Goal: Complete application form: Complete application form

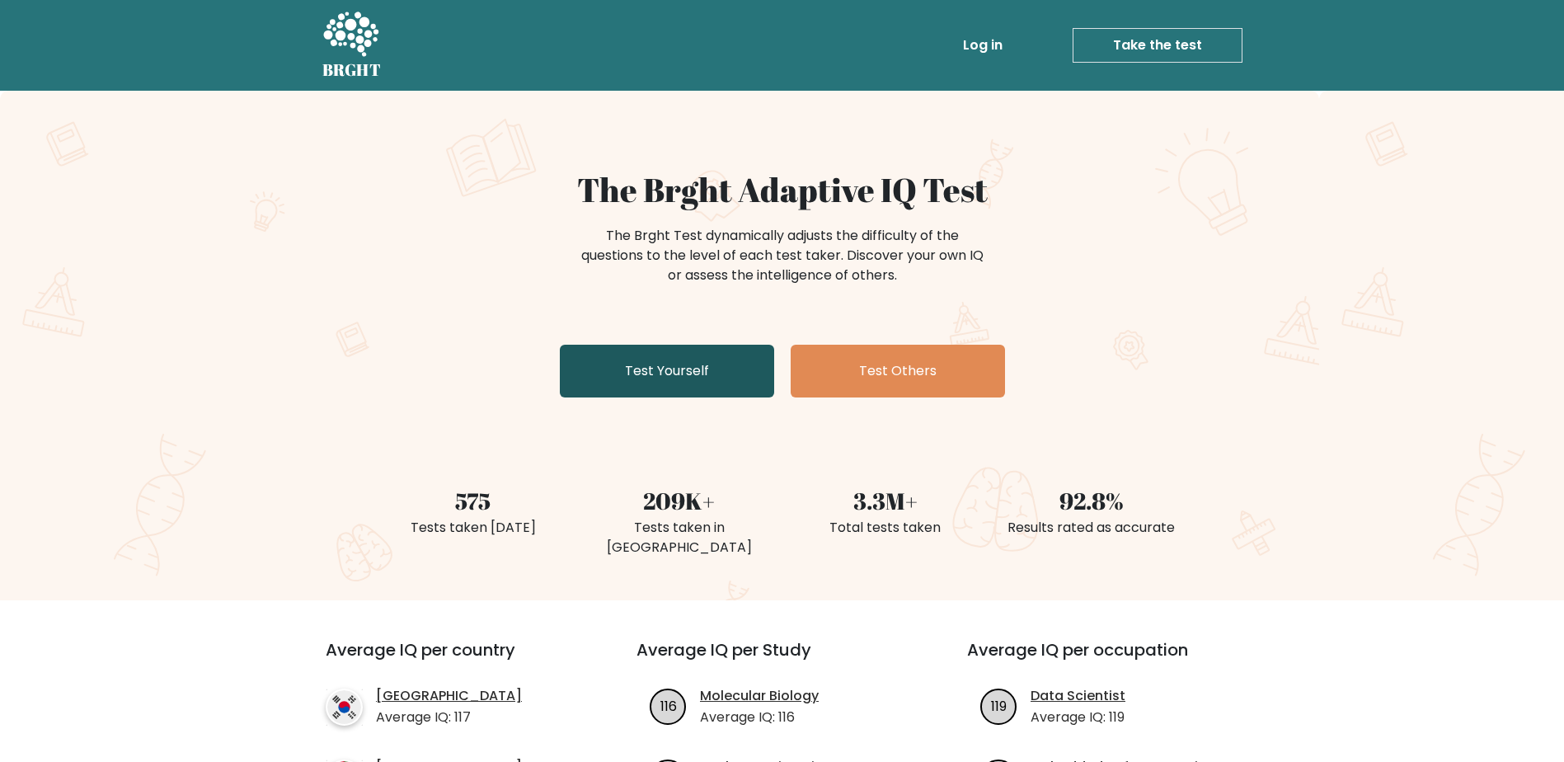
click at [725, 374] on link "Test Yourself" at bounding box center [667, 371] width 214 height 53
click at [685, 374] on link "Test Yourself" at bounding box center [667, 371] width 214 height 53
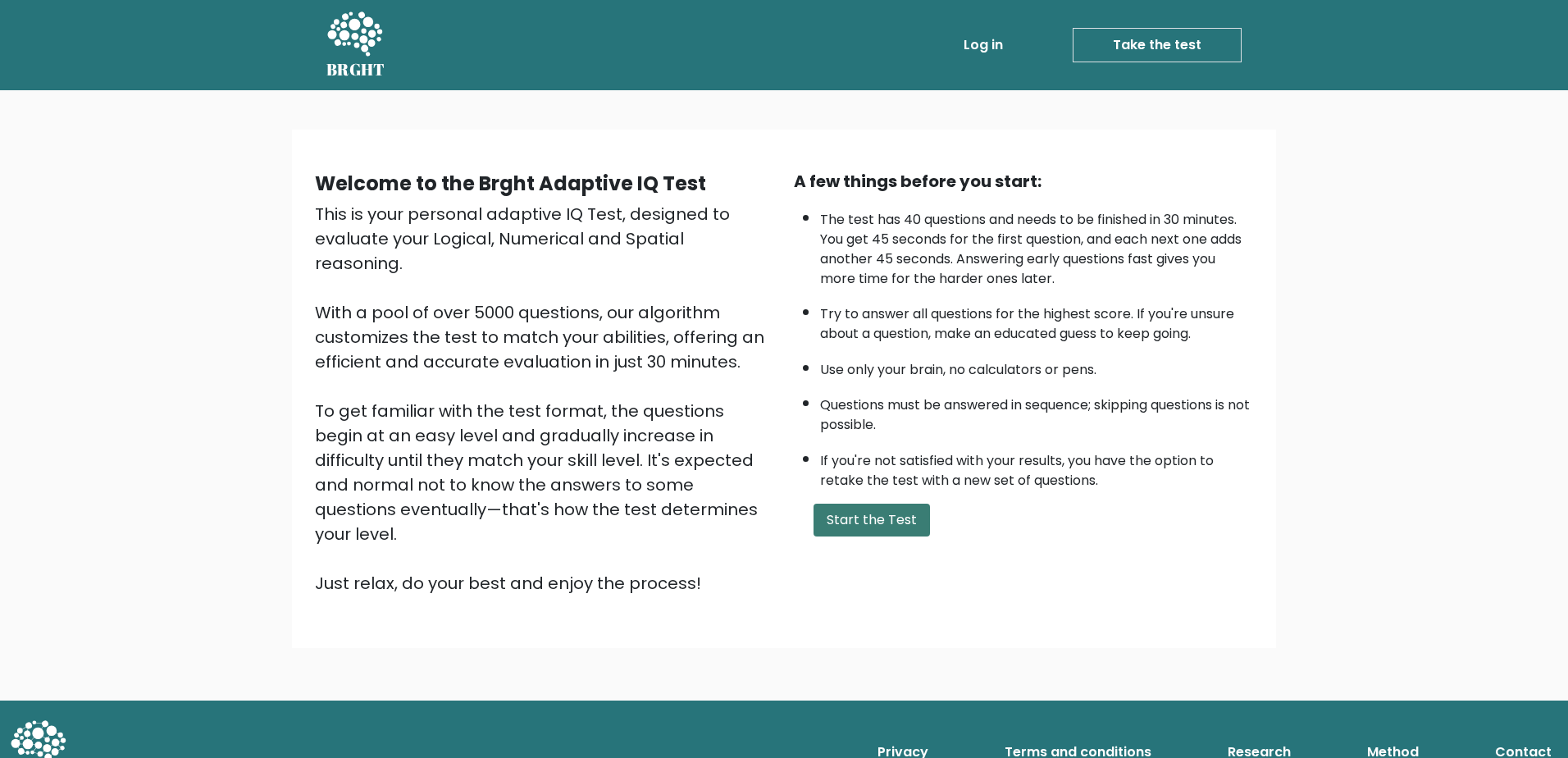
click at [859, 519] on button "Start the Test" at bounding box center [871, 519] width 116 height 33
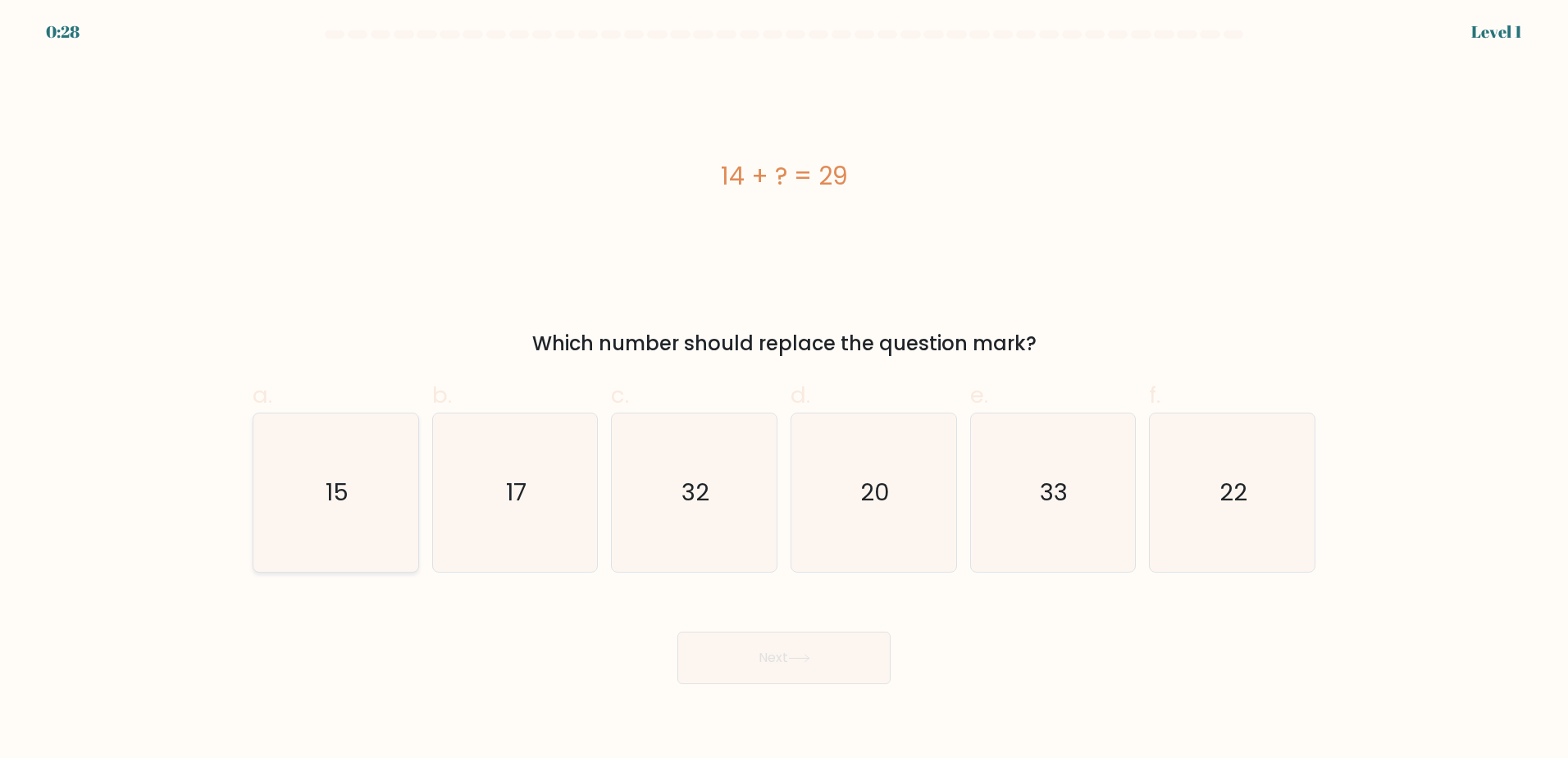
click at [298, 505] on icon "15" at bounding box center [335, 492] width 158 height 158
click at [784, 390] on input "a. 15" at bounding box center [784, 384] width 1 height 11
radio input "true"
click at [787, 654] on button "Next" at bounding box center [784, 658] width 213 height 53
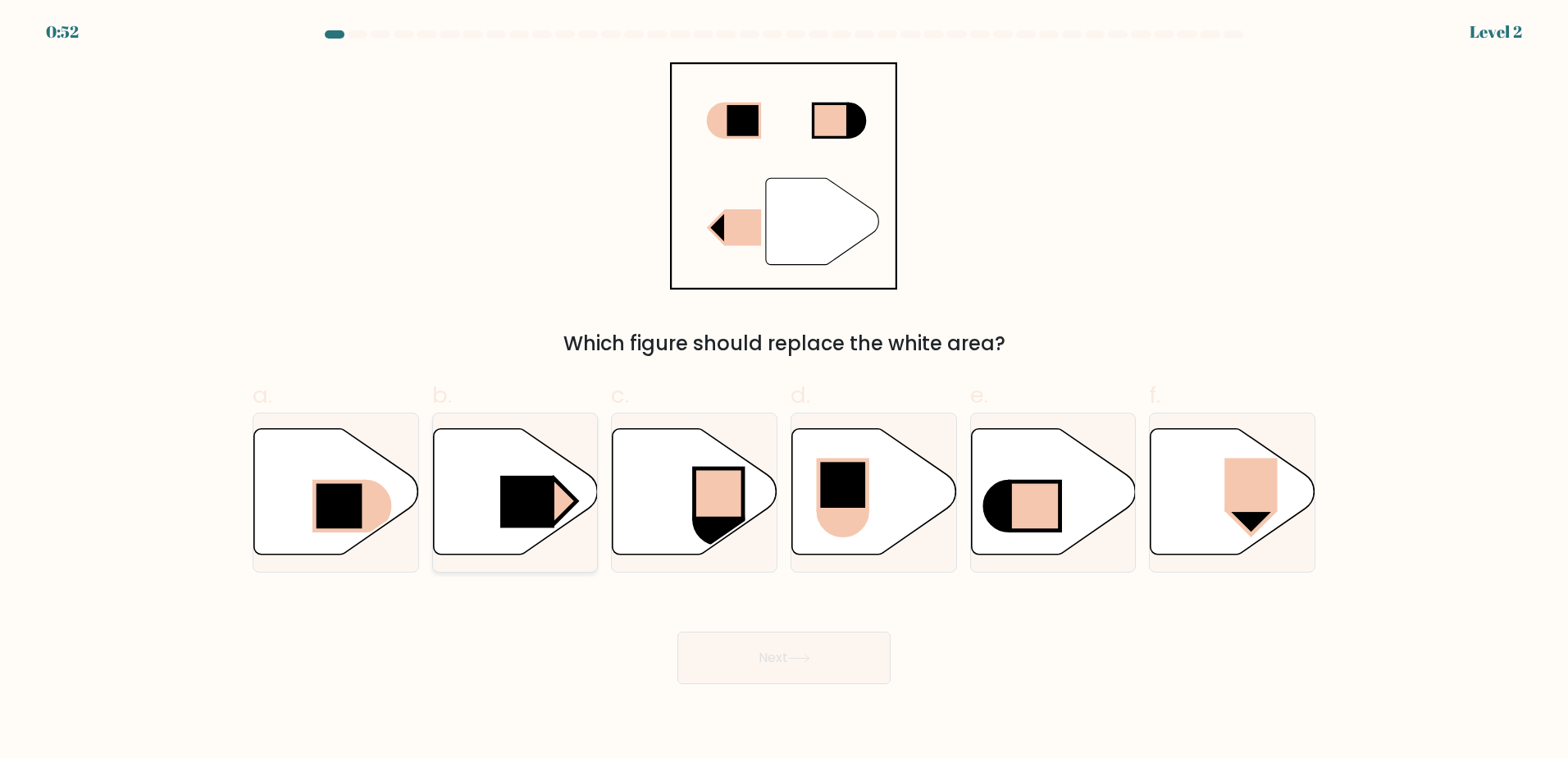
click at [526, 494] on rect at bounding box center [527, 501] width 54 height 53
click at [784, 390] on input "b." at bounding box center [784, 384] width 1 height 11
radio input "true"
click at [767, 662] on button "Next" at bounding box center [784, 658] width 213 height 53
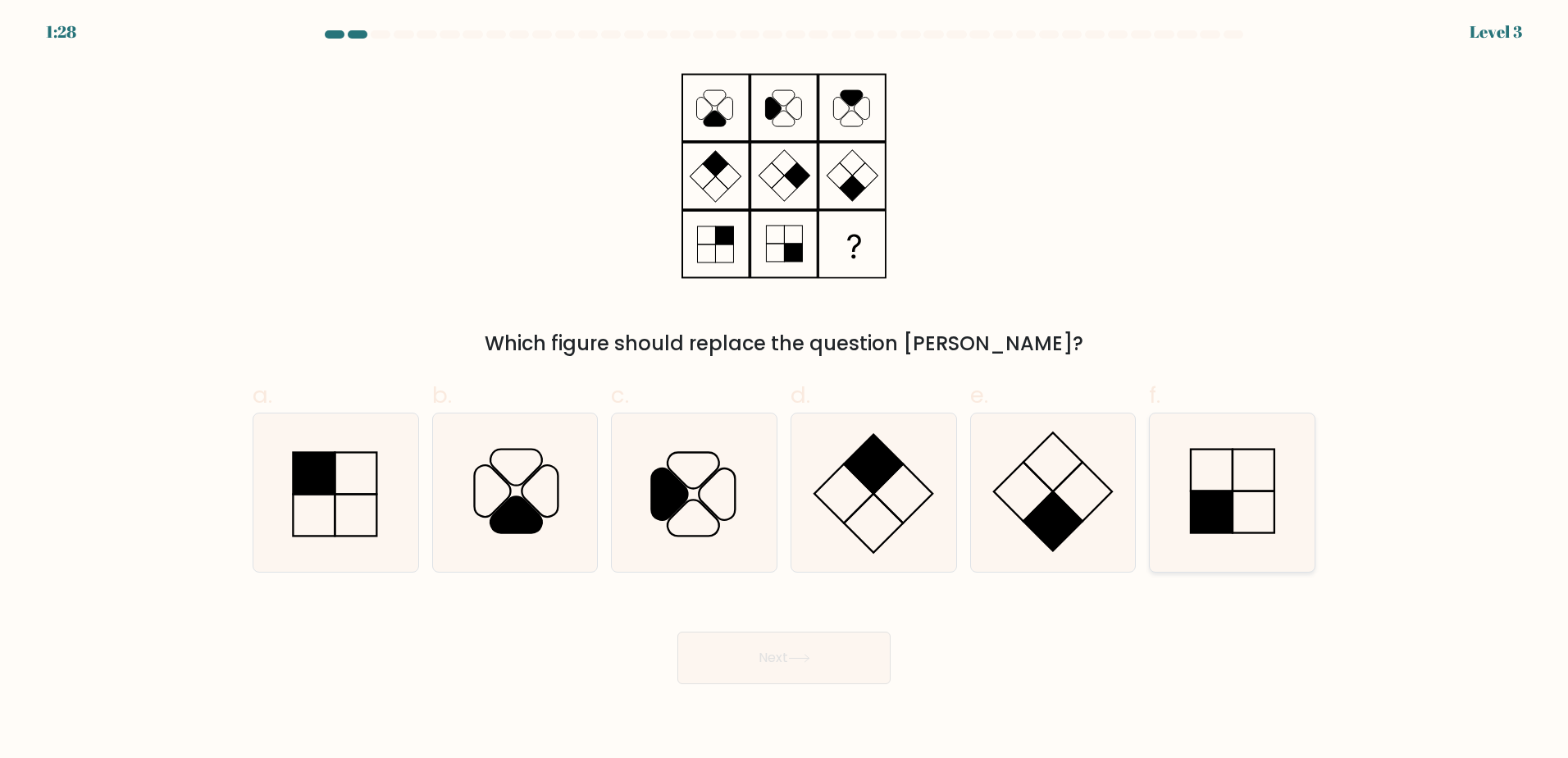
click at [1226, 470] on icon at bounding box center [1231, 492] width 158 height 158
click at [784, 390] on input "f." at bounding box center [784, 384] width 1 height 11
radio input "true"
click at [807, 658] on icon at bounding box center [798, 658] width 20 height 7
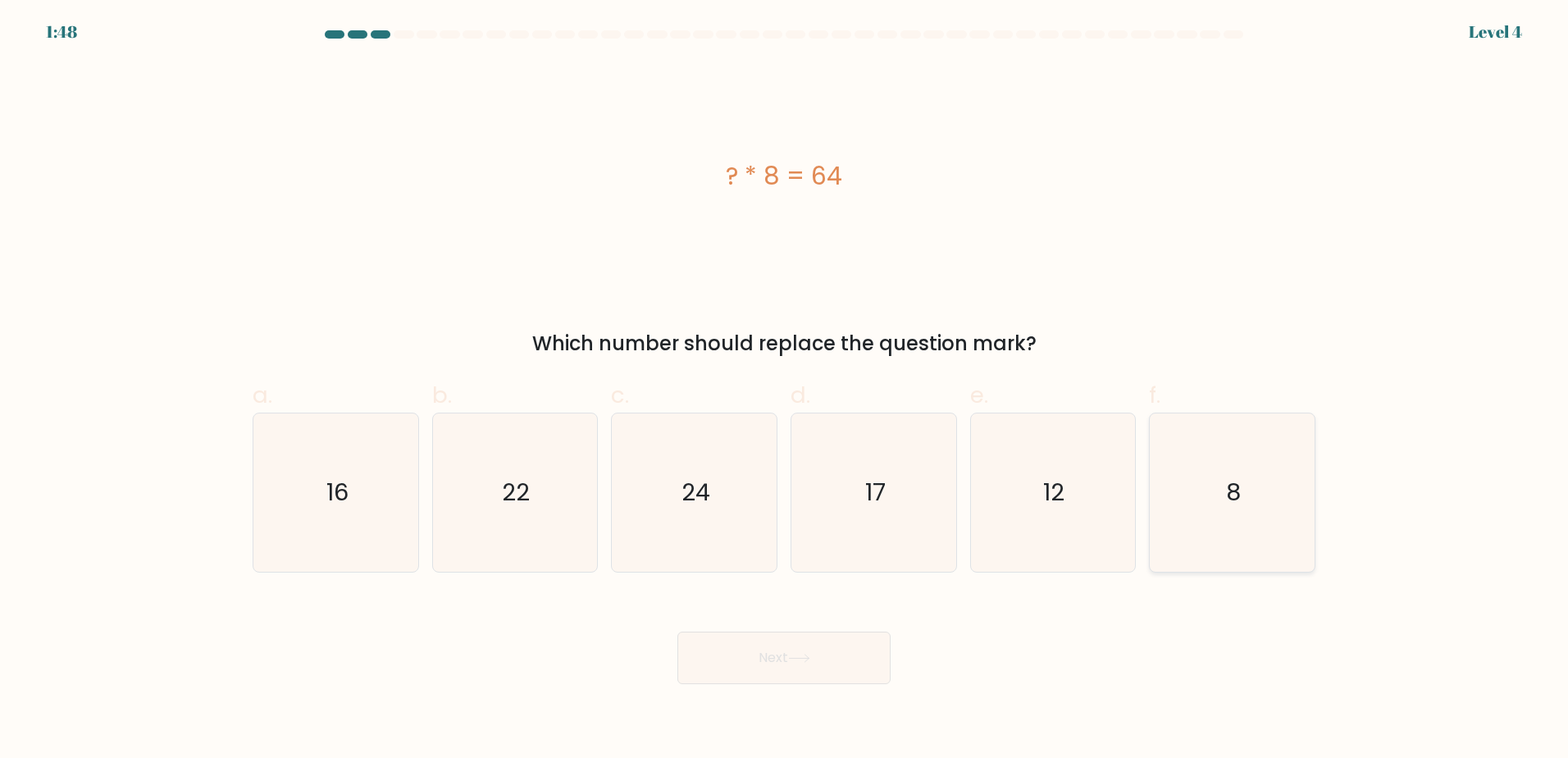
click at [1313, 563] on div "8" at bounding box center [1231, 492] width 166 height 160
click at [784, 390] on input "f. 8" at bounding box center [784, 384] width 1 height 11
radio input "true"
click at [861, 643] on button "Next" at bounding box center [784, 658] width 213 height 53
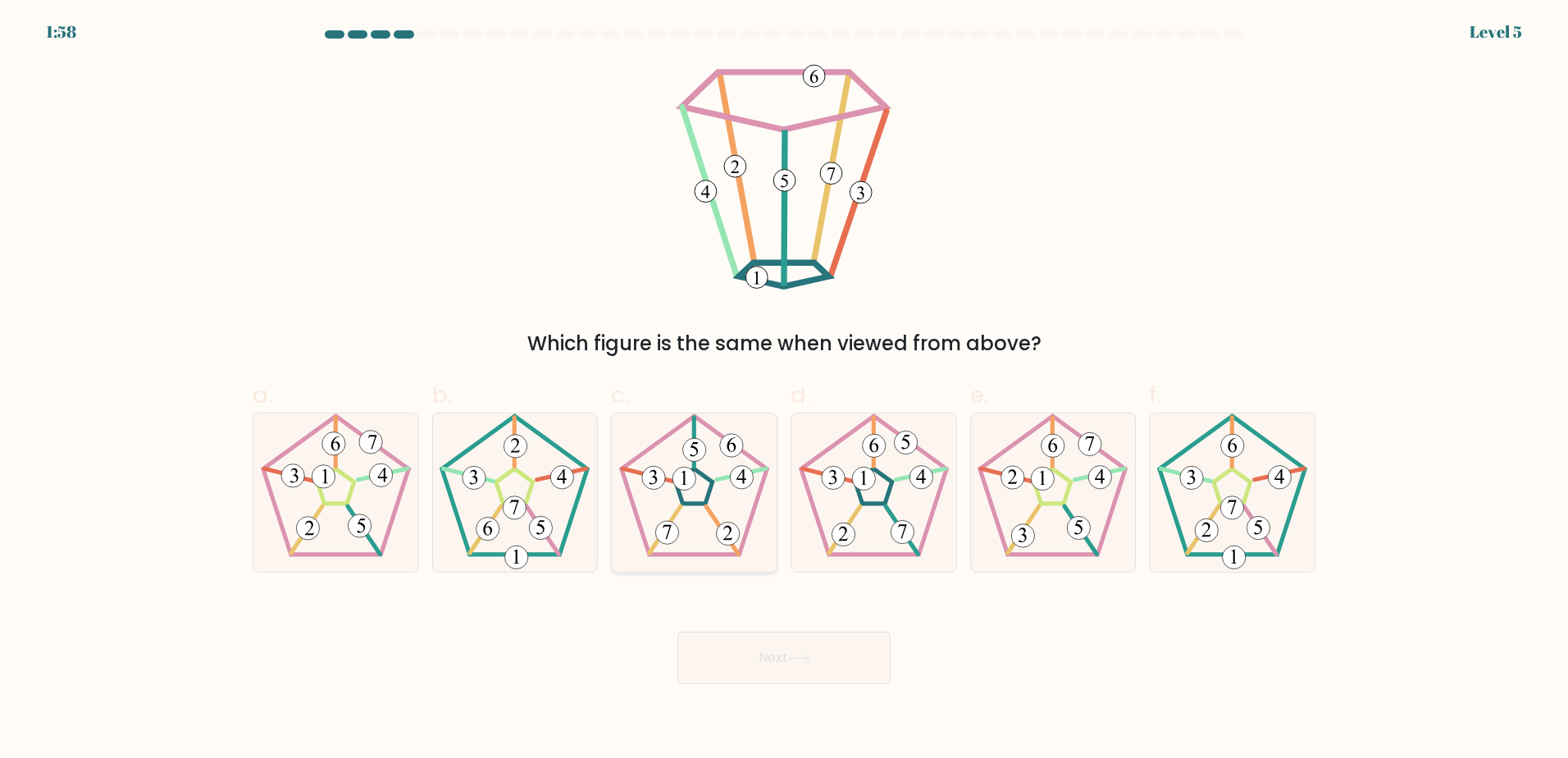
click at [691, 482] on 792 at bounding box center [683, 477] width 23 height 23
click at [784, 390] on input "c." at bounding box center [784, 384] width 1 height 11
radio input "true"
click at [748, 636] on button "Next" at bounding box center [784, 658] width 213 height 53
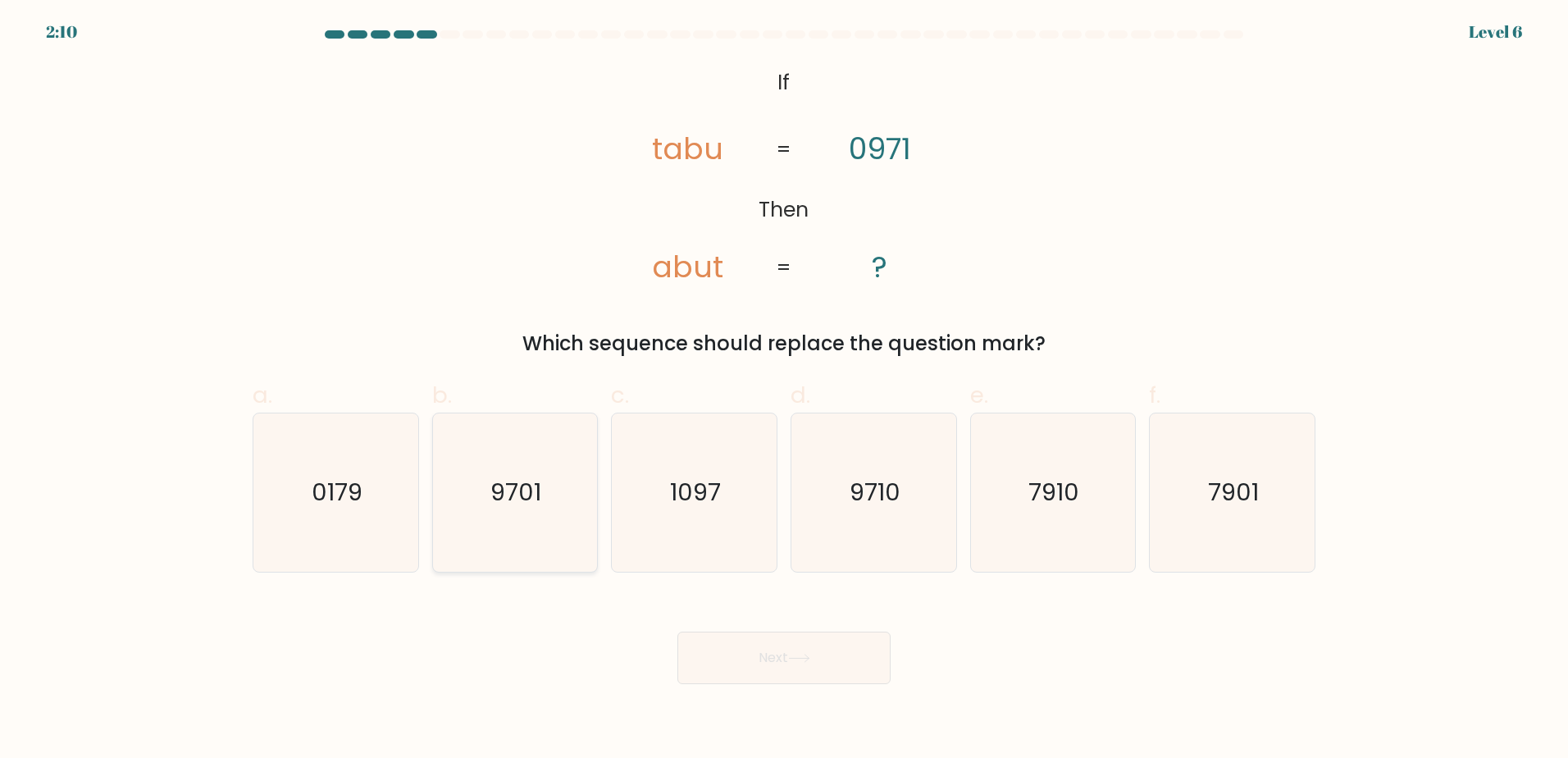
click at [532, 468] on icon "9701" at bounding box center [514, 492] width 158 height 158
click at [784, 390] on input "b. 9701" at bounding box center [784, 384] width 1 height 11
radio input "true"
click at [779, 653] on button "Next" at bounding box center [784, 658] width 213 height 53
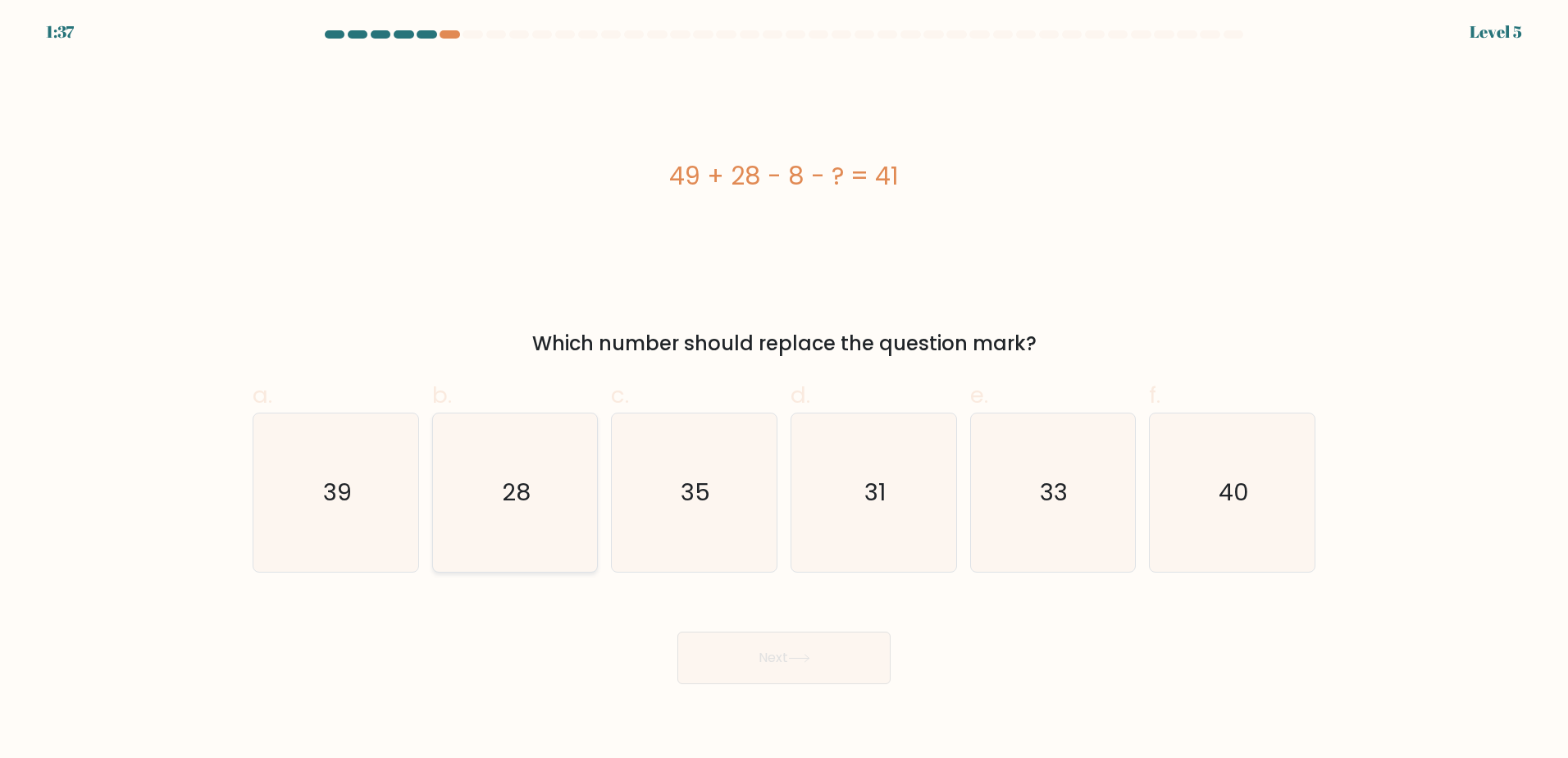
click at [521, 477] on text "28" at bounding box center [516, 491] width 29 height 33
click at [784, 390] on input "b. 28" at bounding box center [784, 384] width 1 height 11
radio input "true"
click at [781, 662] on button "Next" at bounding box center [784, 658] width 213 height 53
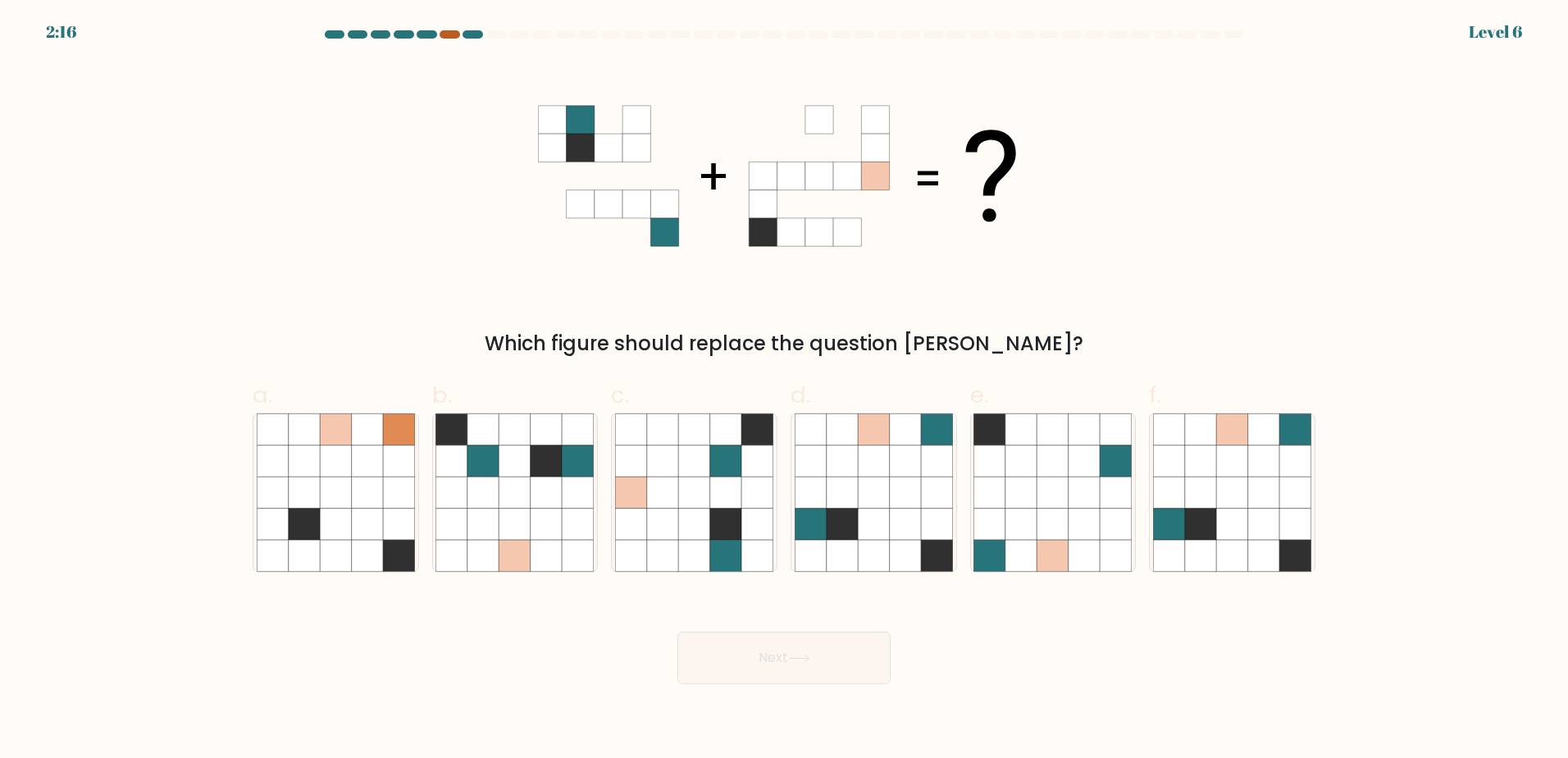
click at [455, 31] on div at bounding box center [449, 35] width 20 height 8
click at [540, 456] on icon at bounding box center [545, 460] width 31 height 31
click at [784, 390] on input "b." at bounding box center [784, 384] width 1 height 11
radio input "true"
click at [1117, 538] on icon at bounding box center [1116, 522] width 31 height 31
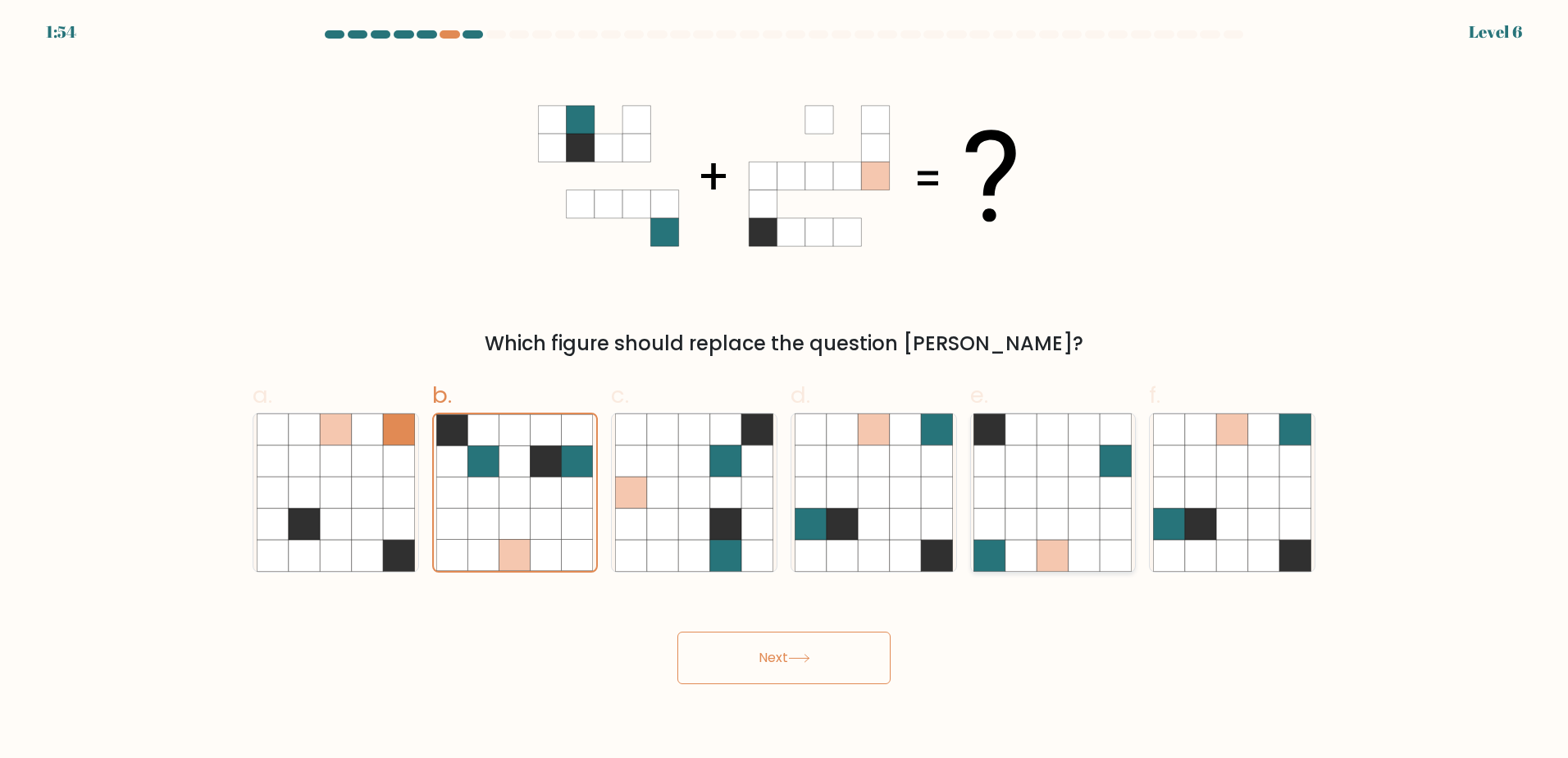
click at [784, 390] on input "e." at bounding box center [784, 384] width 1 height 11
radio input "true"
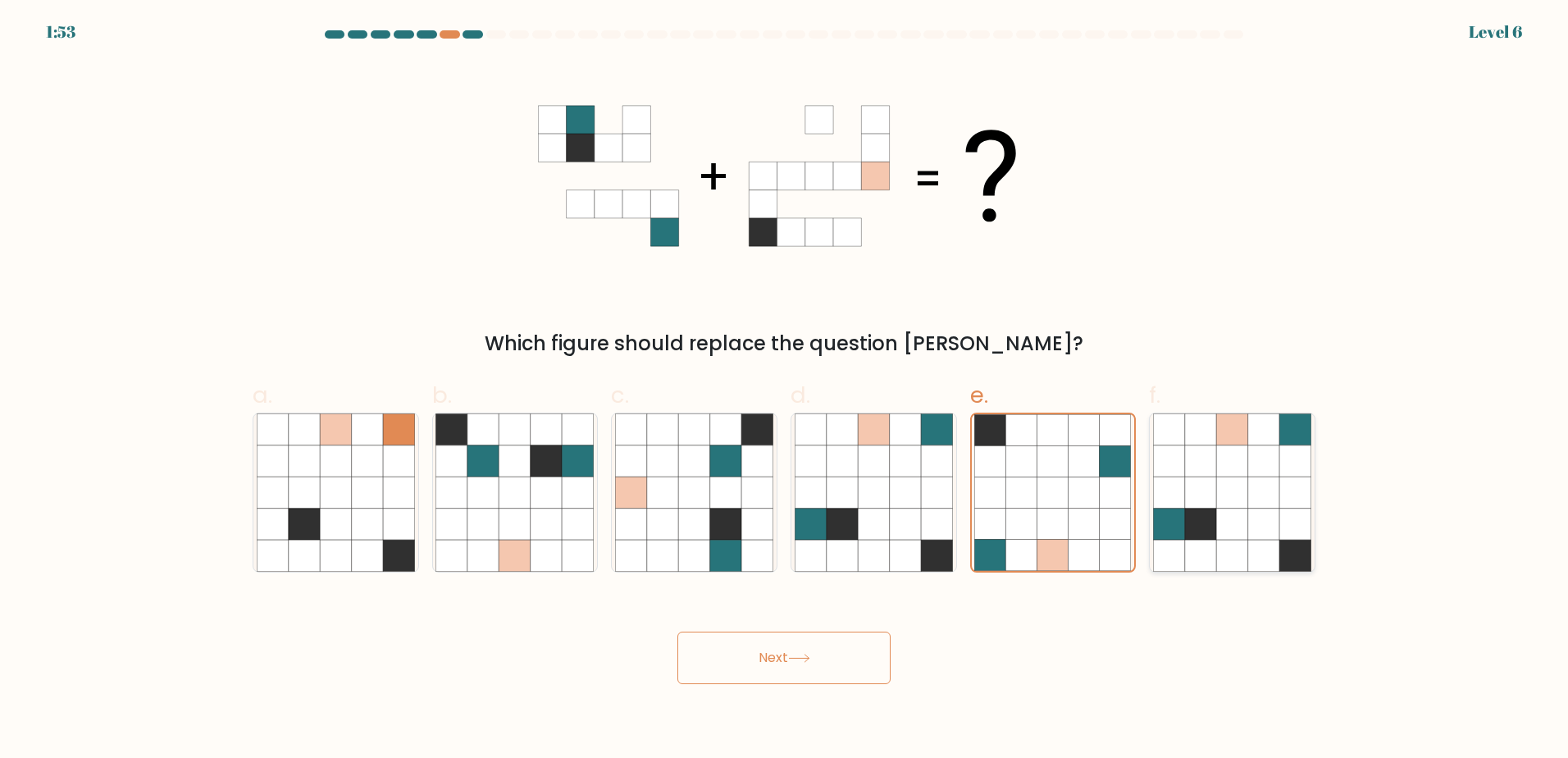
click at [1223, 531] on icon at bounding box center [1231, 522] width 31 height 31
click at [784, 390] on input "f." at bounding box center [784, 384] width 1 height 11
radio input "true"
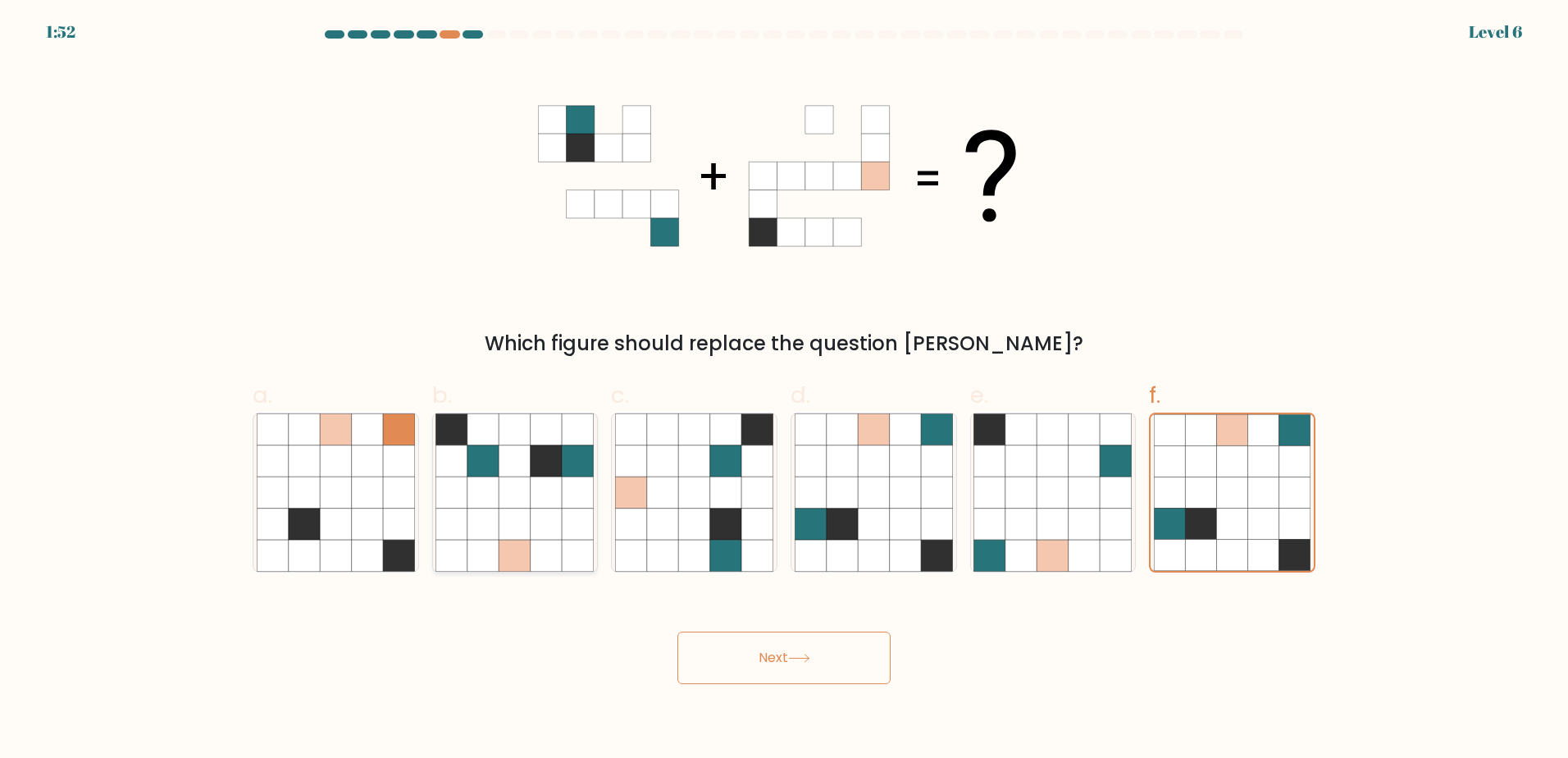
click at [543, 480] on icon at bounding box center [545, 491] width 31 height 31
click at [784, 390] on input "b." at bounding box center [784, 384] width 1 height 11
radio input "true"
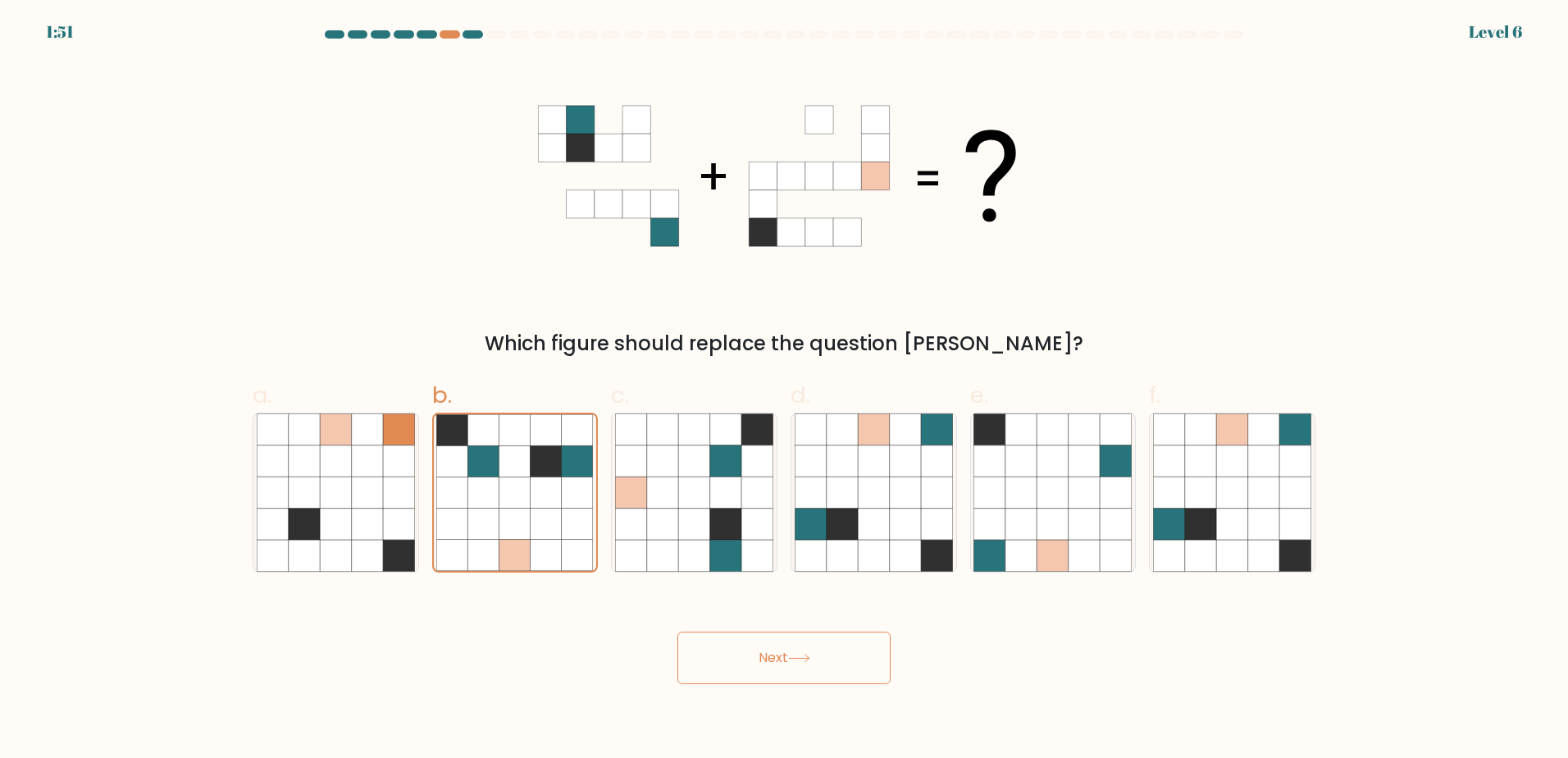
click at [752, 657] on button "Next" at bounding box center [784, 658] width 213 height 53
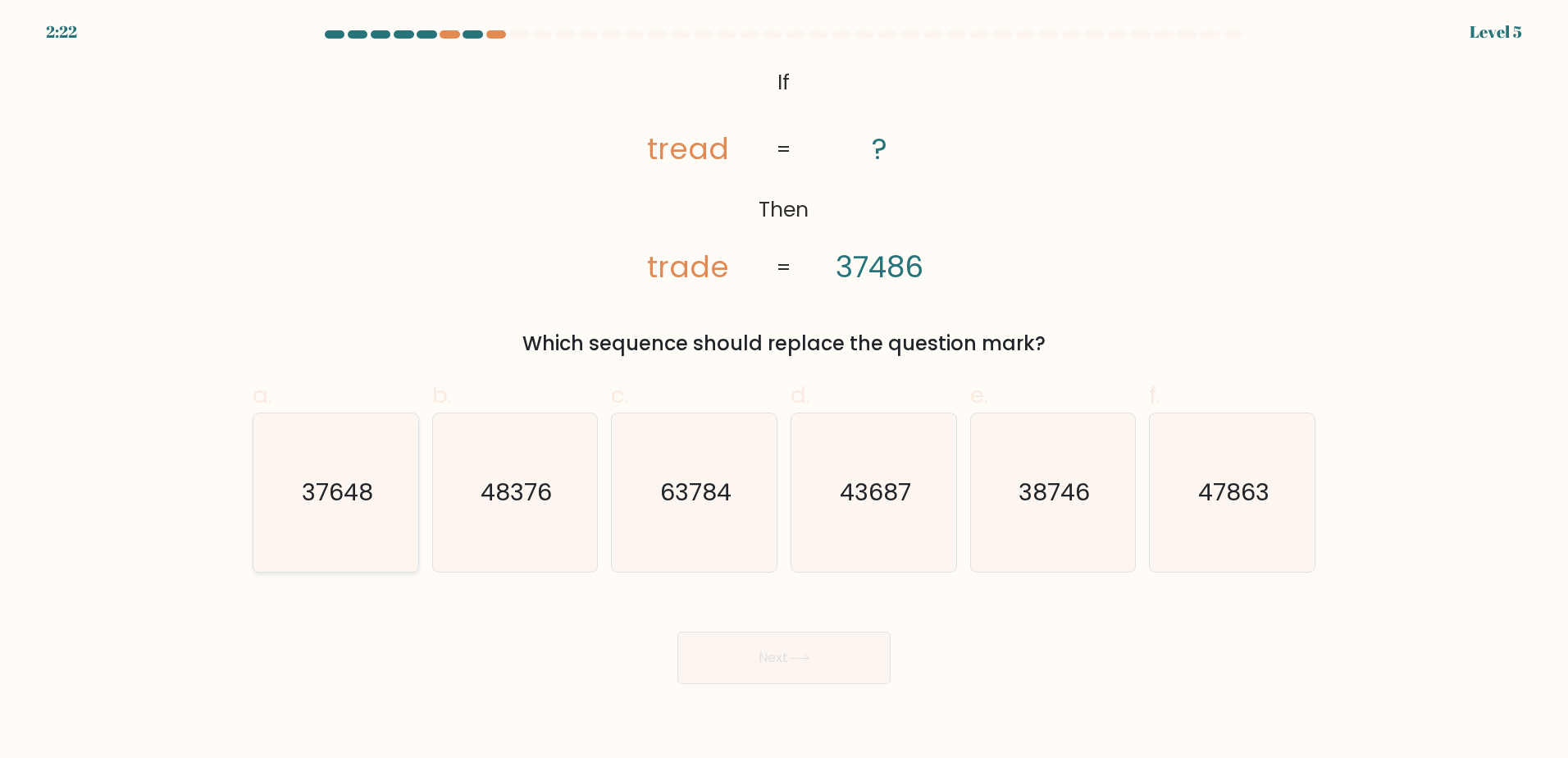
click at [343, 478] on text "37648" at bounding box center [337, 491] width 72 height 33
click at [784, 390] on input "a. 37648" at bounding box center [784, 384] width 1 height 11
radio input "true"
click at [806, 652] on button "Next" at bounding box center [784, 658] width 213 height 53
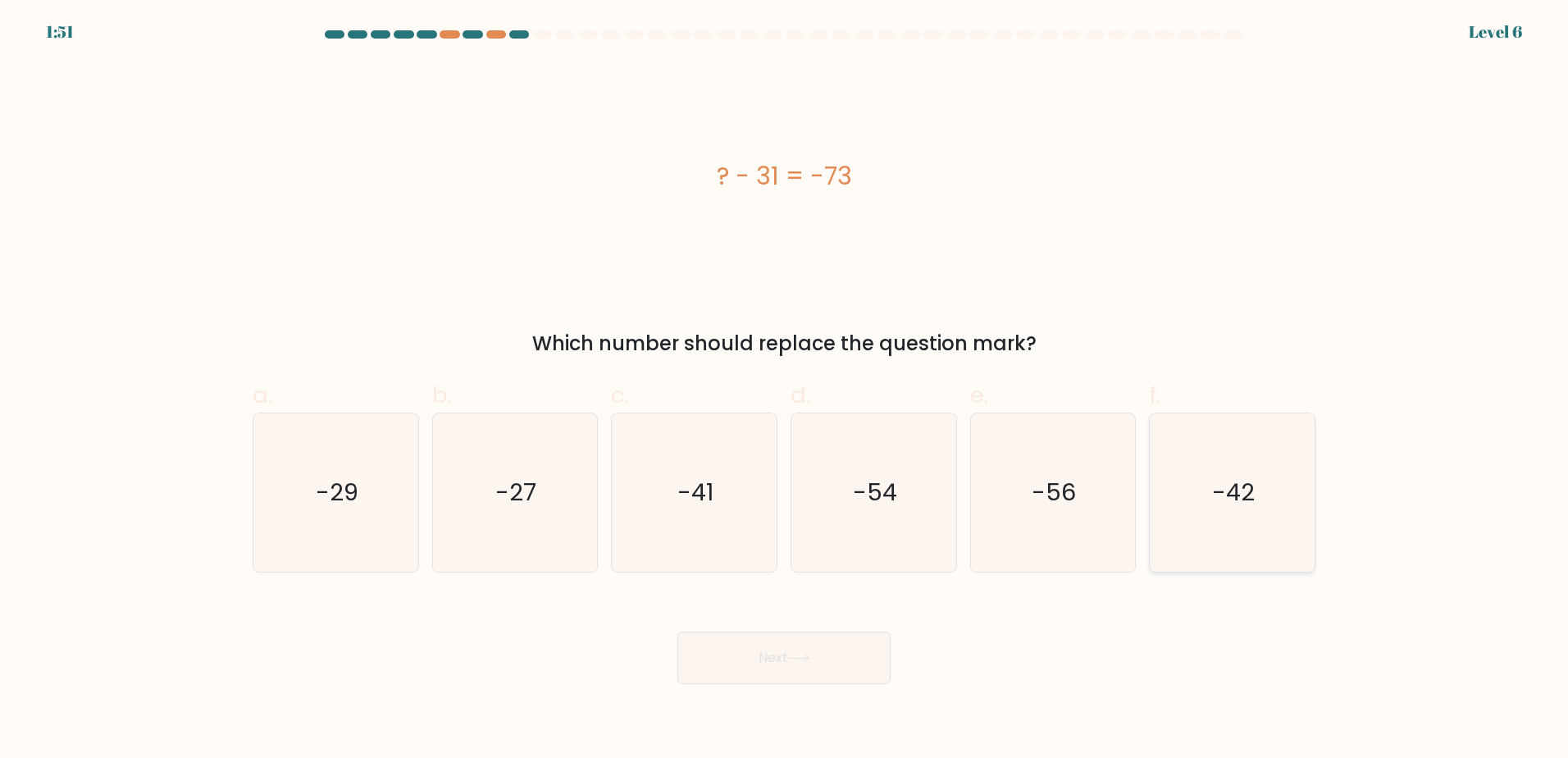
click at [1254, 500] on text "-42" at bounding box center [1234, 491] width 43 height 33
click at [784, 390] on input "f. -42" at bounding box center [784, 384] width 1 height 11
radio input "true"
click at [822, 662] on button "Next" at bounding box center [784, 658] width 213 height 53
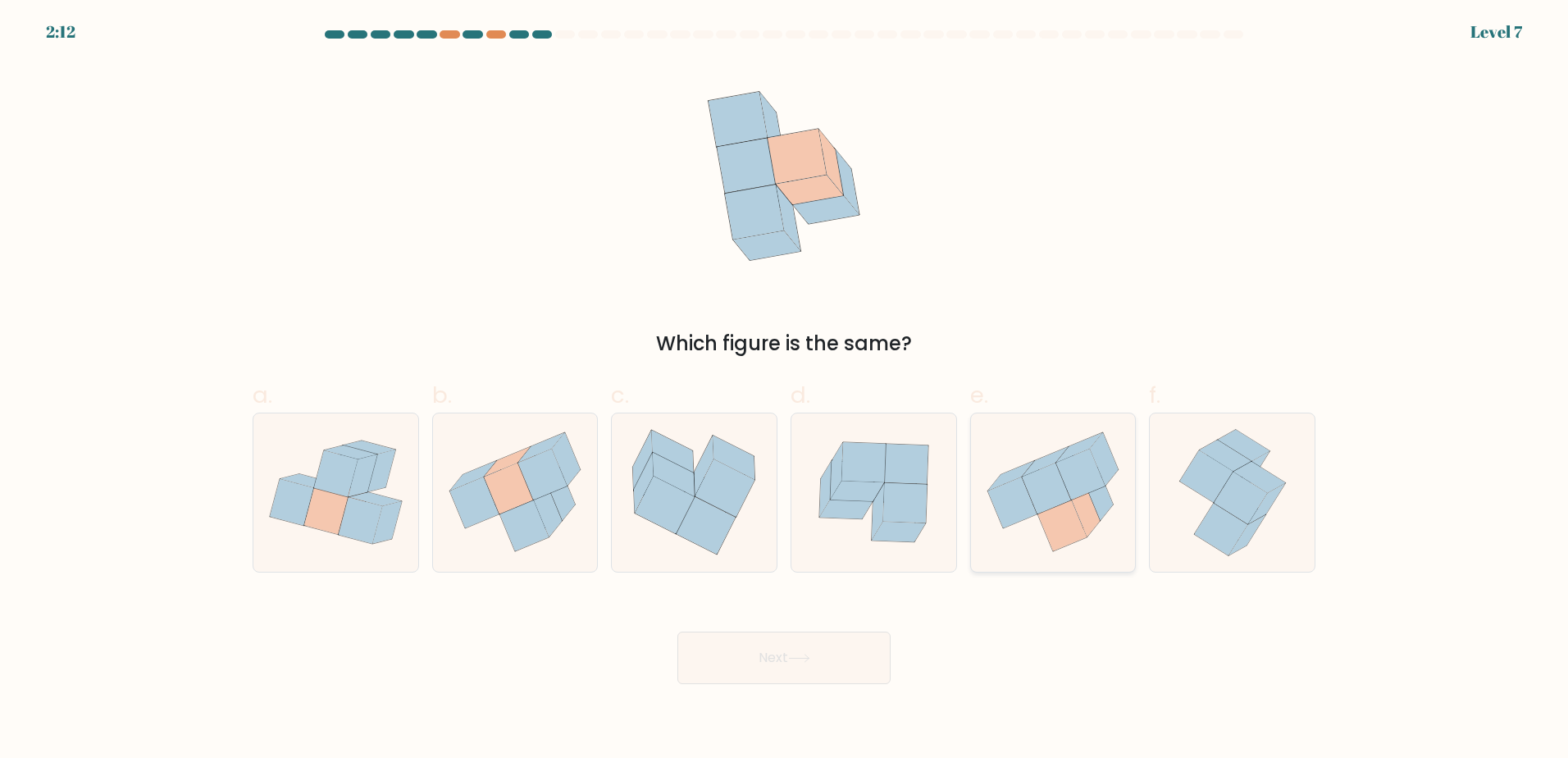
click at [1074, 507] on icon at bounding box center [1061, 525] width 49 height 51
click at [784, 390] on input "e." at bounding box center [784, 384] width 1 height 11
radio input "true"
click at [830, 650] on button "Next" at bounding box center [784, 658] width 213 height 53
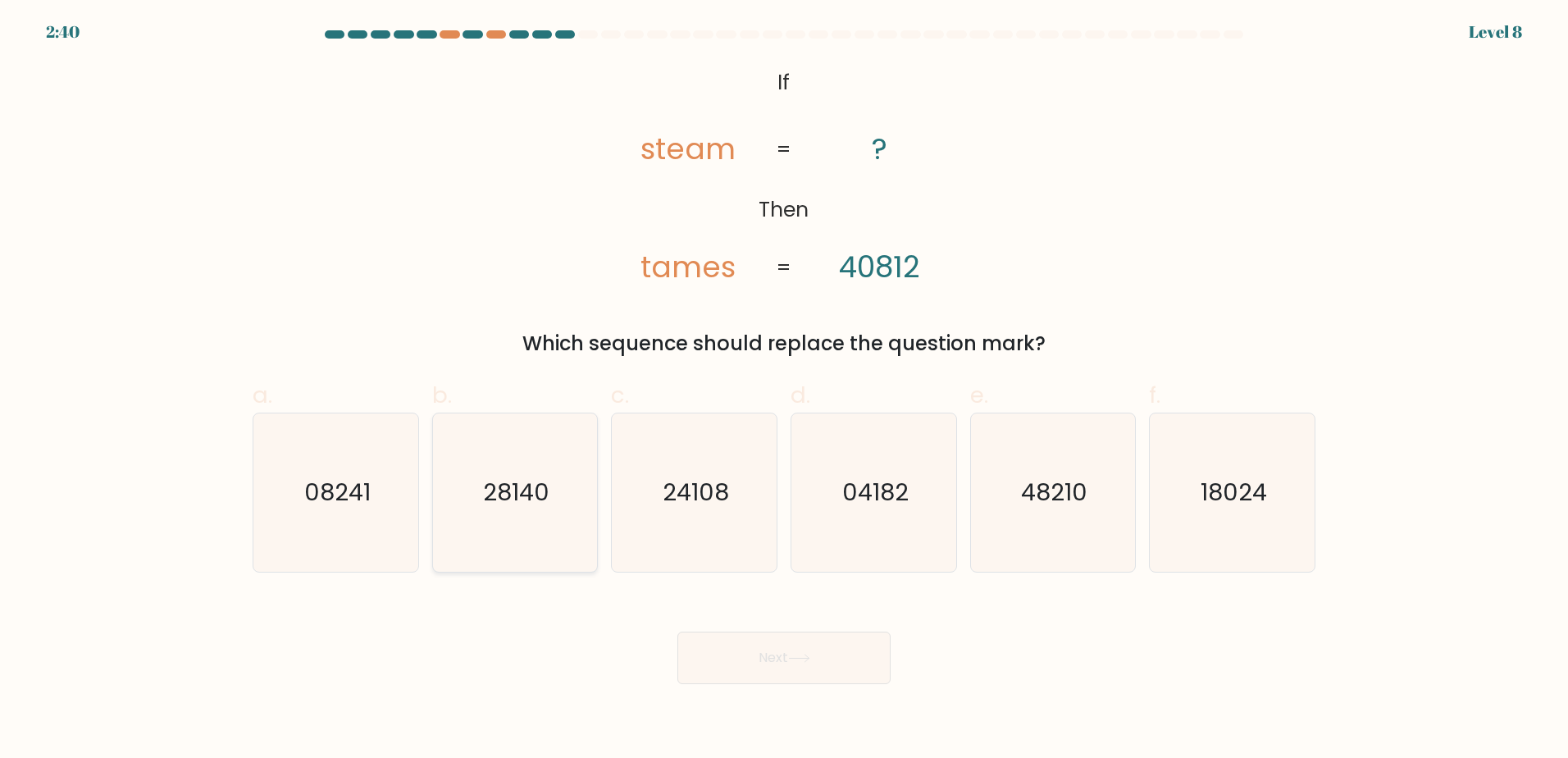
click at [509, 486] on text "28140" at bounding box center [516, 491] width 67 height 33
click at [784, 390] on input "b. 28140" at bounding box center [784, 384] width 1 height 11
radio input "true"
click at [666, 515] on icon "24108" at bounding box center [693, 492] width 158 height 158
click at [784, 390] on input "c. 24108" at bounding box center [784, 384] width 1 height 11
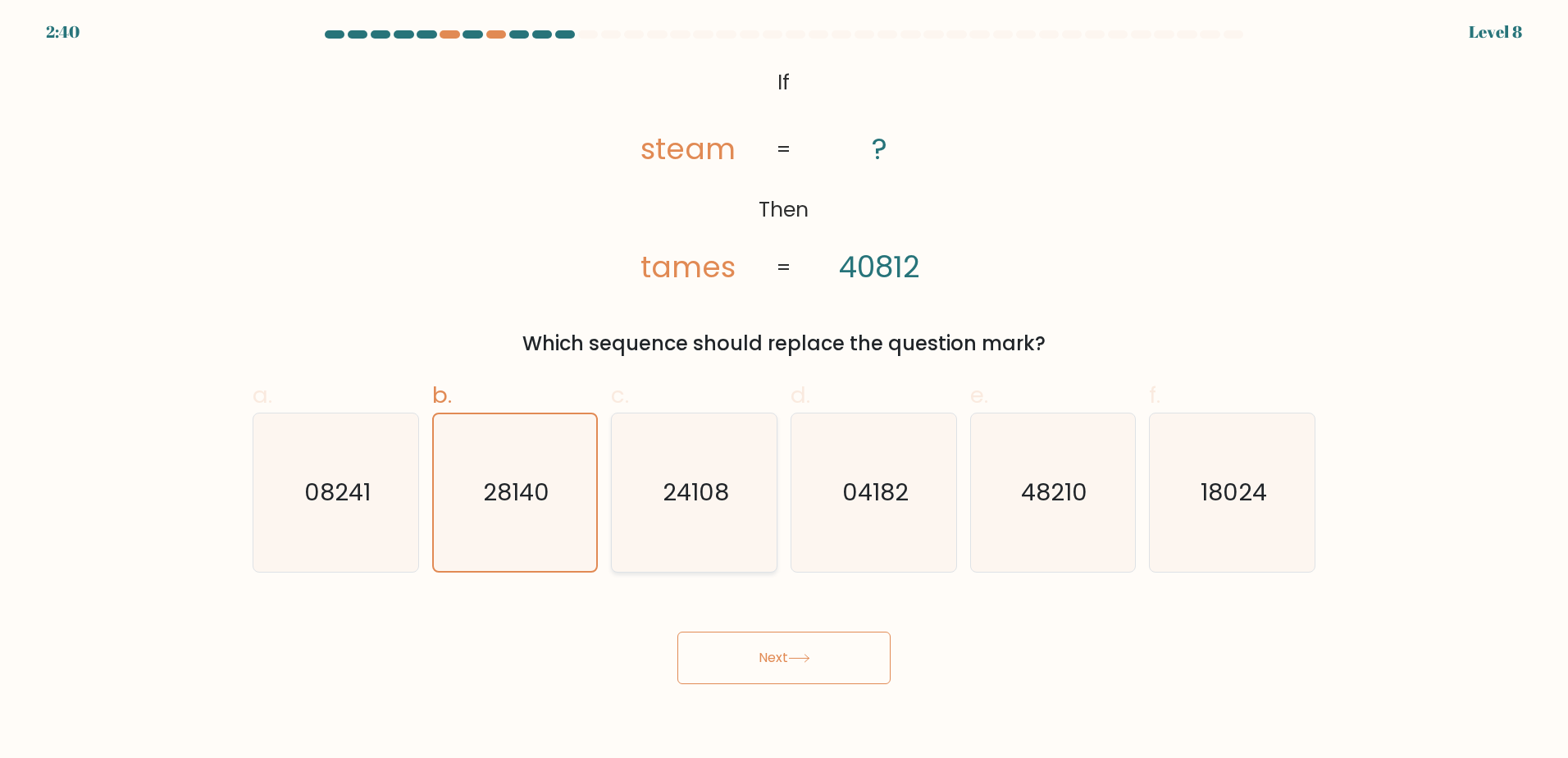
radio input "true"
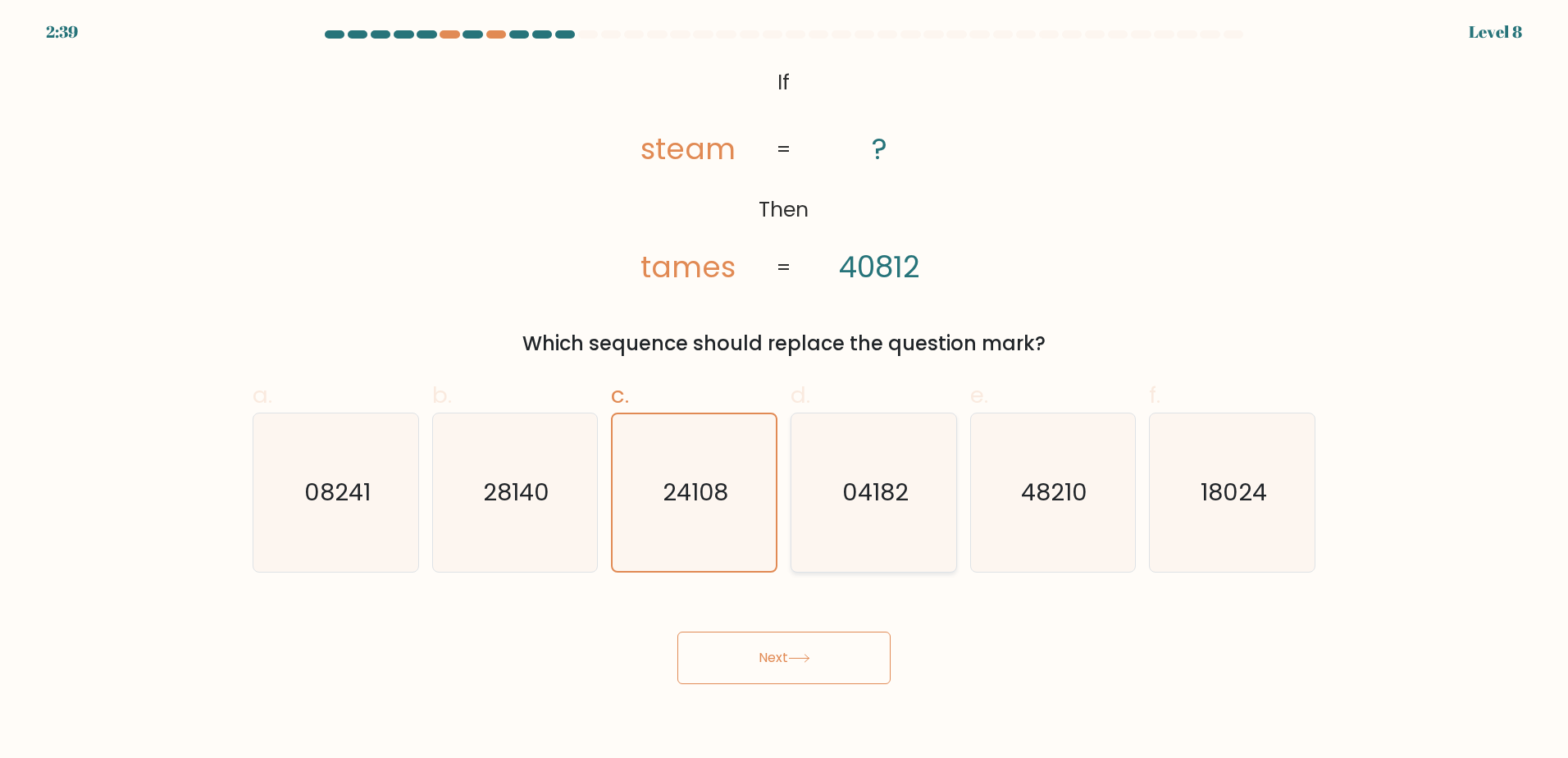
click at [870, 507] on text "04182" at bounding box center [875, 491] width 67 height 33
click at [784, 390] on input "d. 04182" at bounding box center [784, 384] width 1 height 11
radio input "true"
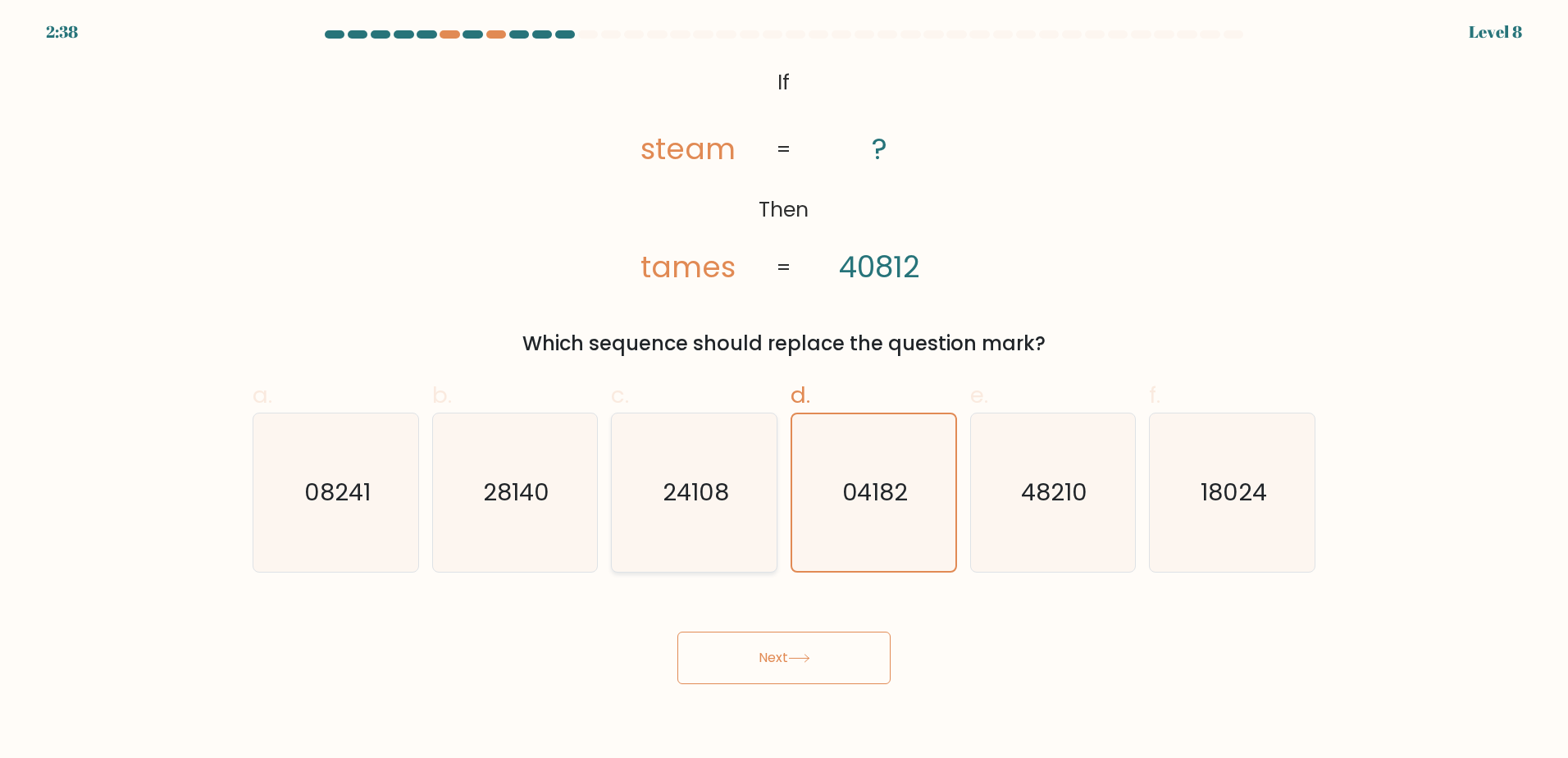
click at [647, 508] on icon "24108" at bounding box center [693, 492] width 158 height 158
click at [784, 390] on input "c. 24108" at bounding box center [784, 384] width 1 height 11
radio input "true"
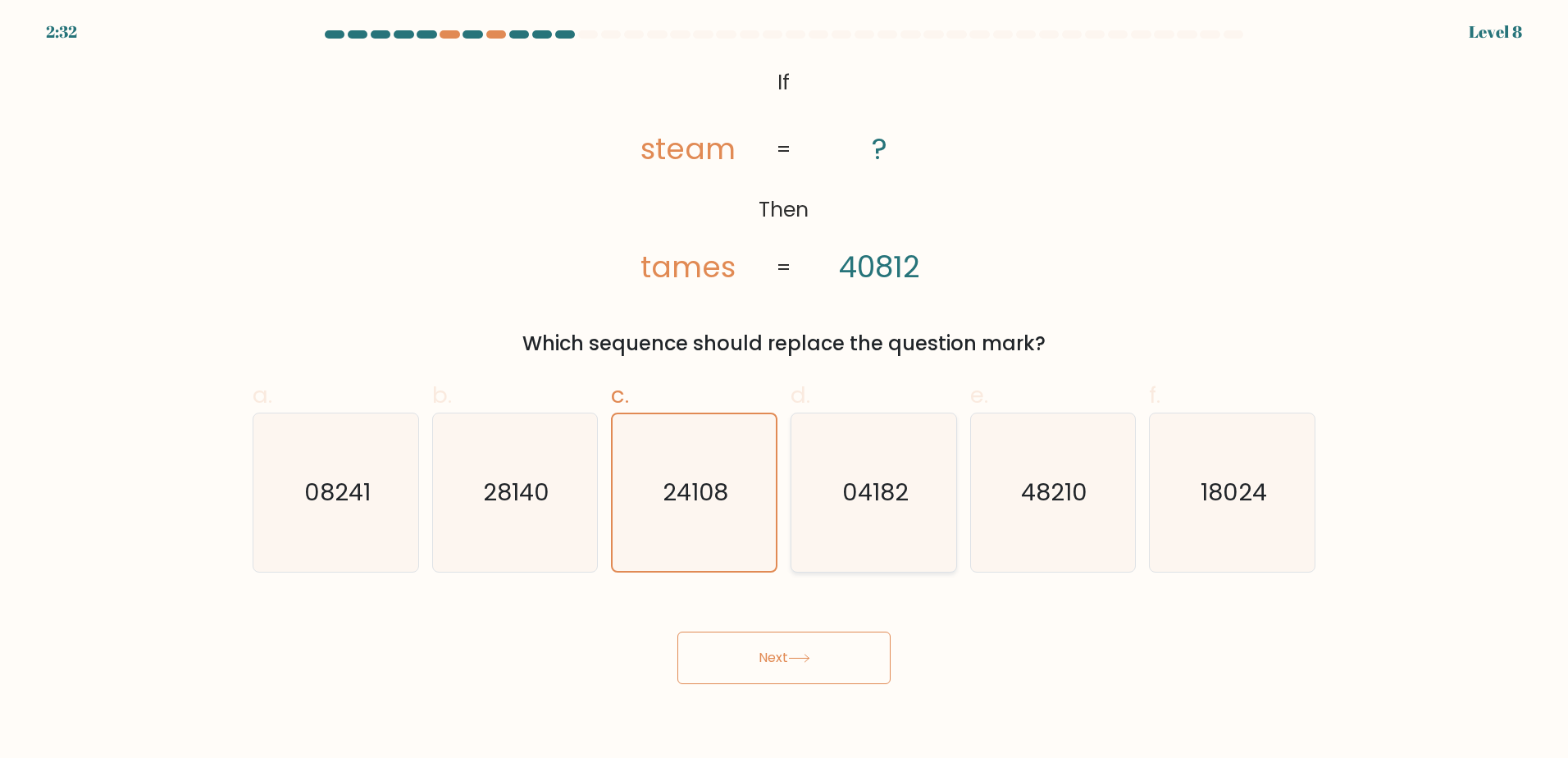
click at [874, 517] on icon "04182" at bounding box center [873, 492] width 158 height 158
click at [784, 390] on input "d. 04182" at bounding box center [784, 384] width 1 height 11
radio input "true"
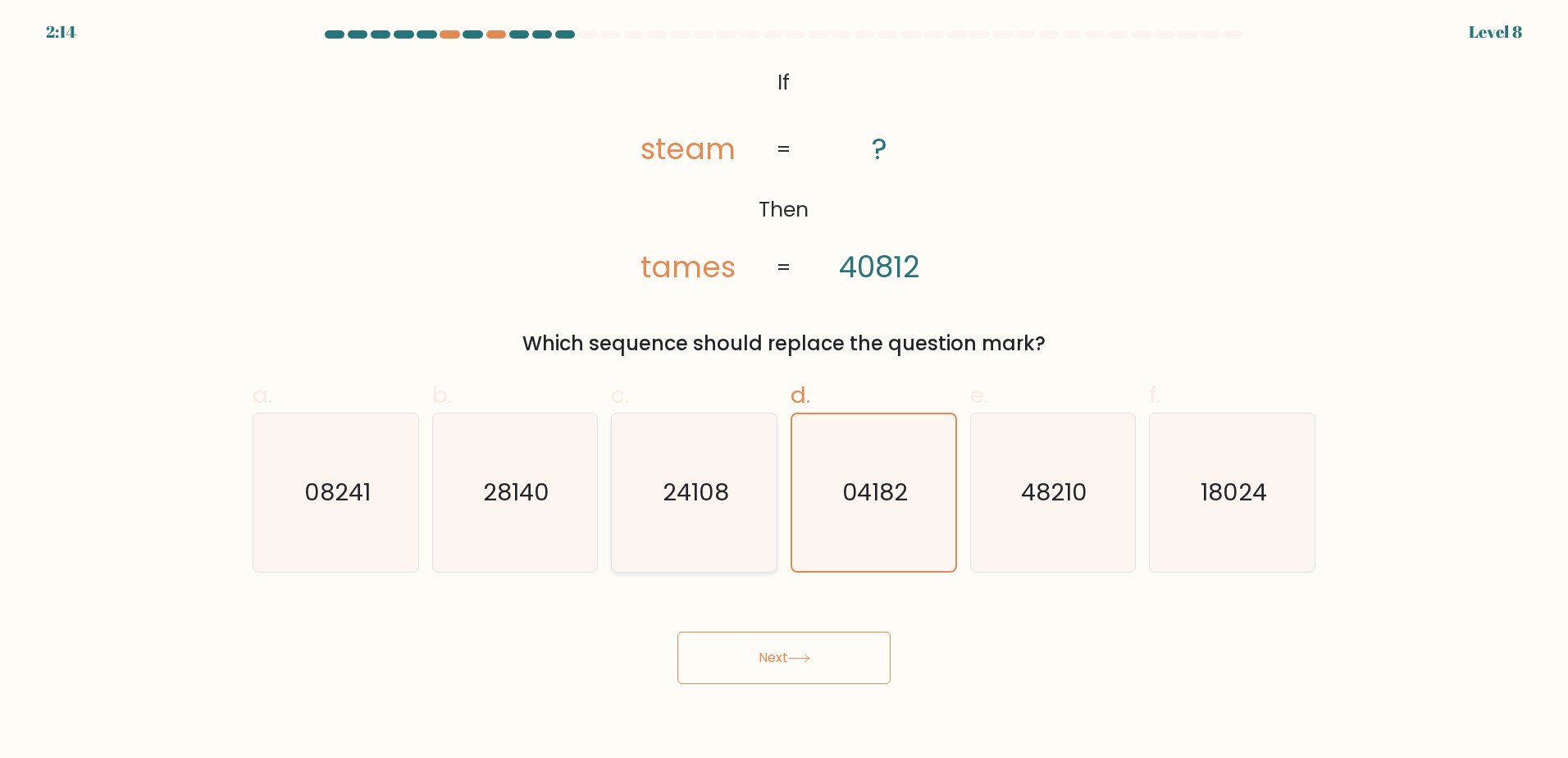
click at [682, 515] on icon "24108" at bounding box center [693, 492] width 158 height 158
click at [784, 390] on input "c. 24108" at bounding box center [784, 384] width 1 height 11
radio input "true"
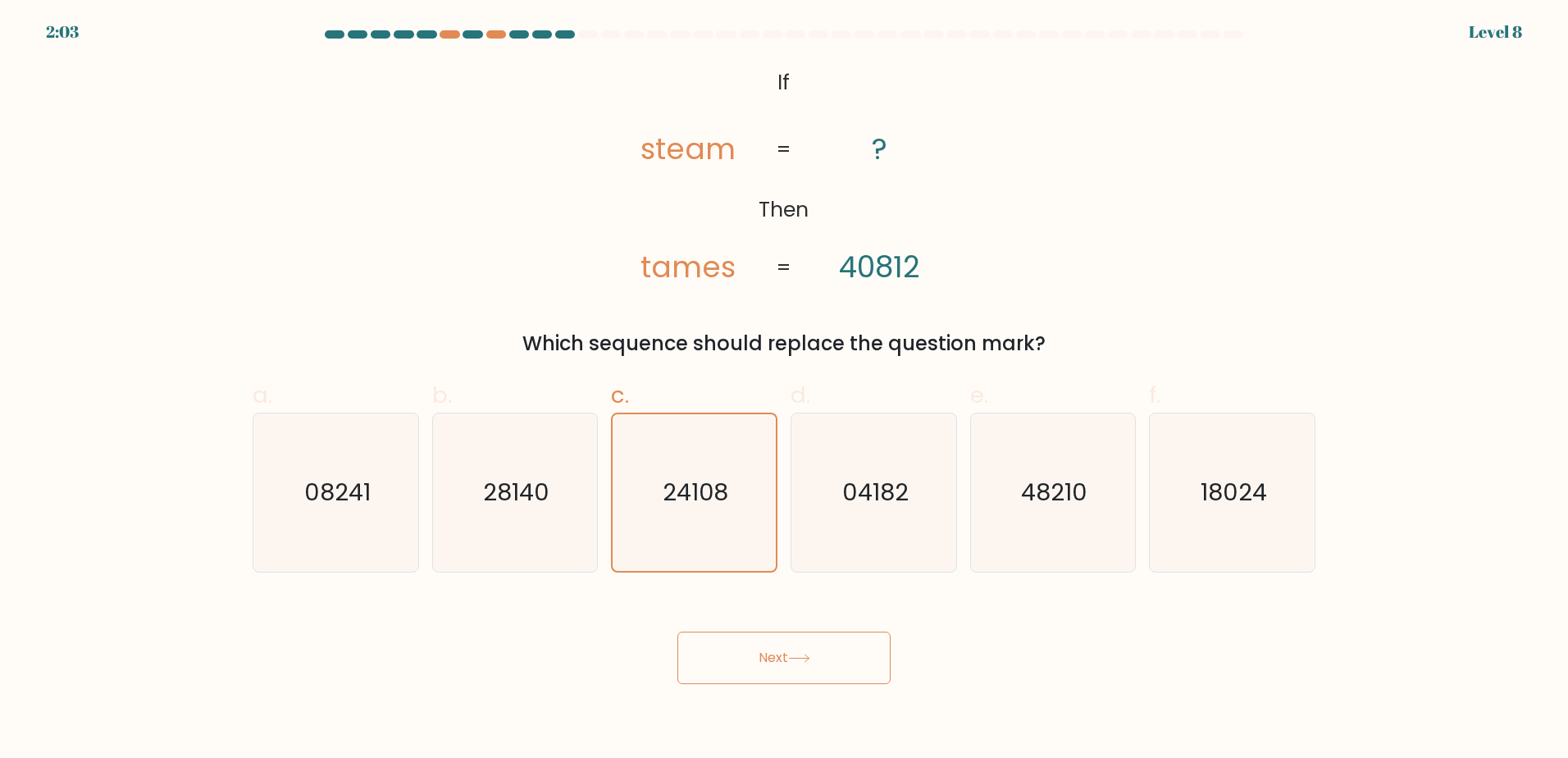
click at [778, 658] on button "Next" at bounding box center [784, 658] width 213 height 53
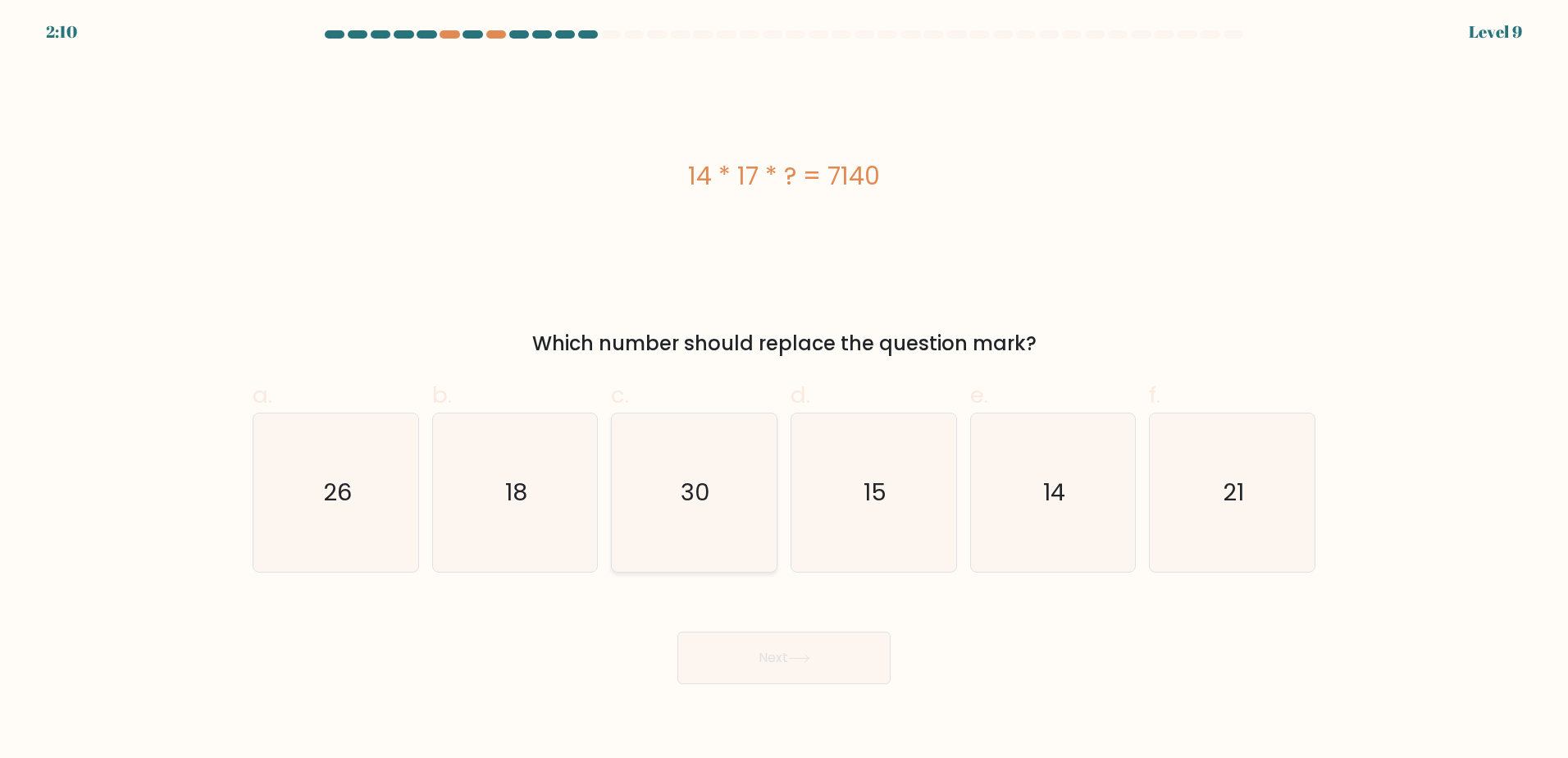
click at [746, 463] on icon "30" at bounding box center [693, 492] width 158 height 158
click at [784, 390] on input "c. 30" at bounding box center [784, 384] width 1 height 11
radio input "true"
click at [782, 670] on button "Next" at bounding box center [784, 658] width 213 height 53
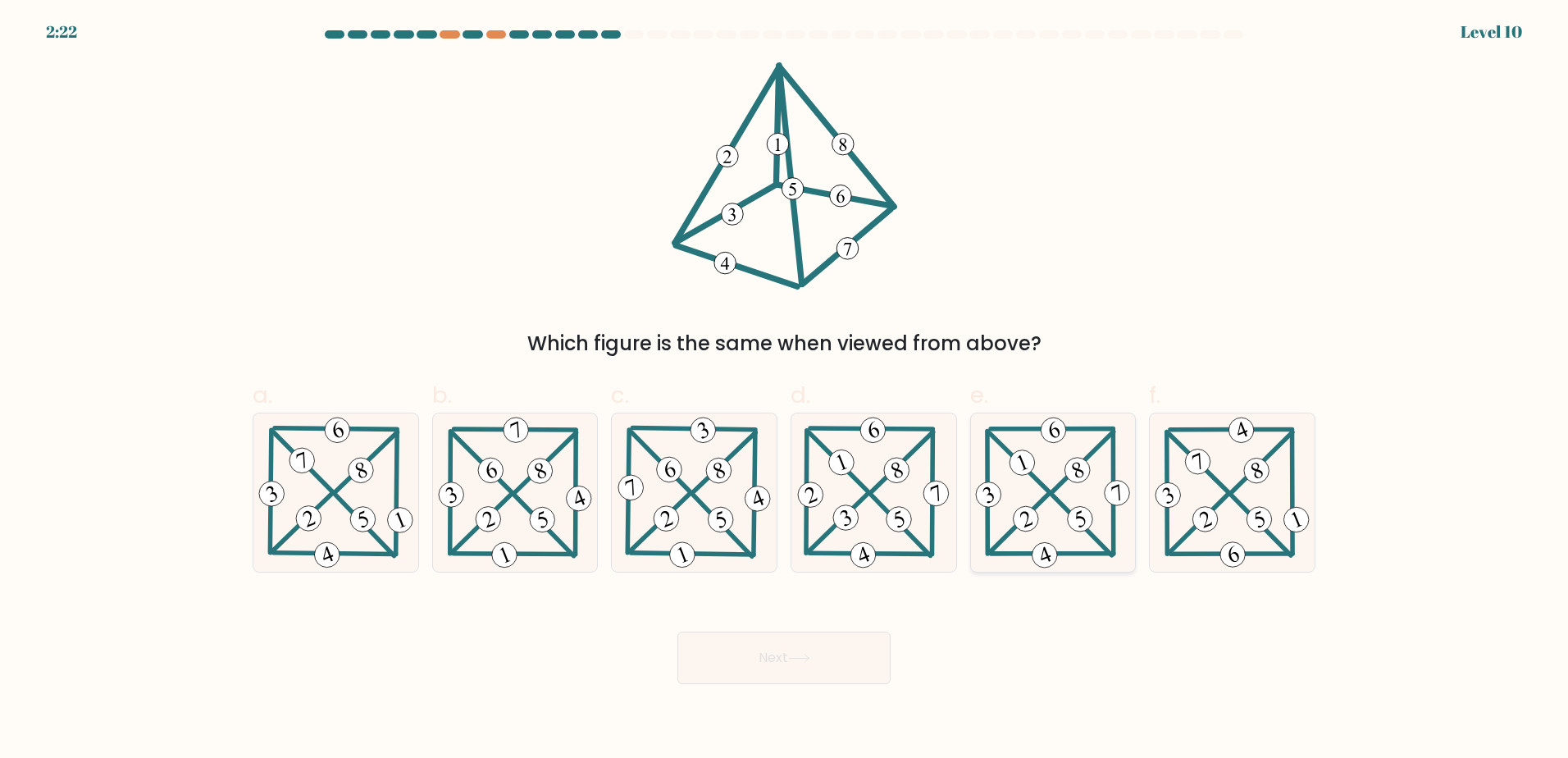
click at [1071, 493] on icon at bounding box center [1052, 492] width 161 height 158
click at [784, 390] on input "e." at bounding box center [784, 384] width 1 height 11
radio input "true"
click at [814, 650] on button "Next" at bounding box center [784, 658] width 213 height 53
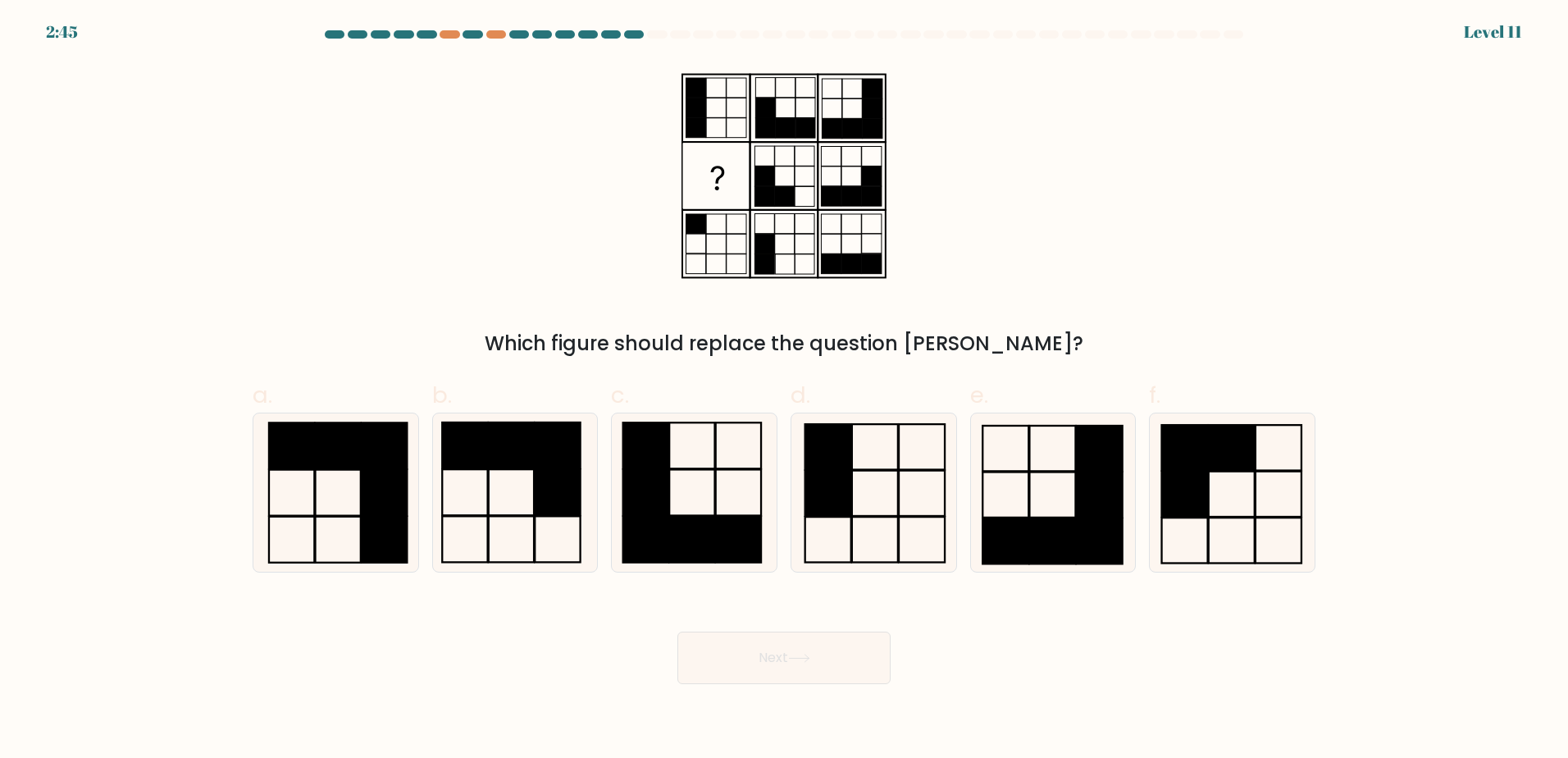
click at [698, 177] on rect at bounding box center [715, 175] width 65 height 65
click at [827, 483] on rect at bounding box center [827, 491] width 46 height 45
click at [784, 390] on input "d." at bounding box center [784, 384] width 1 height 11
radio input "true"
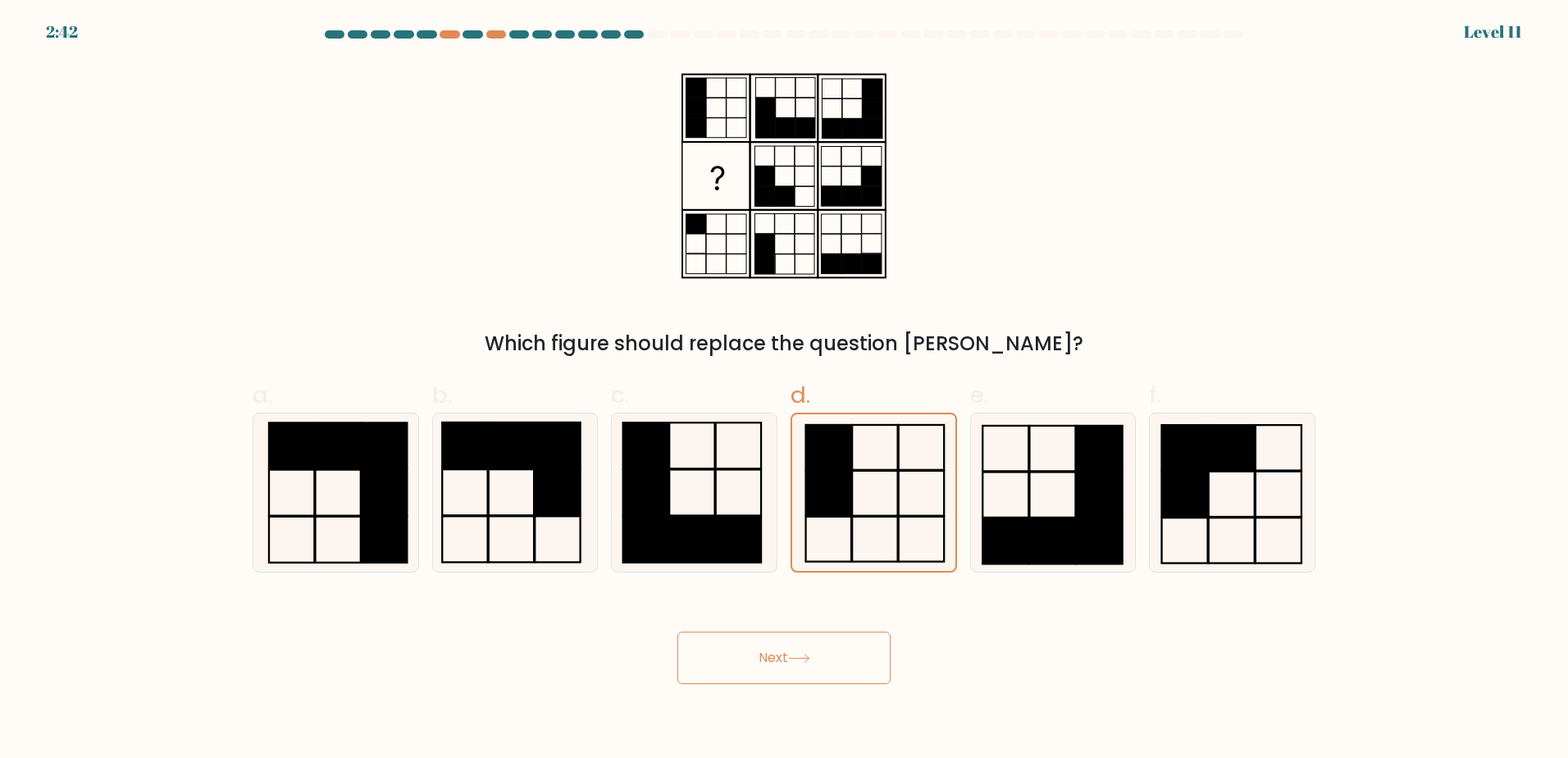
click at [785, 646] on button "Next" at bounding box center [784, 658] width 213 height 53
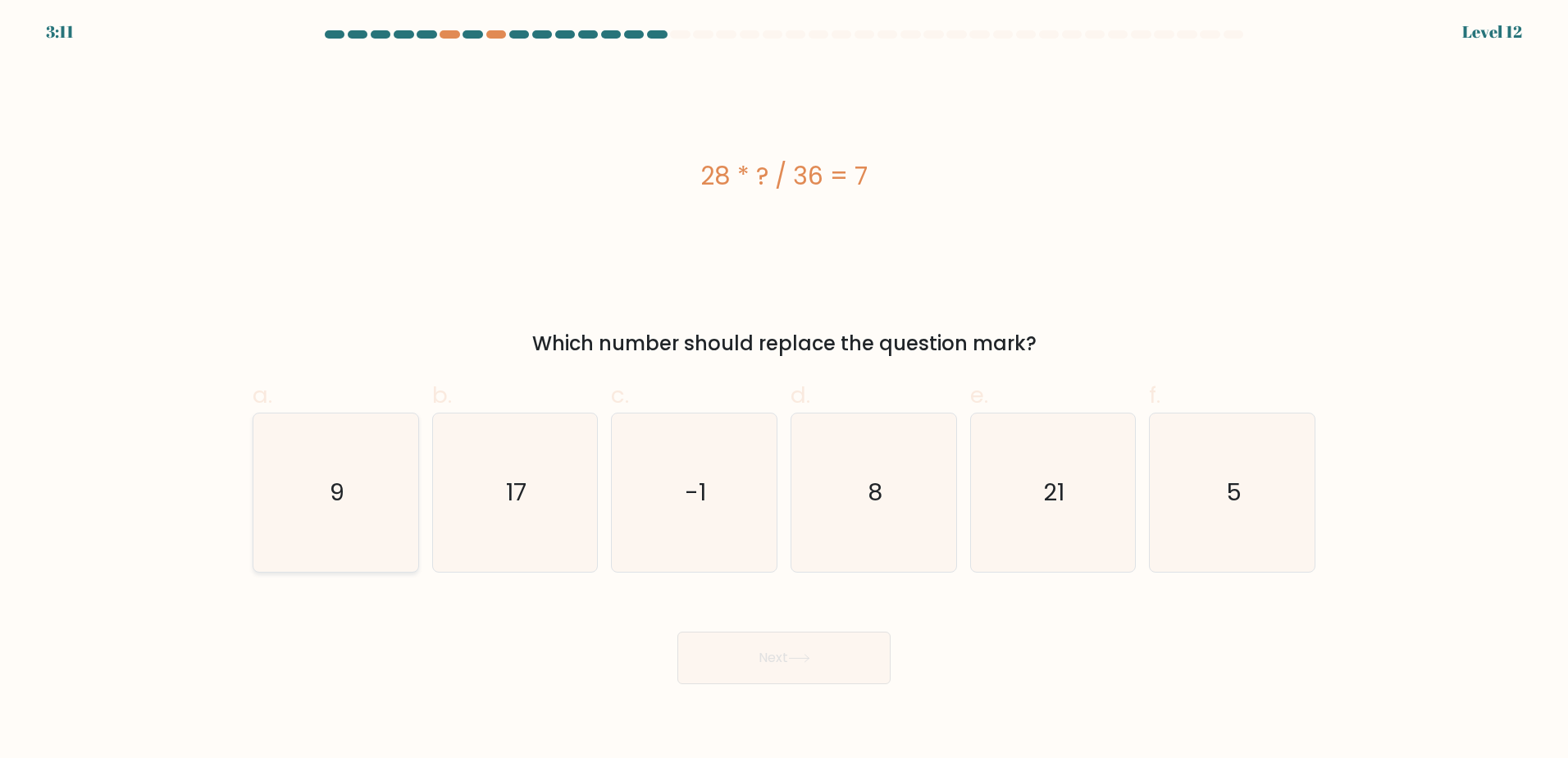
click at [345, 474] on icon "9" at bounding box center [335, 492] width 158 height 158
click at [784, 390] on input "a. 9" at bounding box center [784, 384] width 1 height 11
radio input "true"
click at [823, 656] on button "Next" at bounding box center [784, 658] width 213 height 53
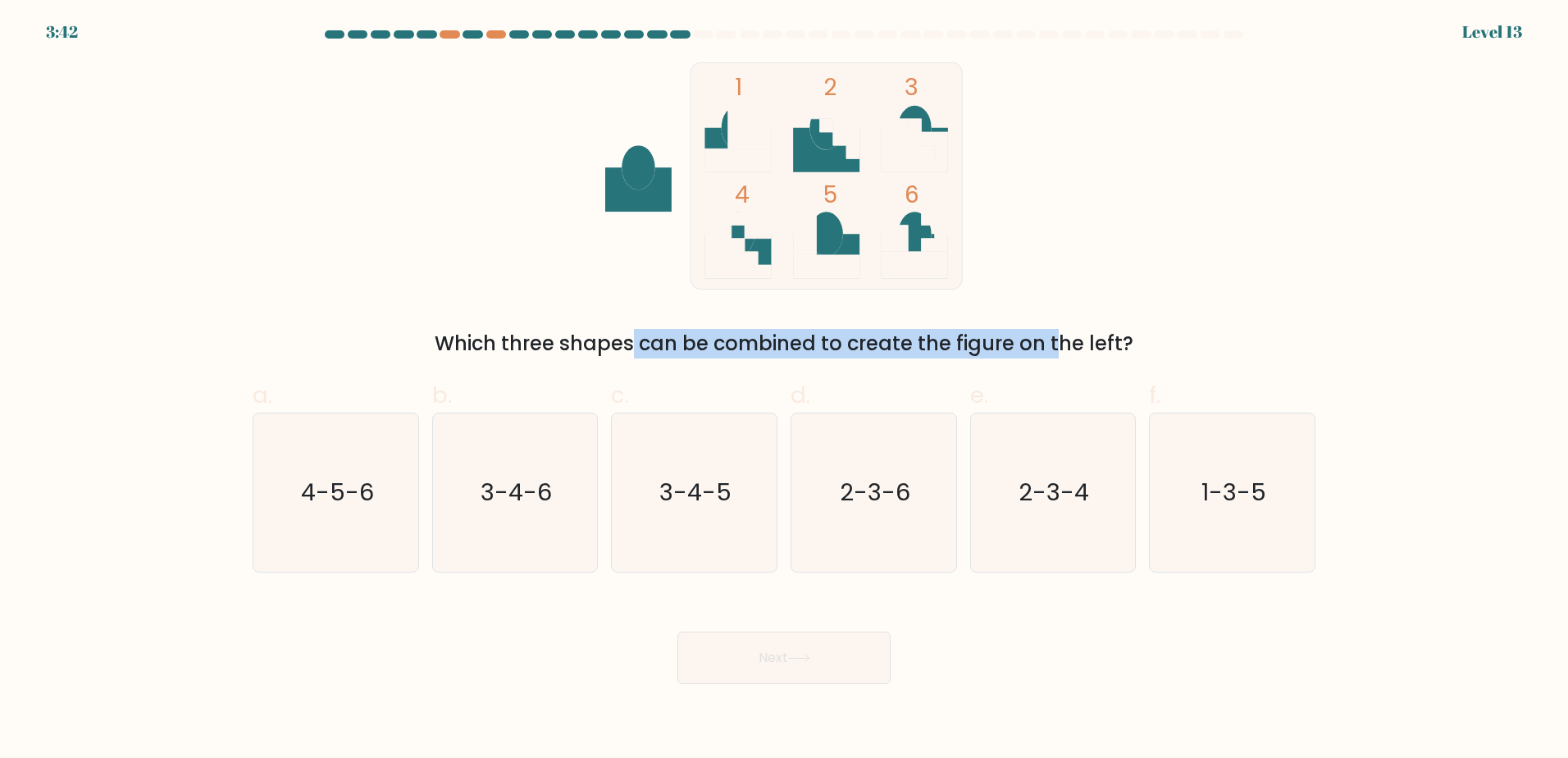
drag, startPoint x: 492, startPoint y: 346, endPoint x: 923, endPoint y: 351, distance: 431.0
click at [923, 351] on div "Which three shapes can be combined to create the figure on the left?" at bounding box center [784, 344] width 1043 height 30
drag, startPoint x: 923, startPoint y: 351, endPoint x: 882, endPoint y: 348, distance: 41.1
click at [882, 348] on div "Which three shapes can be combined to create the figure on the left?" at bounding box center [784, 344] width 1043 height 30
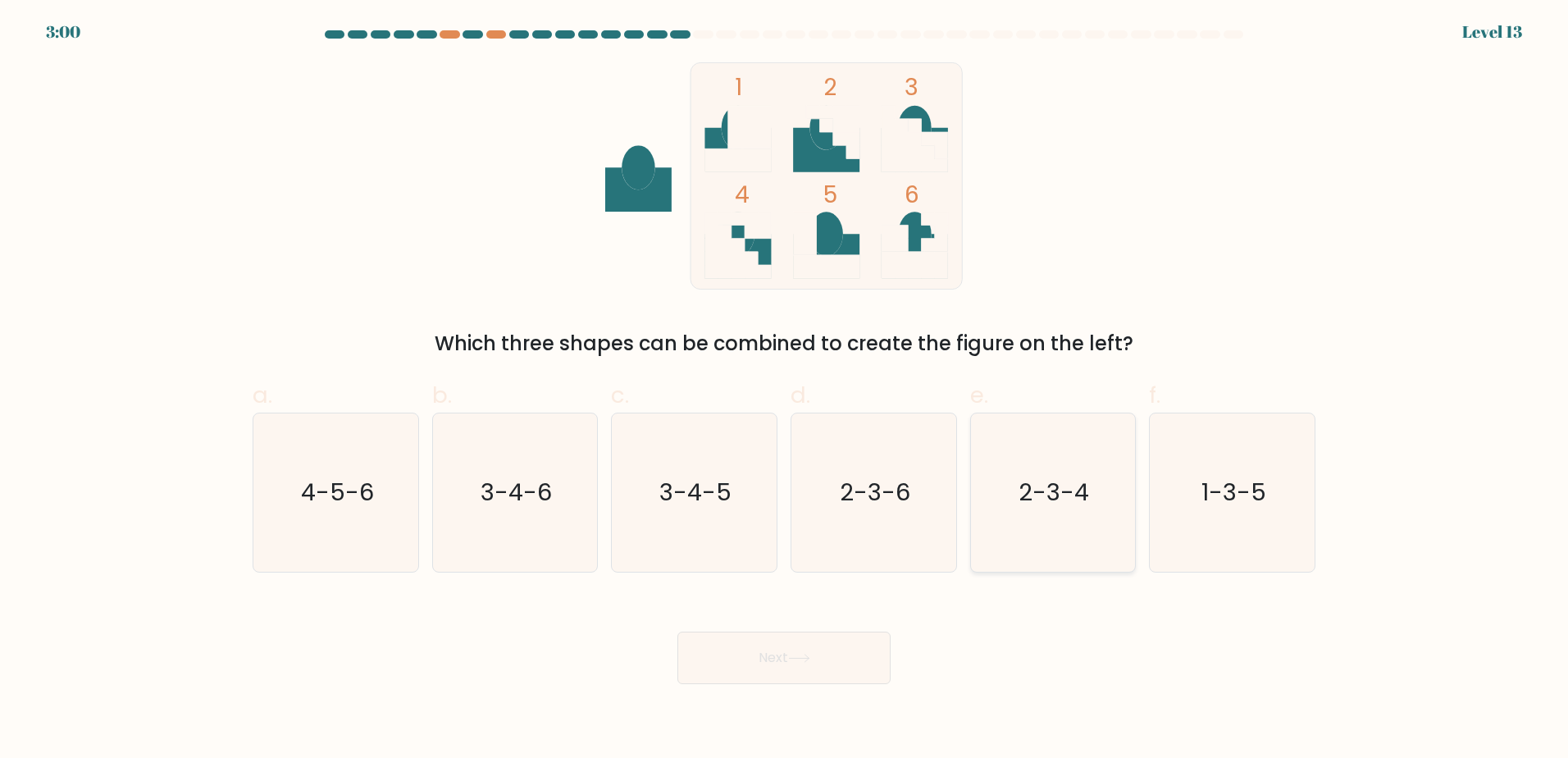
click at [1066, 466] on icon "2-3-4" at bounding box center [1052, 492] width 158 height 158
click at [784, 390] on input "e. 2-3-4" at bounding box center [784, 384] width 1 height 11
radio input "true"
click at [777, 657] on button "Next" at bounding box center [784, 658] width 213 height 53
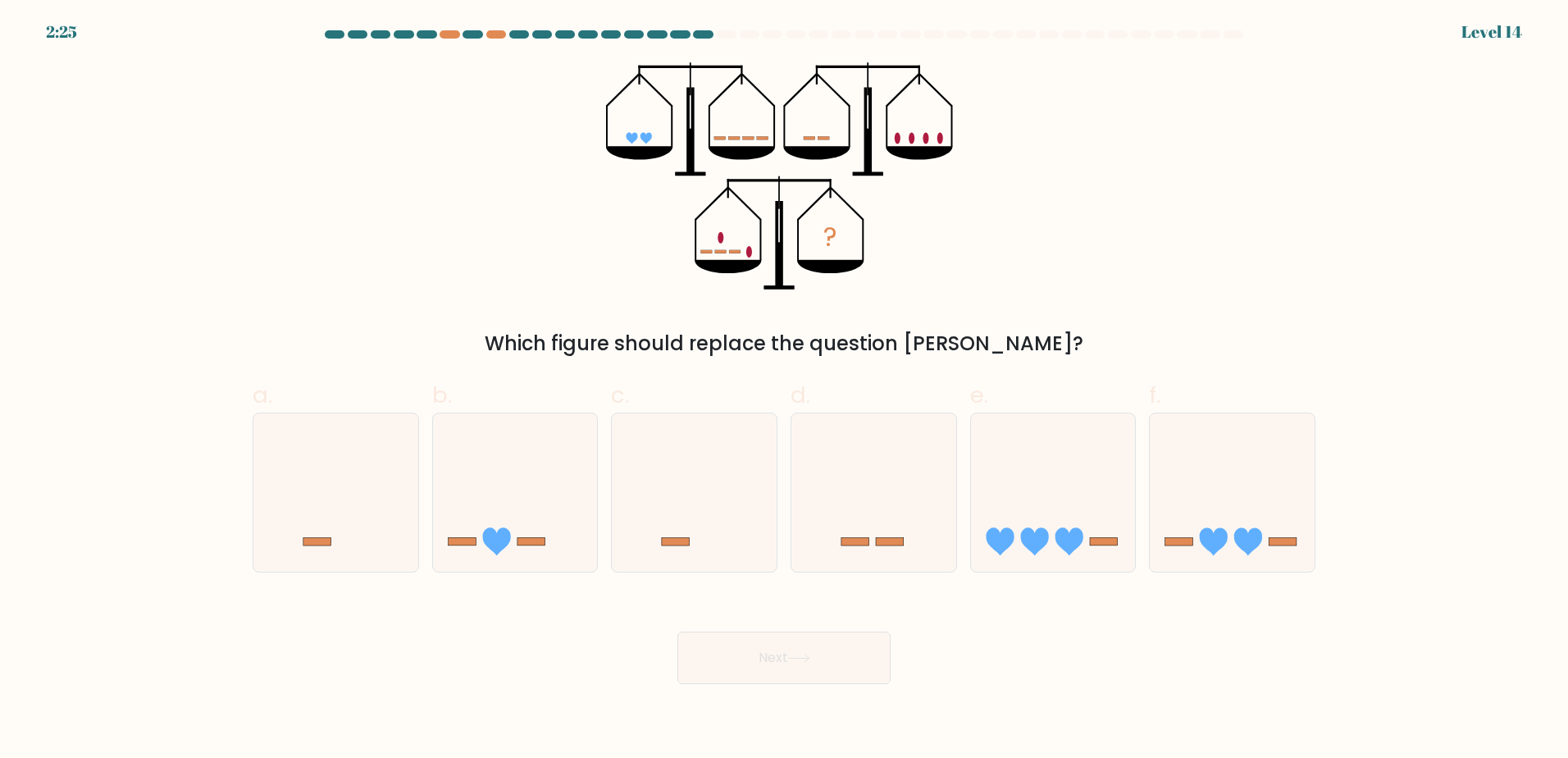
click at [642, 134] on icon at bounding box center [646, 139] width 12 height 12
click at [526, 521] on icon at bounding box center [515, 491] width 165 height 136
click at [784, 390] on input "b." at bounding box center [784, 384] width 1 height 11
radio input "true"
click at [758, 667] on button "Next" at bounding box center [784, 658] width 213 height 53
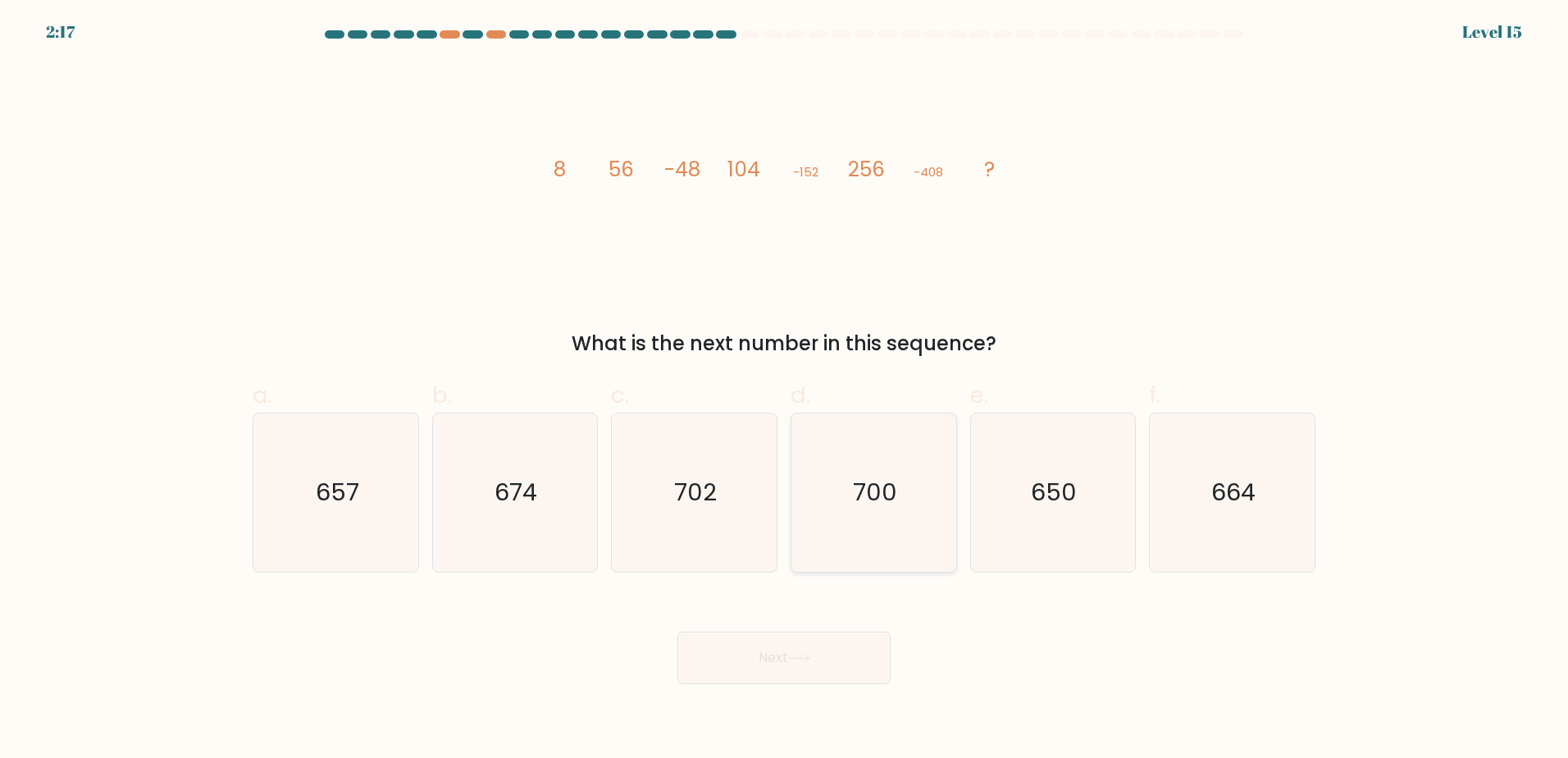
click at [795, 480] on icon "700" at bounding box center [873, 492] width 158 height 158
click at [784, 390] on input "d. 700" at bounding box center [784, 384] width 1 height 11
radio input "true"
click at [684, 491] on text "702" at bounding box center [696, 491] width 43 height 33
click at [784, 390] on input "c. 702" at bounding box center [784, 384] width 1 height 11
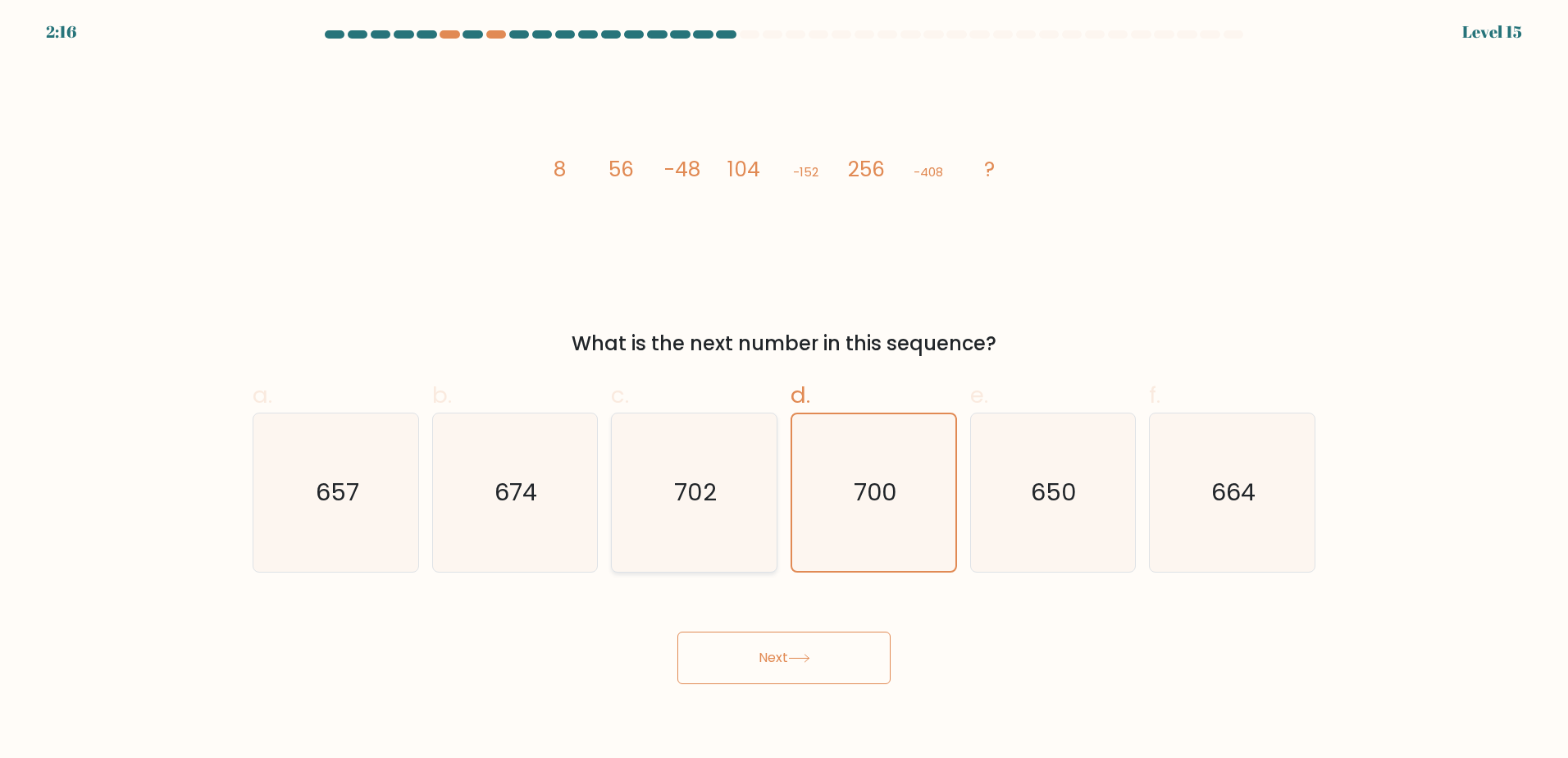
radio input "true"
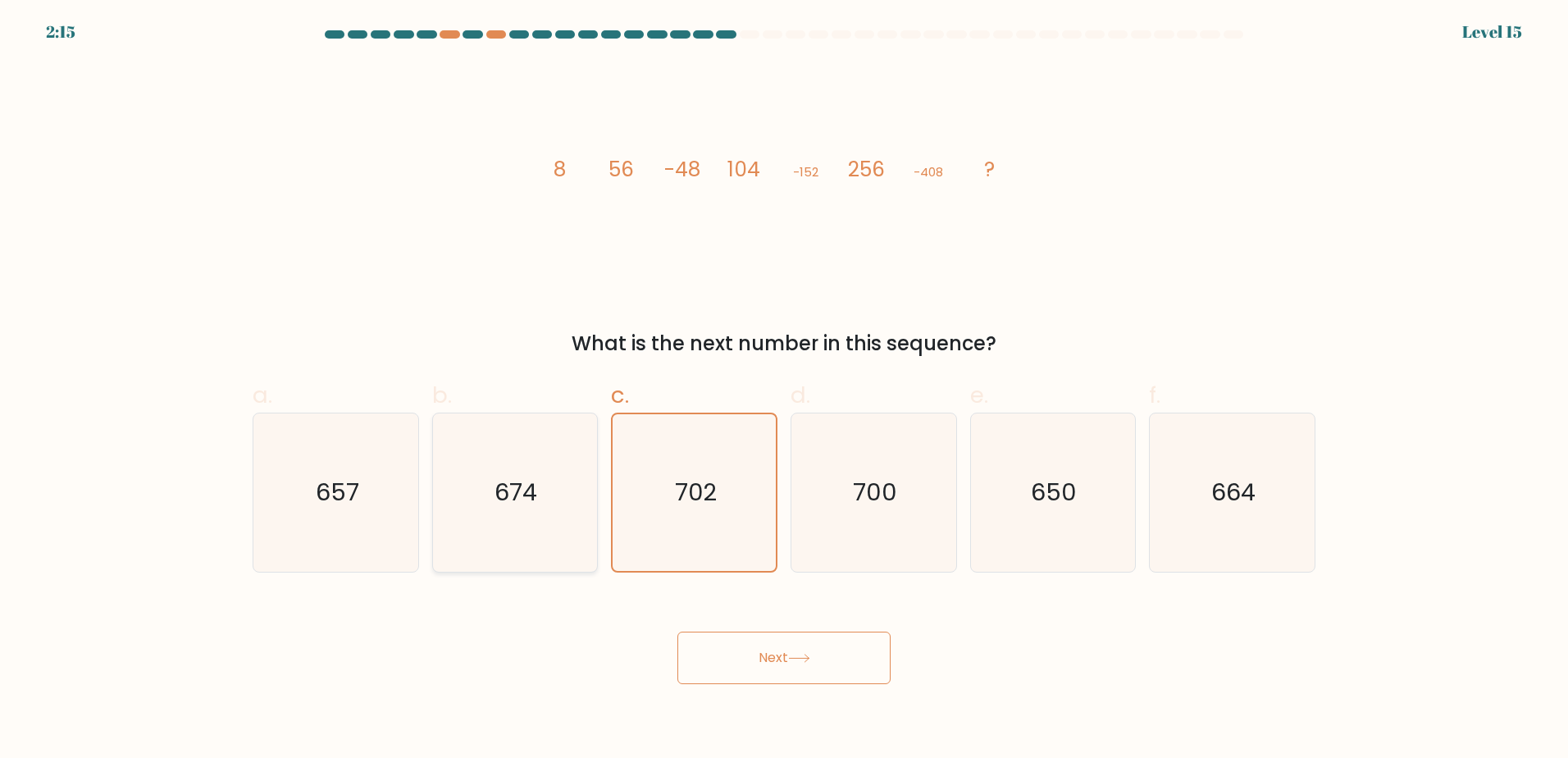
click at [505, 506] on text "674" at bounding box center [516, 491] width 43 height 33
click at [784, 390] on input "b. 674" at bounding box center [784, 384] width 1 height 11
radio input "true"
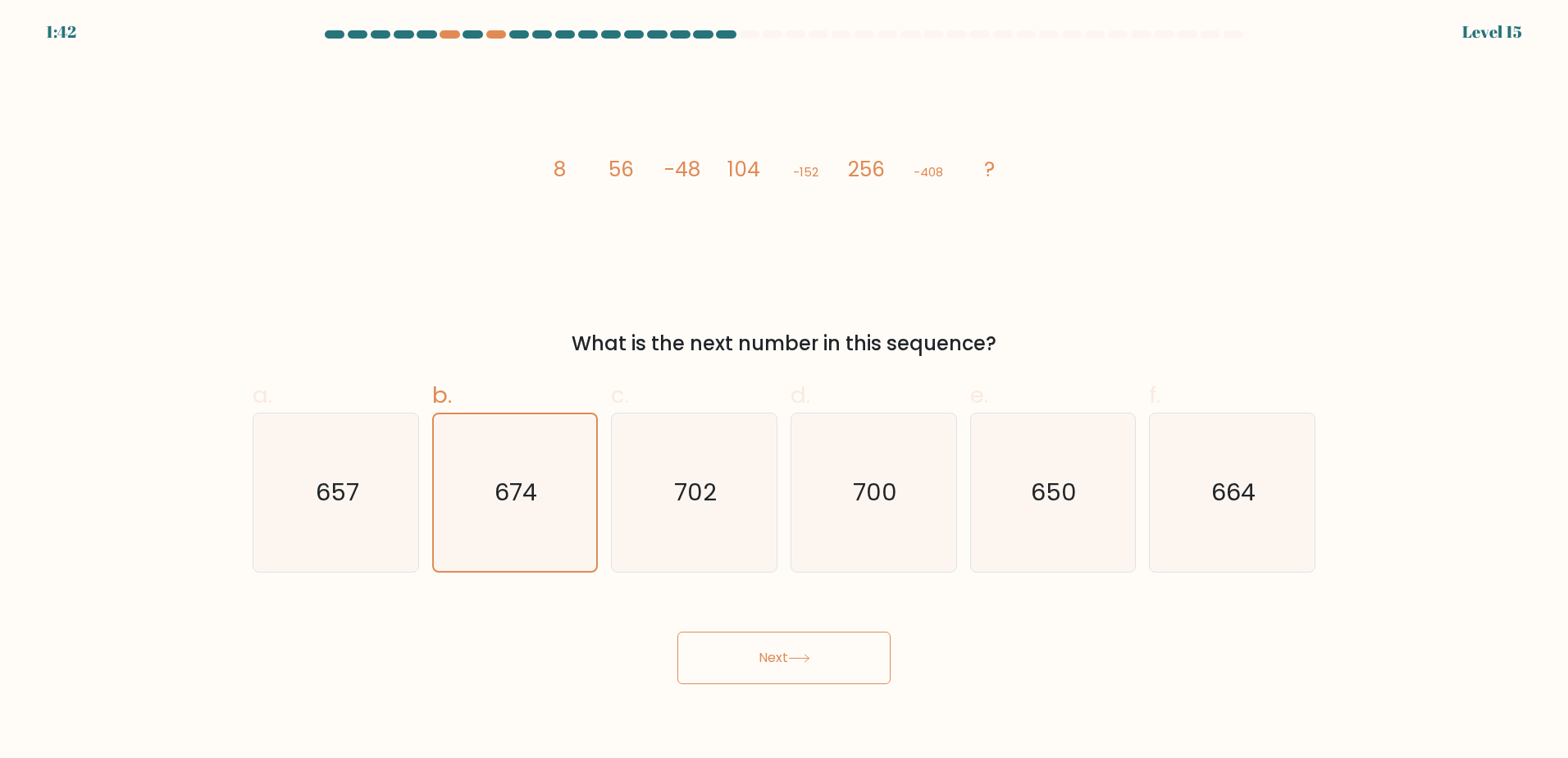
drag, startPoint x: 730, startPoint y: 673, endPoint x: 737, endPoint y: 663, distance: 12.2
click at [730, 672] on button "Next" at bounding box center [784, 658] width 213 height 53
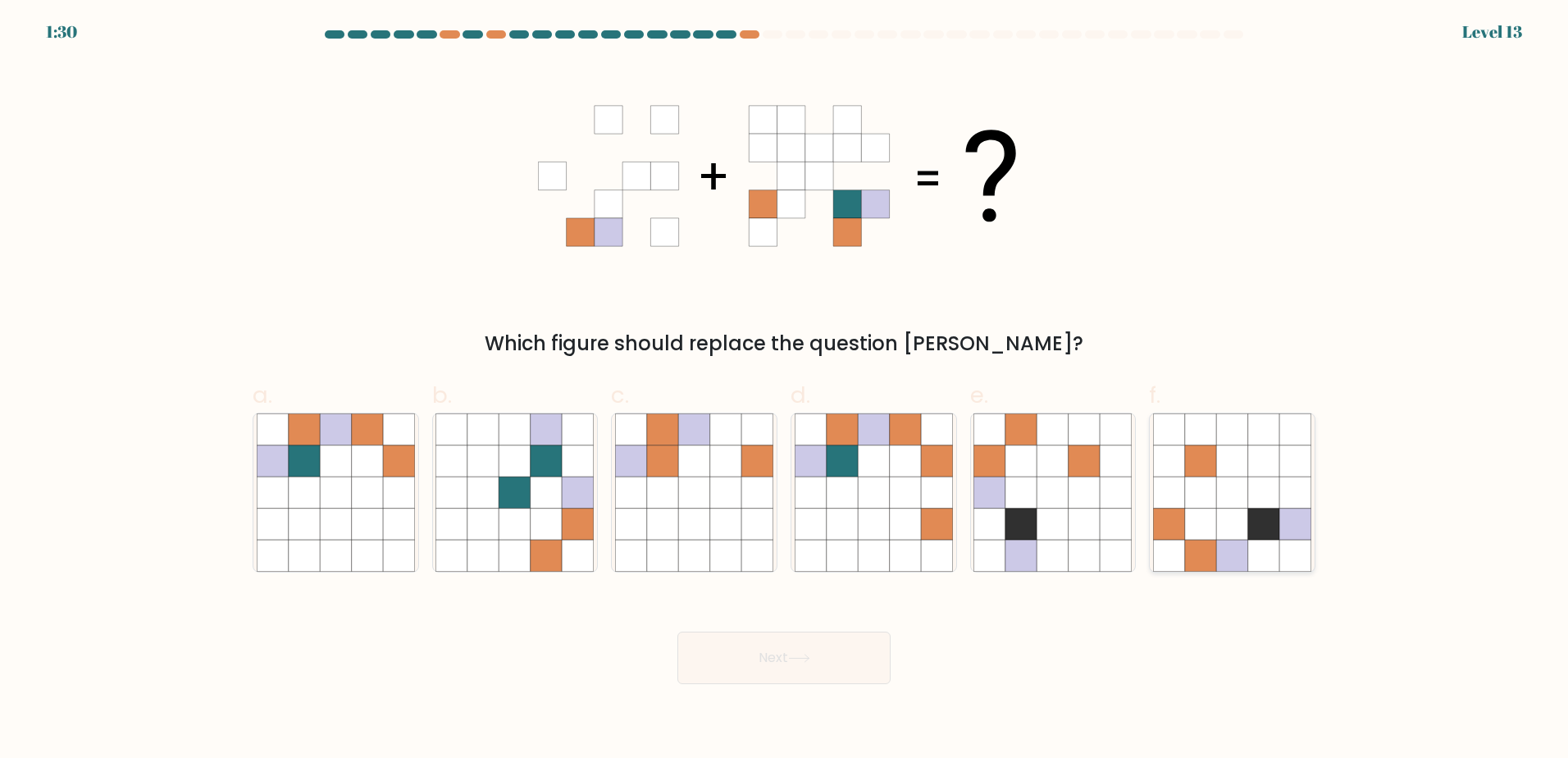
click at [1230, 512] on icon at bounding box center [1231, 522] width 31 height 31
click at [784, 390] on input "f." at bounding box center [784, 384] width 1 height 11
radio input "true"
click at [757, 648] on button "Next" at bounding box center [784, 658] width 213 height 53
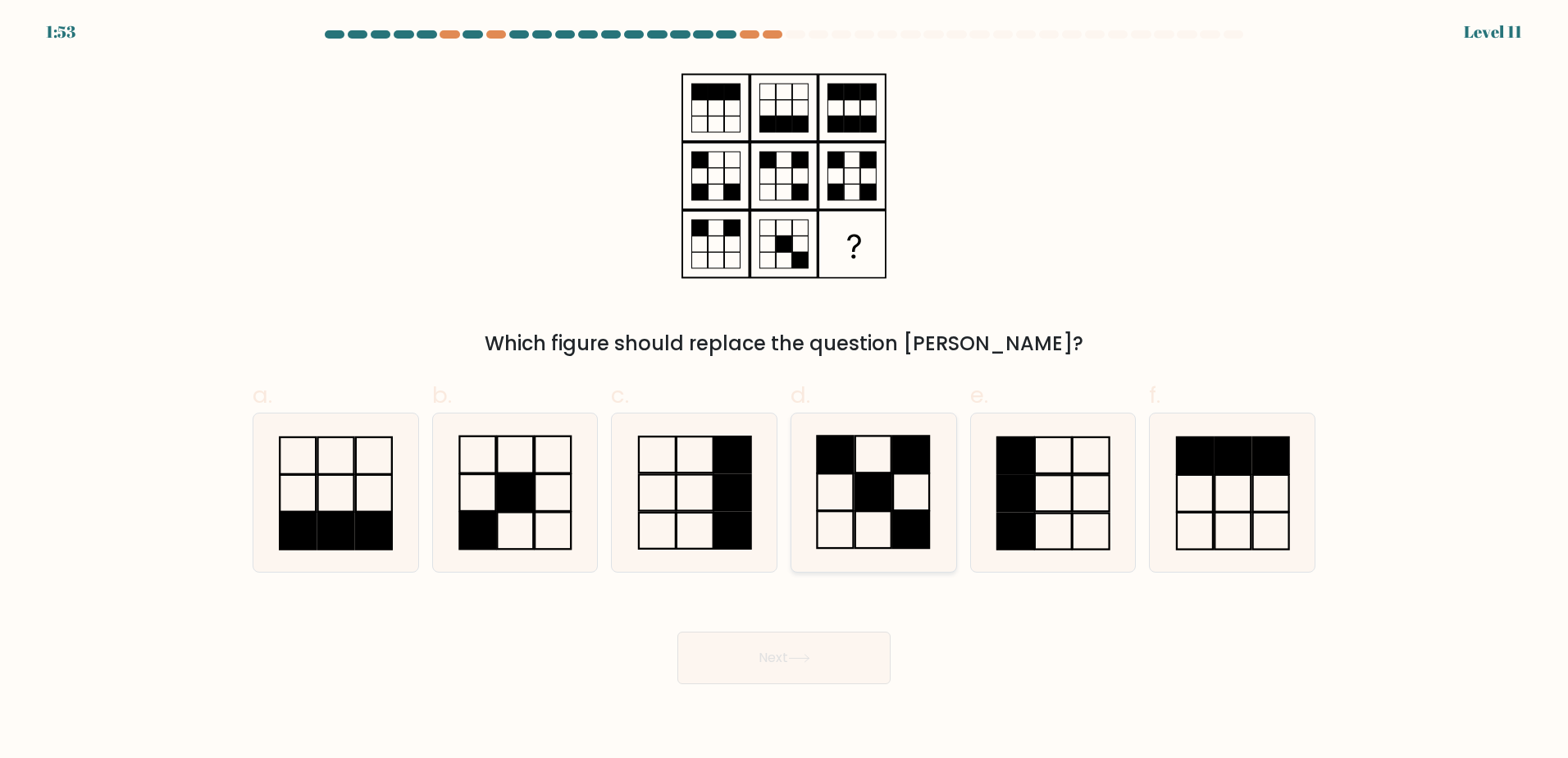
click at [868, 469] on icon at bounding box center [873, 492] width 158 height 158
click at [784, 390] on input "d." at bounding box center [784, 384] width 1 height 11
radio input "true"
click at [806, 656] on icon at bounding box center [798, 658] width 22 height 9
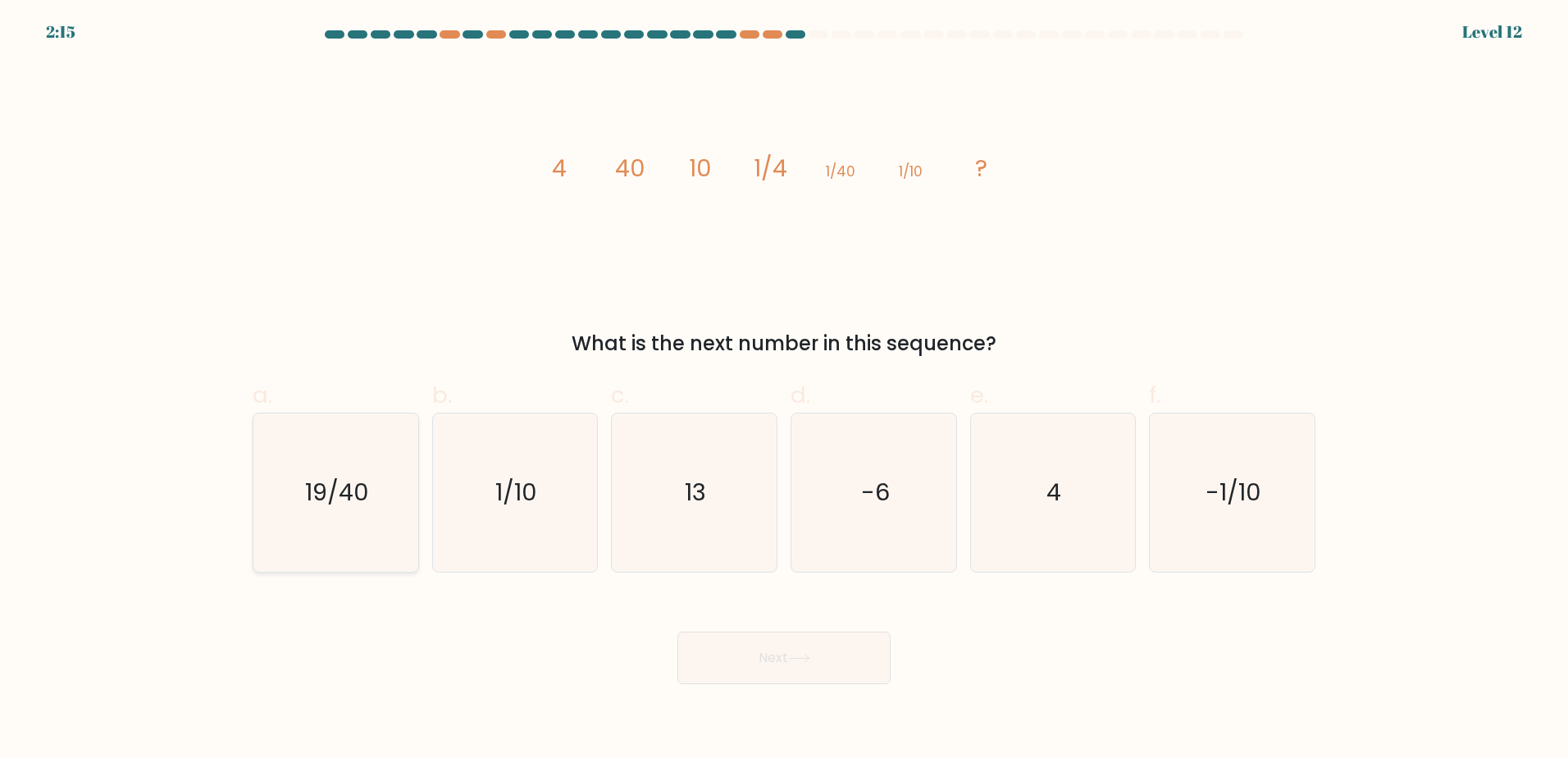
click at [354, 489] on text "19/40" at bounding box center [337, 491] width 64 height 33
click at [784, 390] on input "a. 19/40" at bounding box center [784, 384] width 1 height 11
radio input "true"
click at [804, 652] on button "Next" at bounding box center [784, 658] width 213 height 53
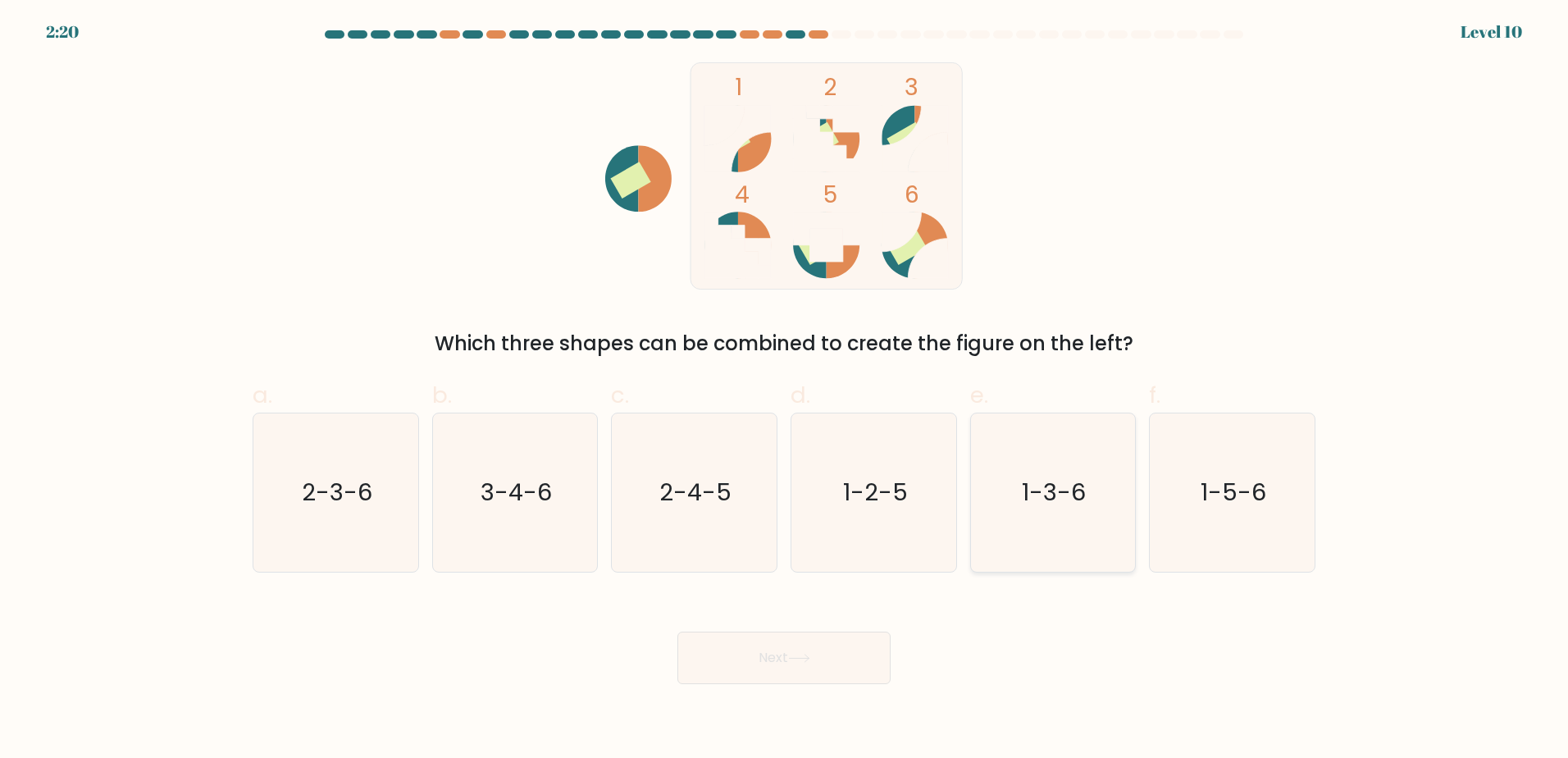
click at [1048, 455] on icon "1-3-6" at bounding box center [1052, 492] width 158 height 158
click at [784, 390] on input "e. 1-3-6" at bounding box center [784, 384] width 1 height 11
radio input "true"
click at [767, 659] on button "Next" at bounding box center [784, 658] width 213 height 53
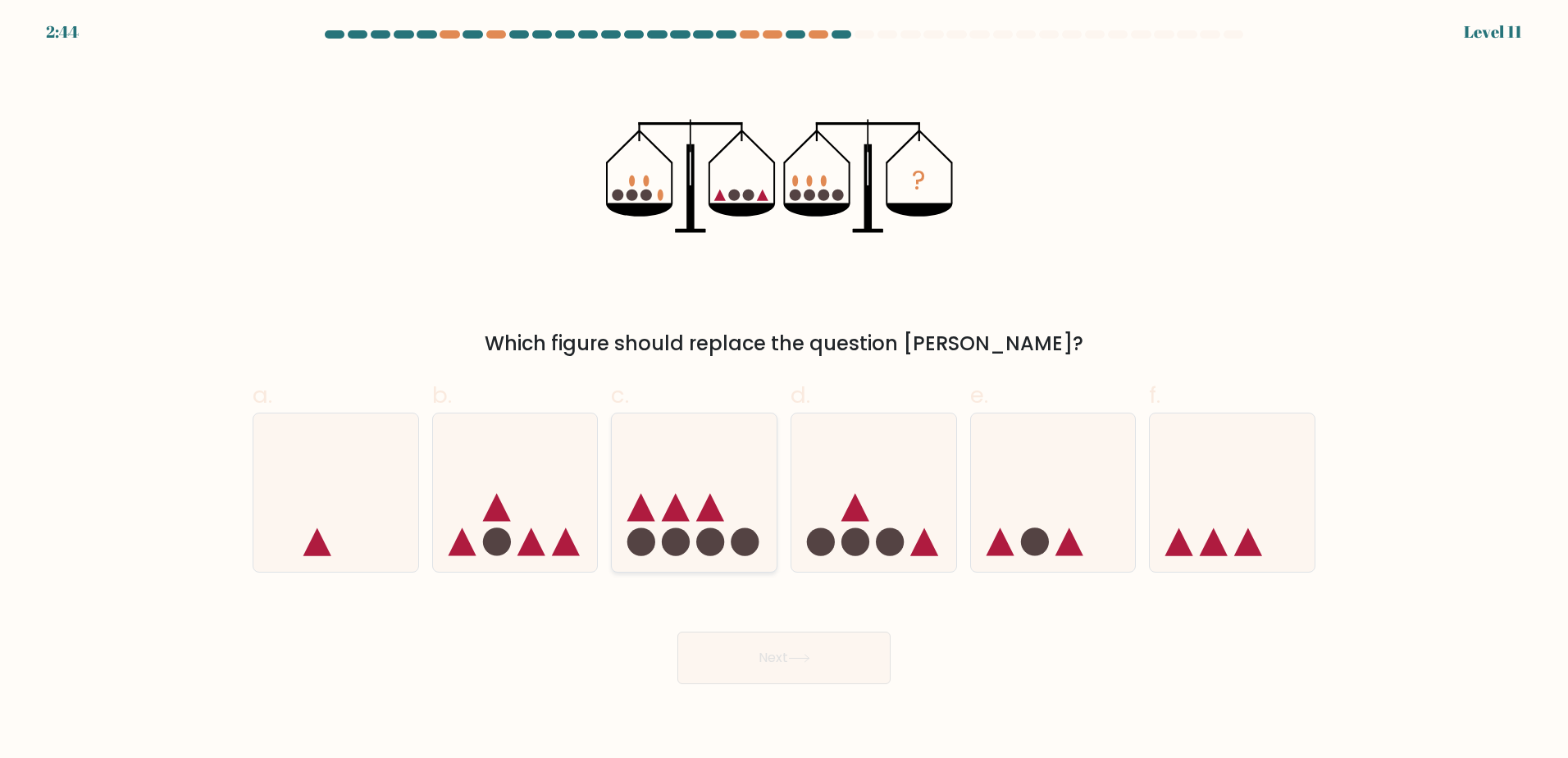
click at [612, 513] on icon at bounding box center [694, 491] width 165 height 136
click at [784, 390] on input "c." at bounding box center [784, 384] width 1 height 11
radio input "true"
click at [825, 492] on icon at bounding box center [874, 491] width 165 height 136
click at [784, 390] on input "d." at bounding box center [784, 384] width 1 height 11
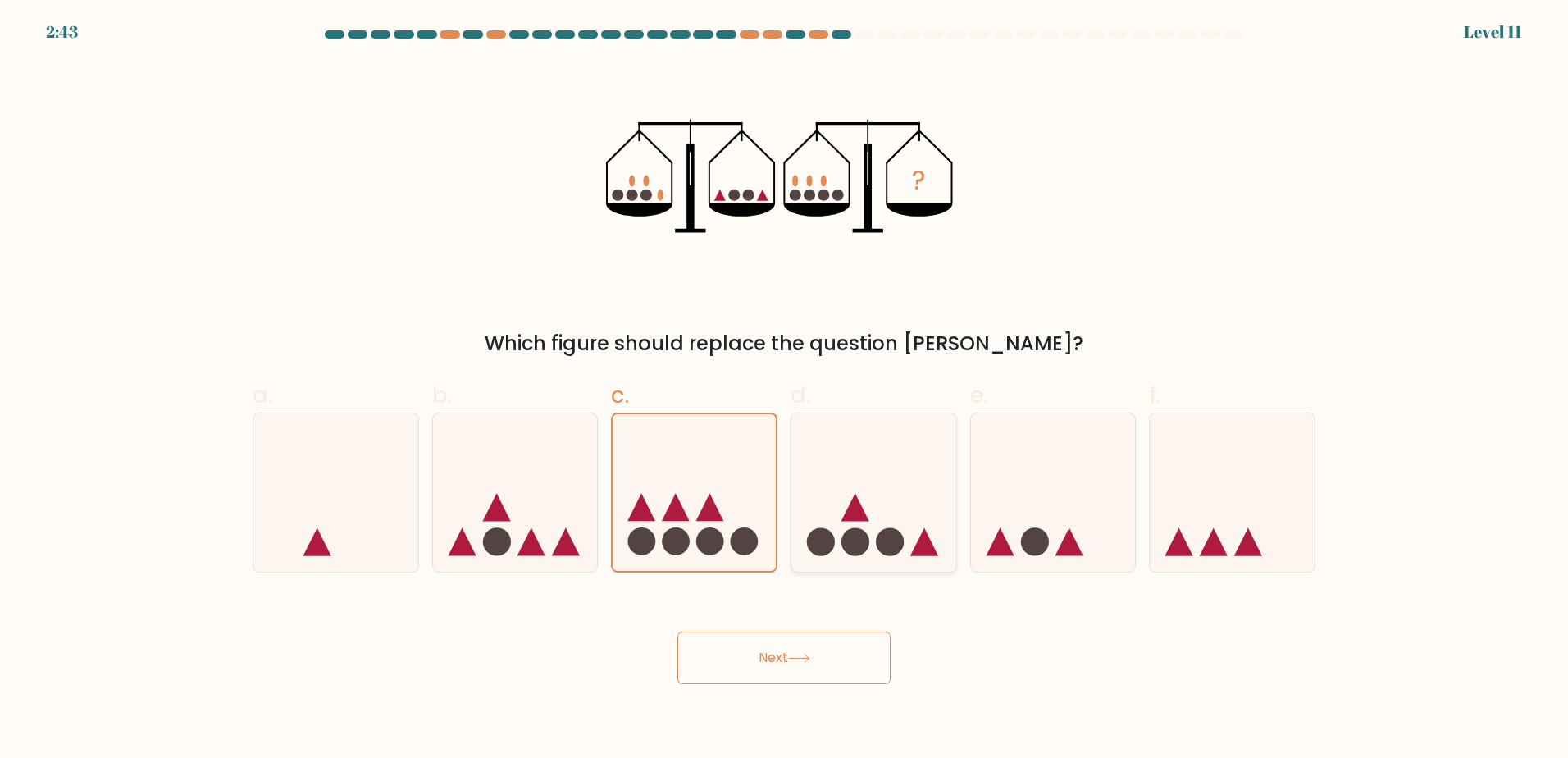
radio input "true"
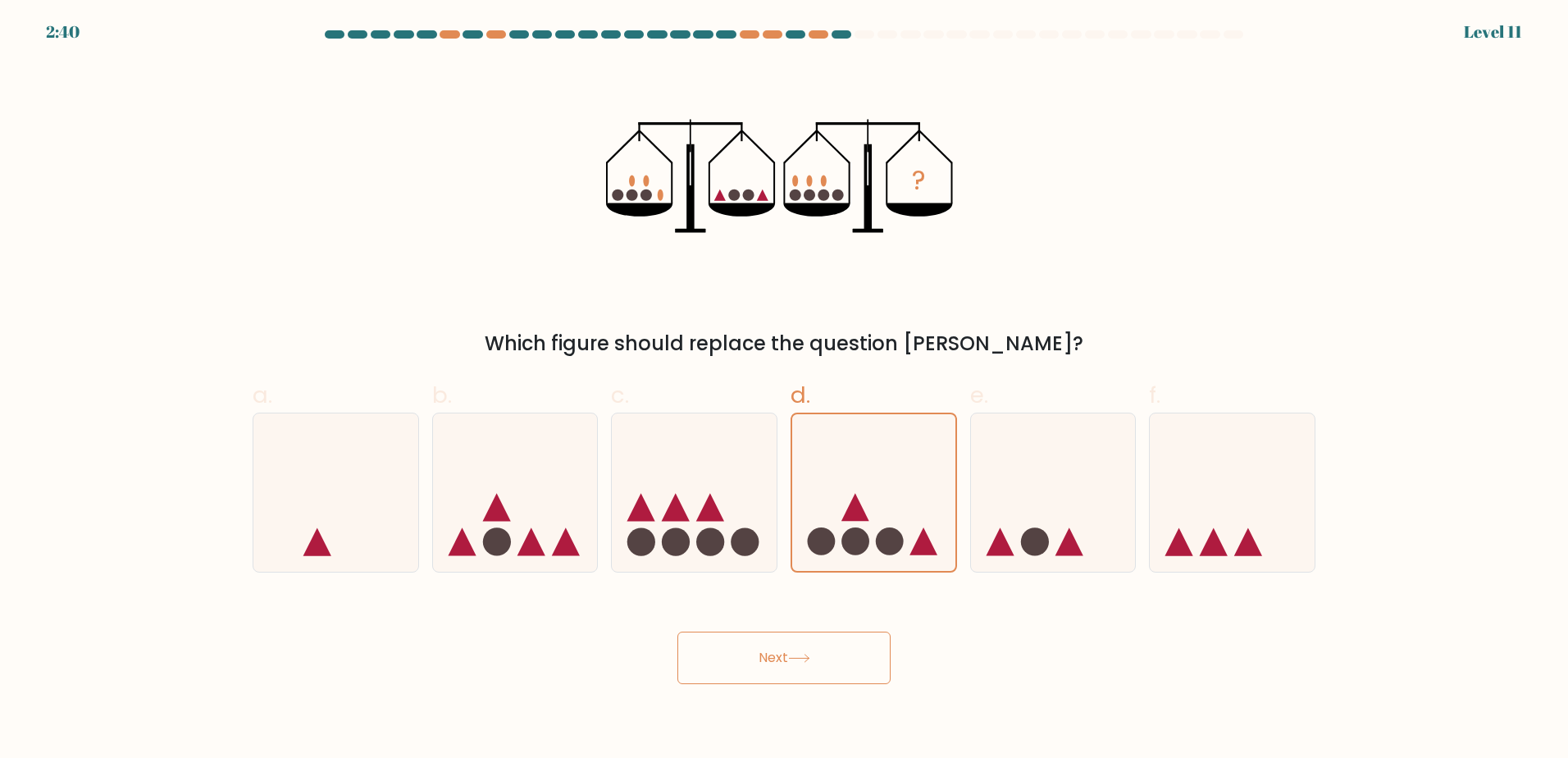
click at [827, 649] on button "Next" at bounding box center [784, 658] width 213 height 53
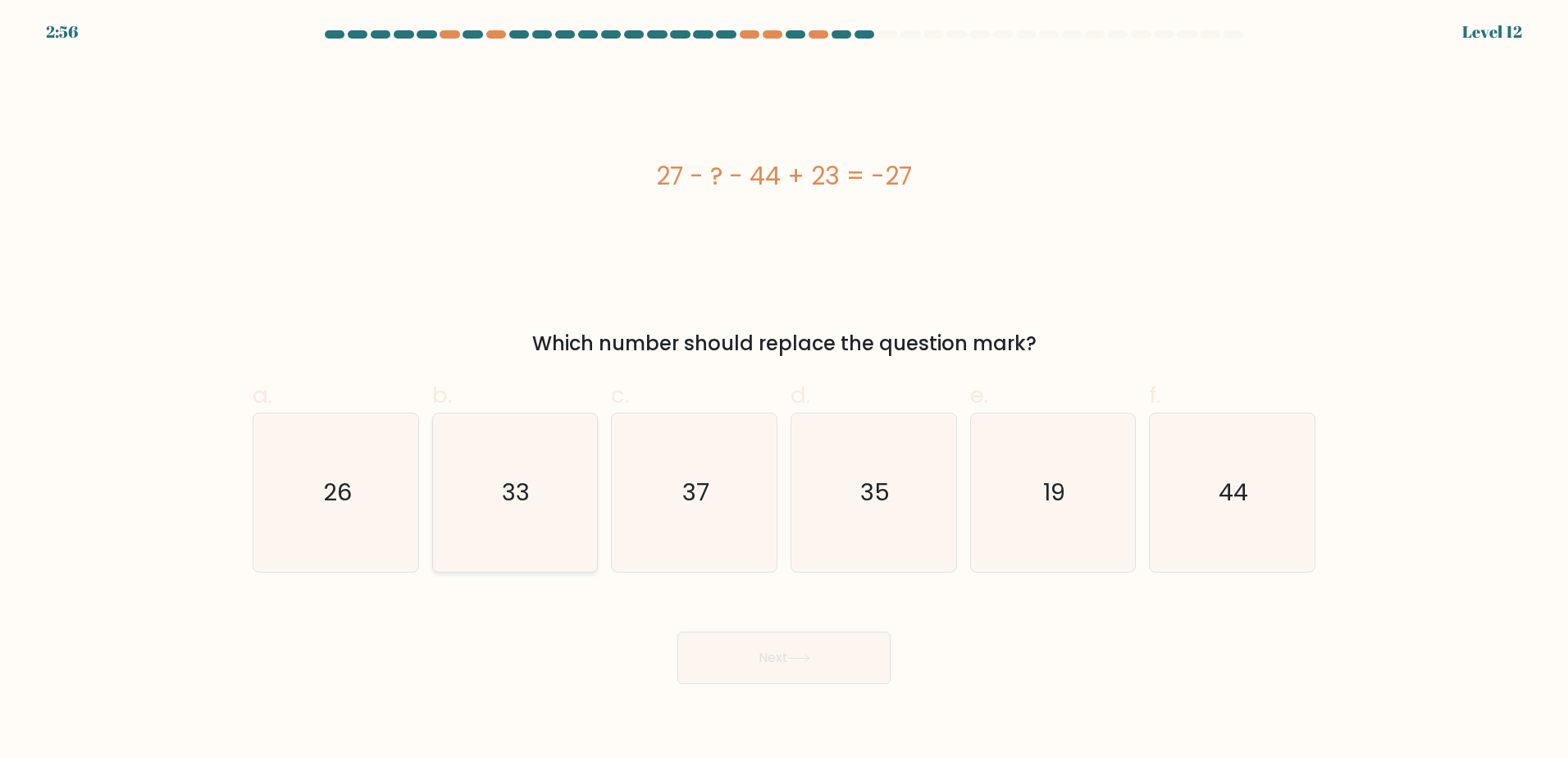
click at [544, 480] on icon "33" at bounding box center [514, 492] width 158 height 158
click at [784, 390] on input "b. 33" at bounding box center [784, 384] width 1 height 11
radio input "true"
click at [766, 664] on button "Next" at bounding box center [784, 658] width 213 height 53
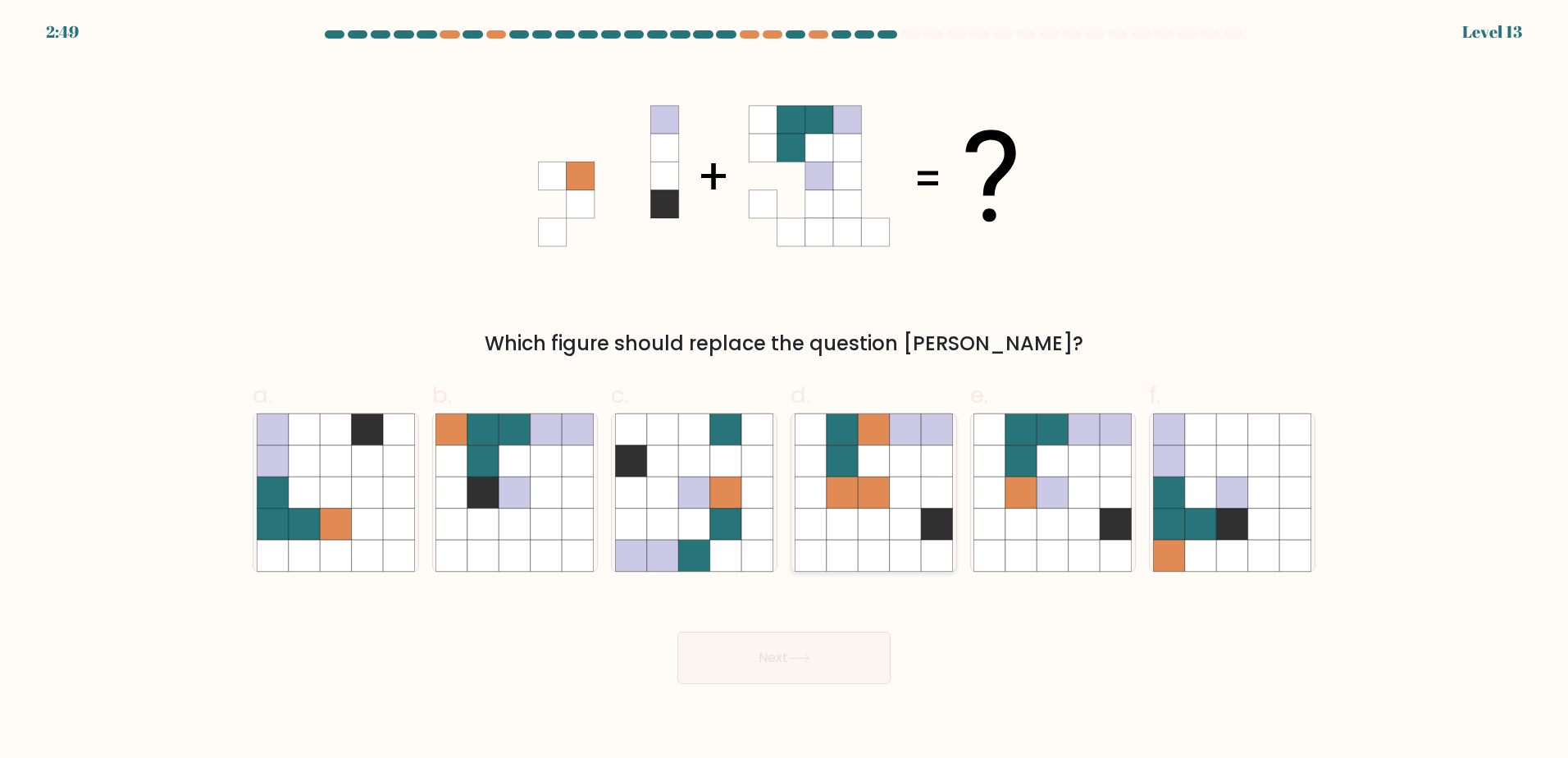
click at [843, 448] on icon at bounding box center [841, 460] width 31 height 31
click at [784, 390] on input "d." at bounding box center [784, 384] width 1 height 11
radio input "true"
click at [1007, 478] on icon at bounding box center [1020, 491] width 31 height 31
click at [784, 390] on input "e." at bounding box center [784, 384] width 1 height 11
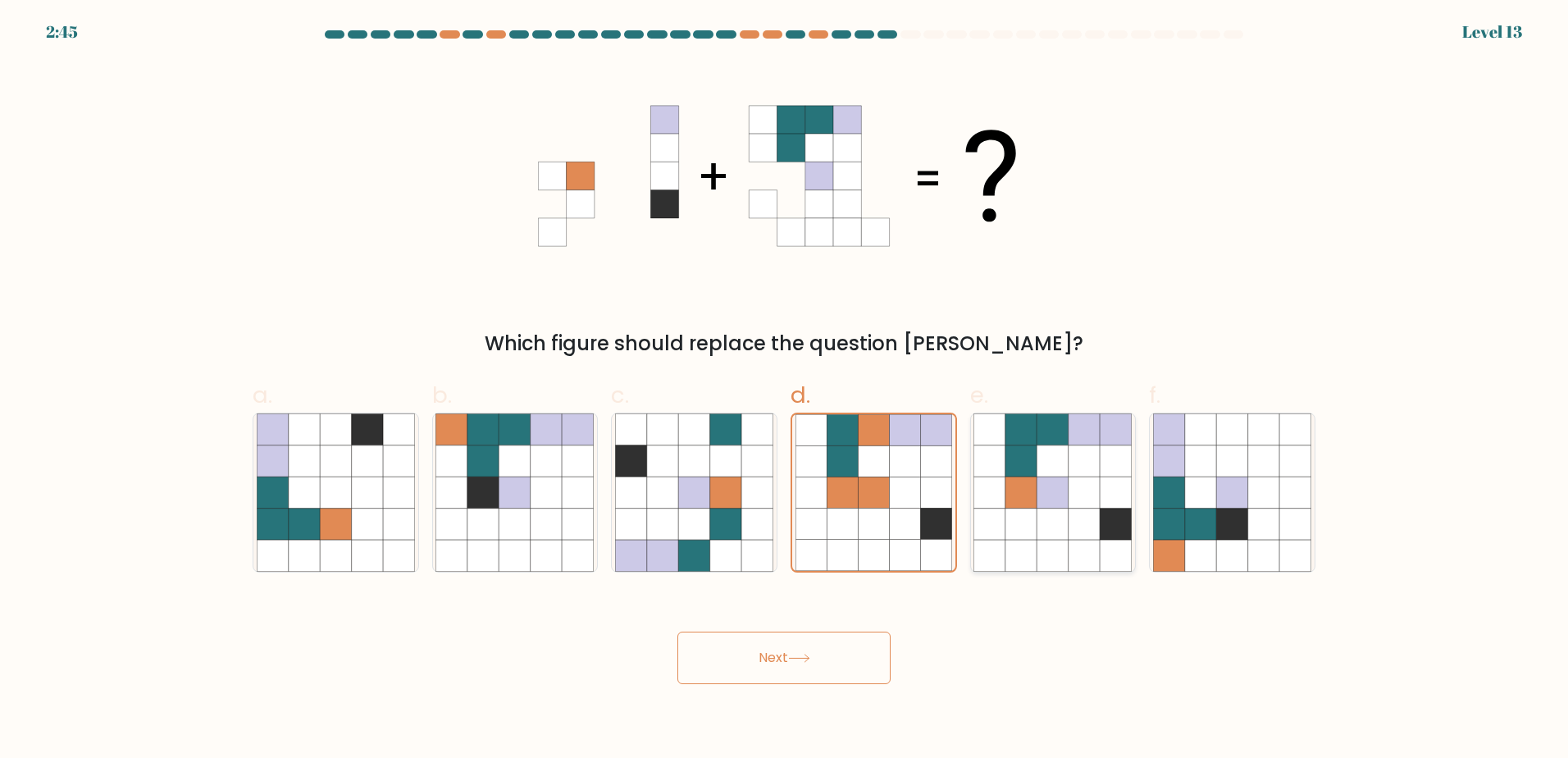
radio input "true"
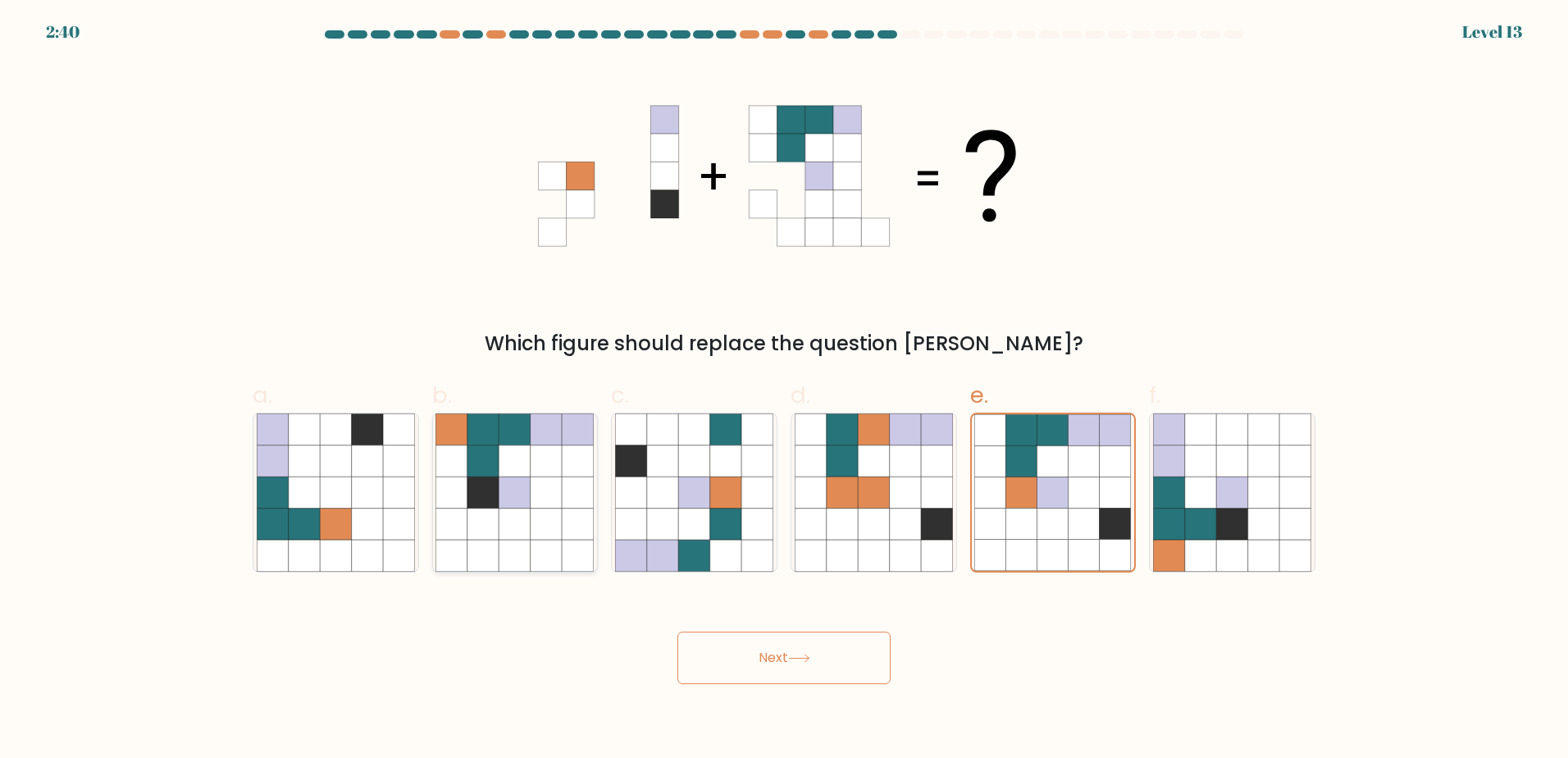
click at [464, 442] on icon at bounding box center [451, 429] width 31 height 31
click at [784, 390] on input "b." at bounding box center [784, 384] width 1 height 11
radio input "true"
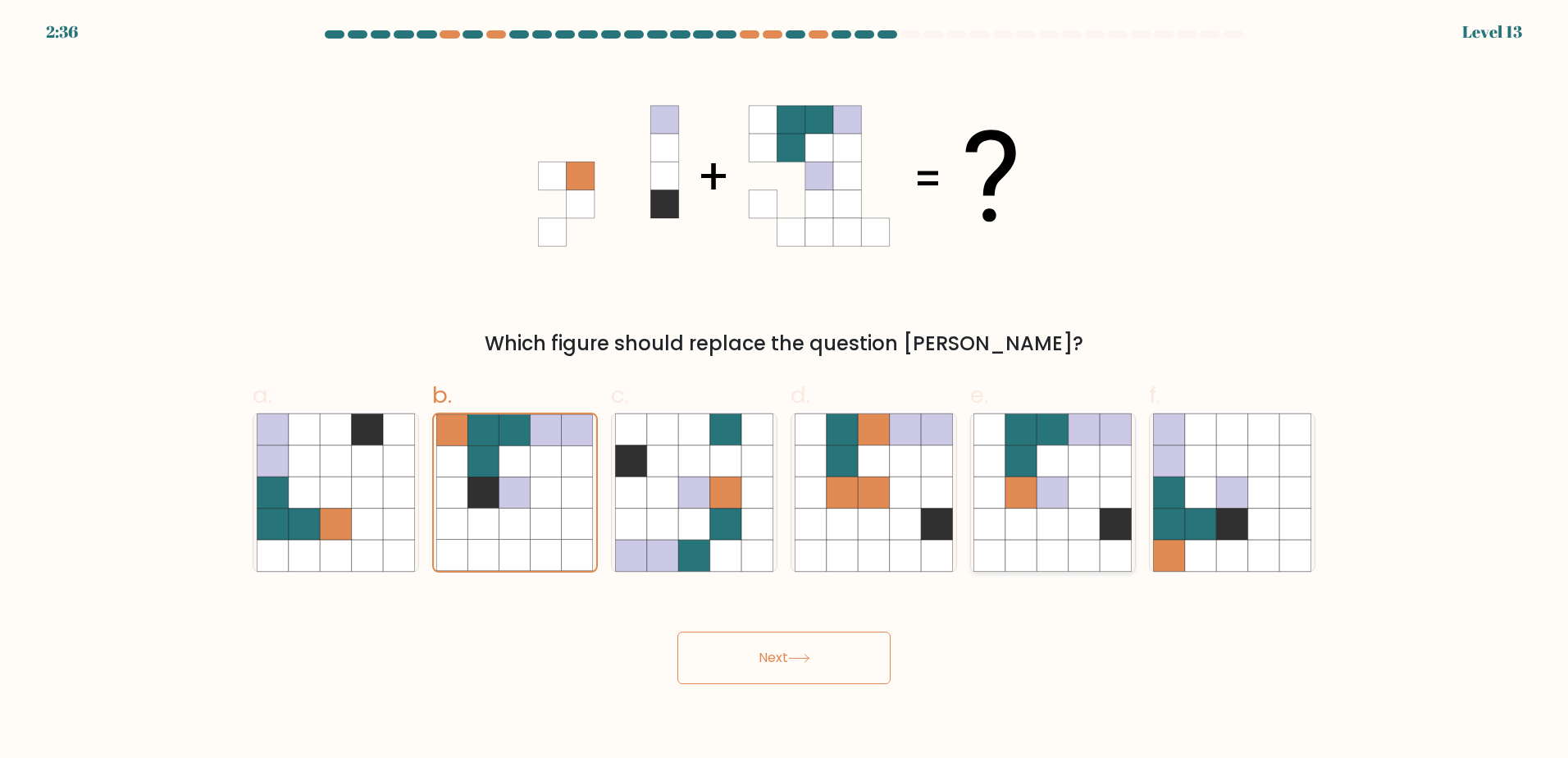
click at [1068, 488] on icon at bounding box center [1052, 491] width 31 height 31
click at [784, 390] on input "e." at bounding box center [784, 384] width 1 height 11
radio input "true"
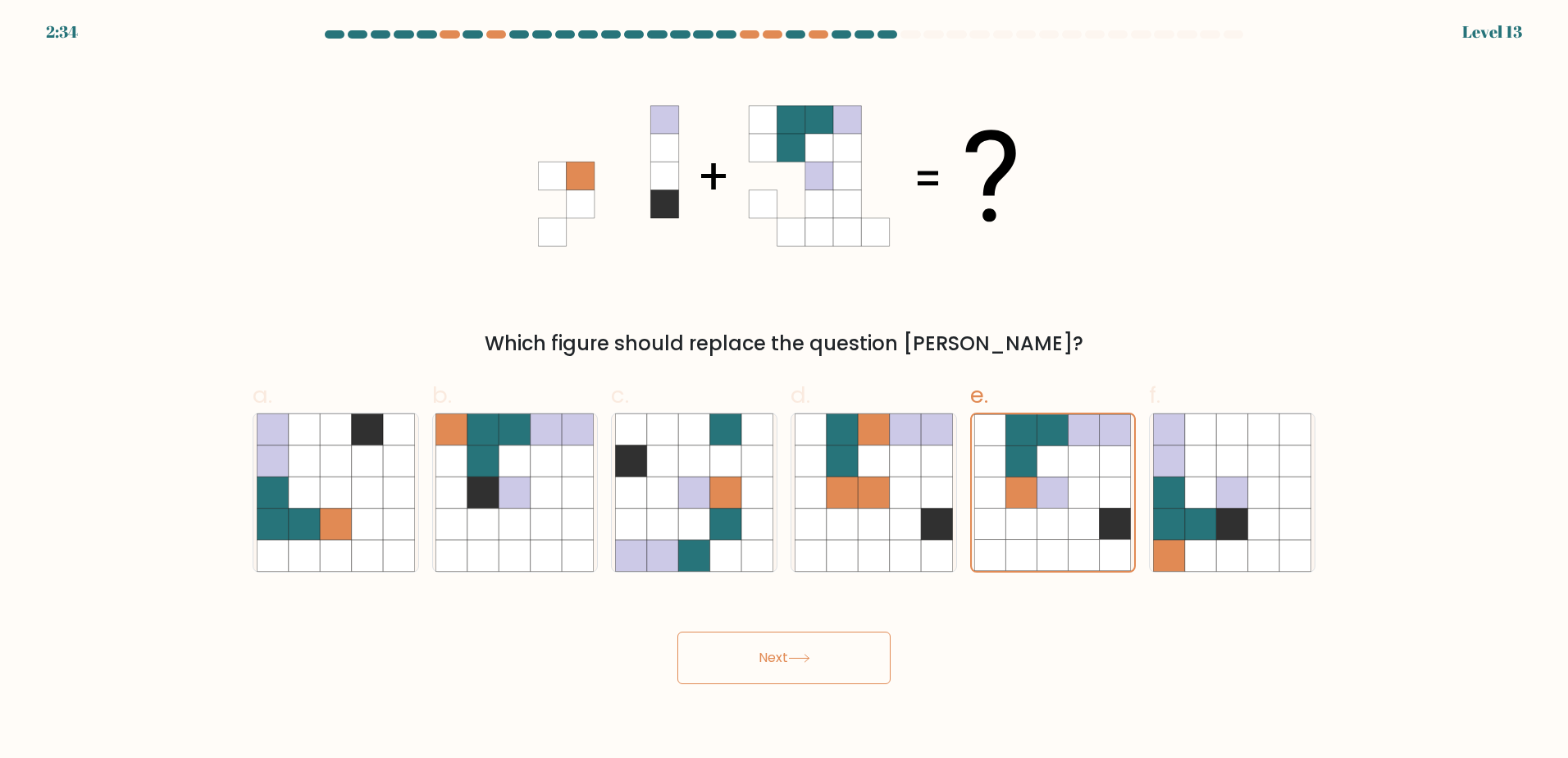
click at [755, 662] on button "Next" at bounding box center [784, 658] width 213 height 53
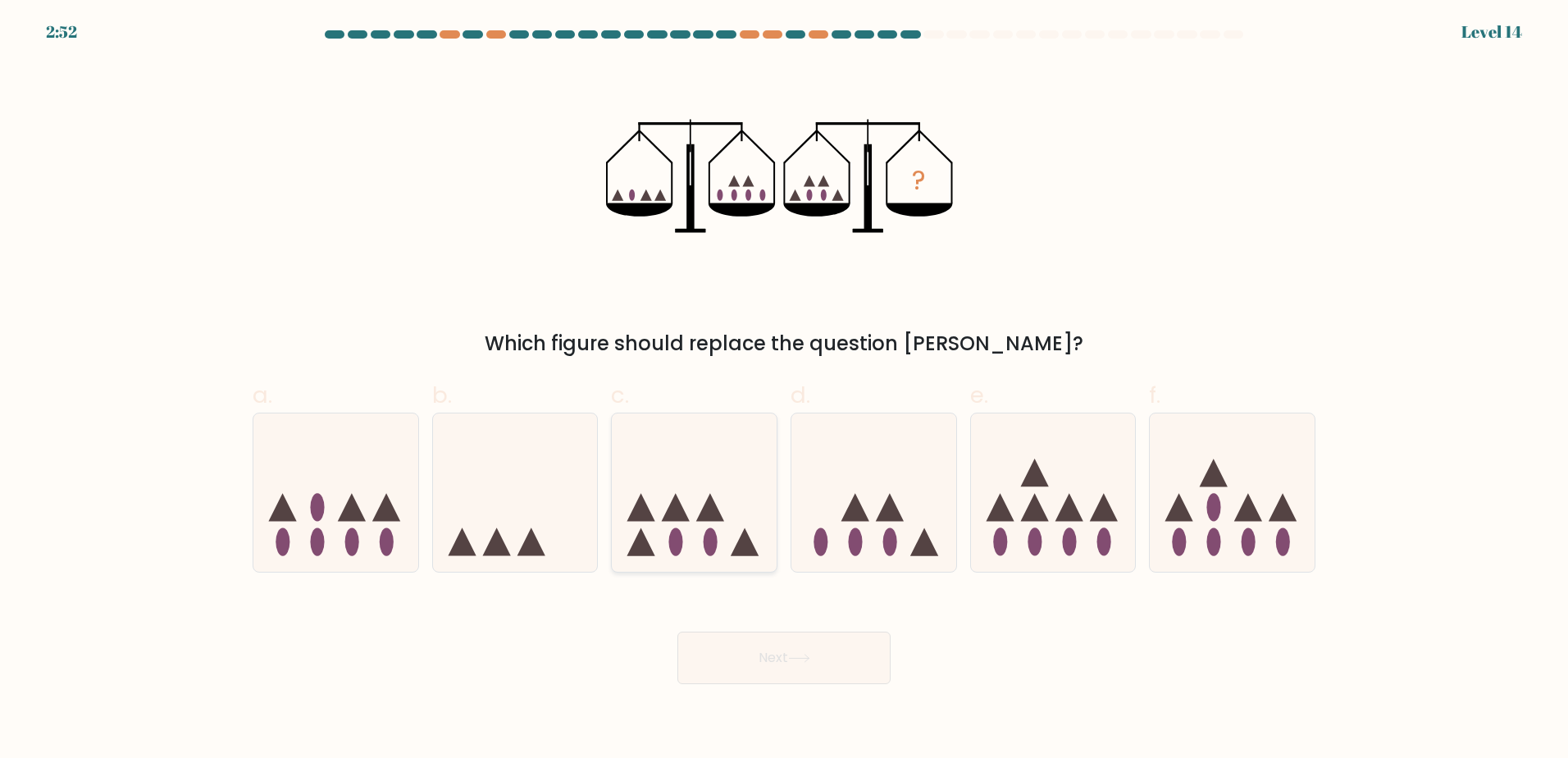
click at [718, 506] on icon at bounding box center [694, 491] width 165 height 136
click at [784, 390] on input "c." at bounding box center [784, 384] width 1 height 11
radio input "true"
click at [844, 507] on icon at bounding box center [874, 491] width 165 height 136
click at [784, 390] on input "d." at bounding box center [784, 384] width 1 height 11
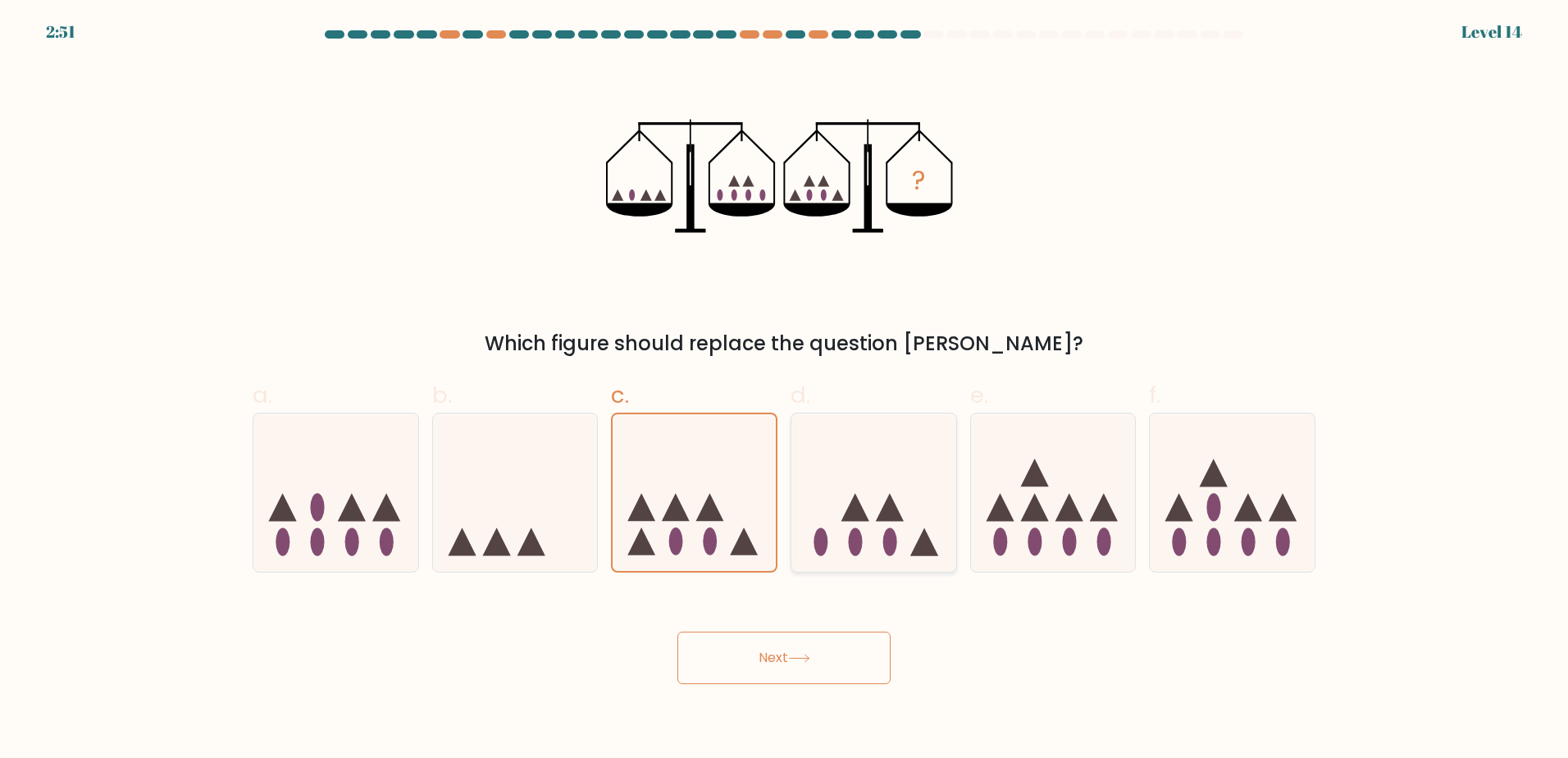
radio input "true"
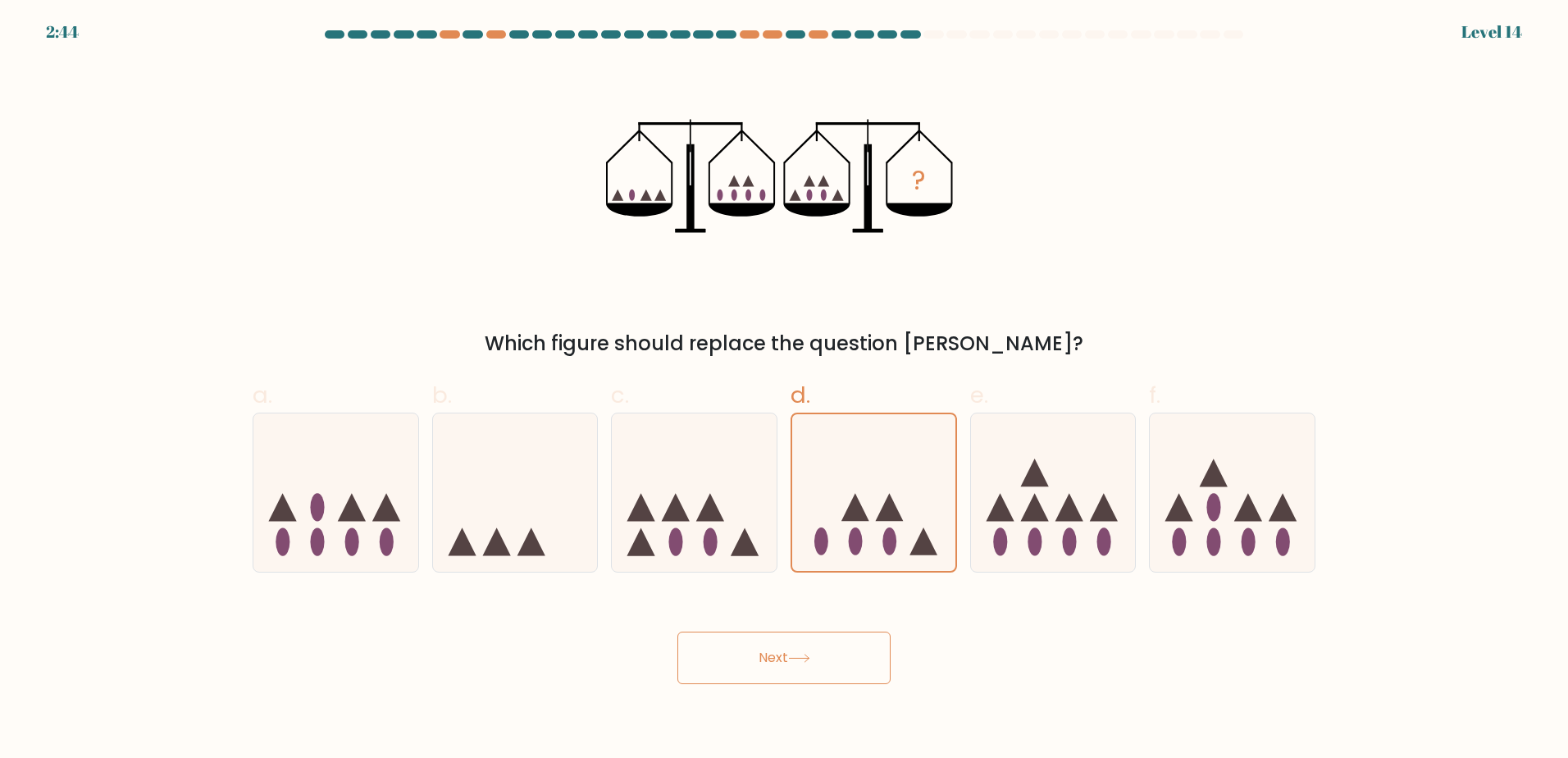
click at [821, 656] on button "Next" at bounding box center [784, 658] width 213 height 53
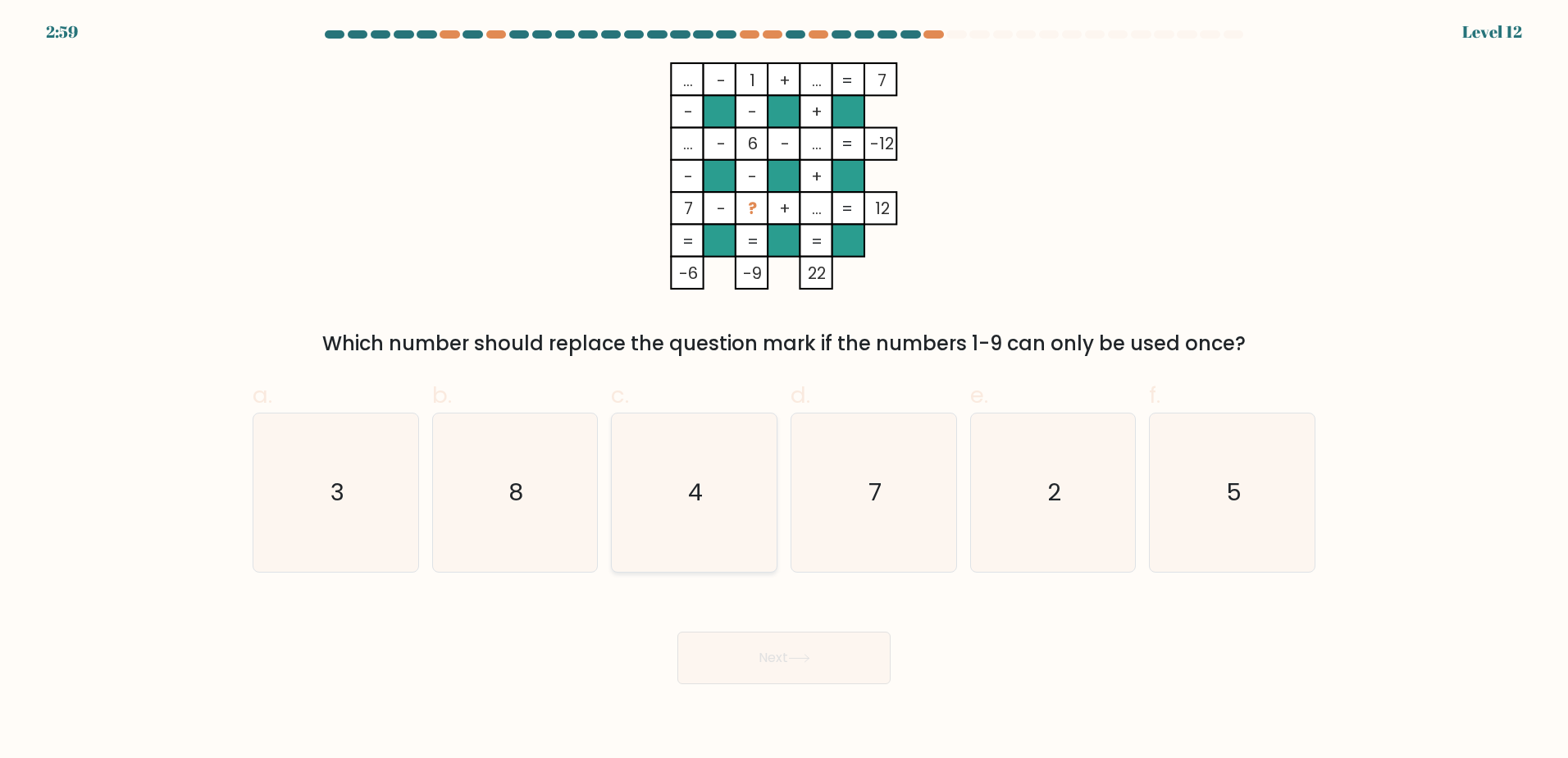
click at [708, 461] on icon "4" at bounding box center [693, 492] width 158 height 158
click at [784, 390] on input "c. 4" at bounding box center [784, 384] width 1 height 11
radio input "true"
click at [1036, 483] on icon "2" at bounding box center [1052, 492] width 158 height 158
click at [784, 390] on input "e. 2" at bounding box center [784, 384] width 1 height 11
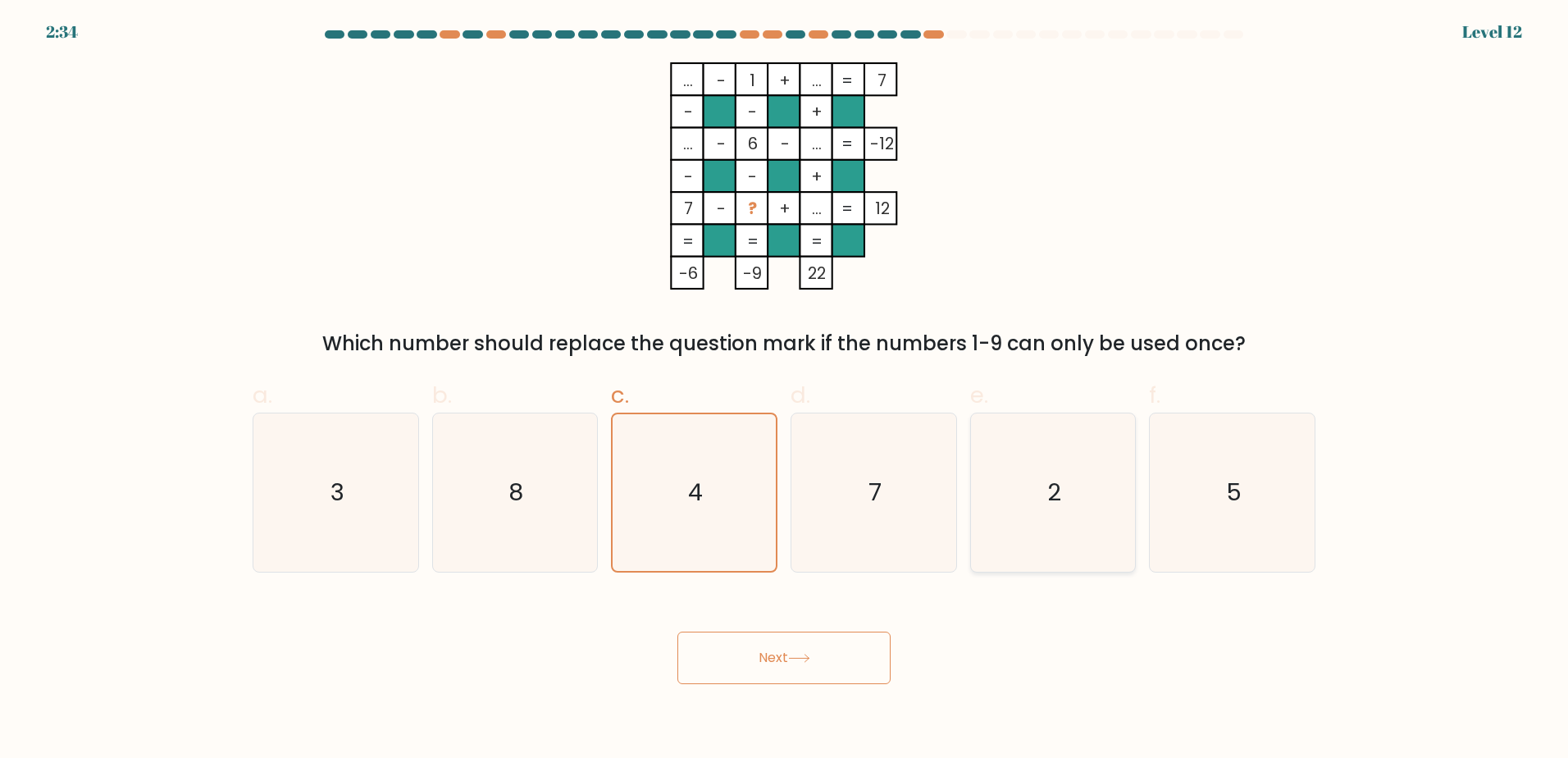
radio input "true"
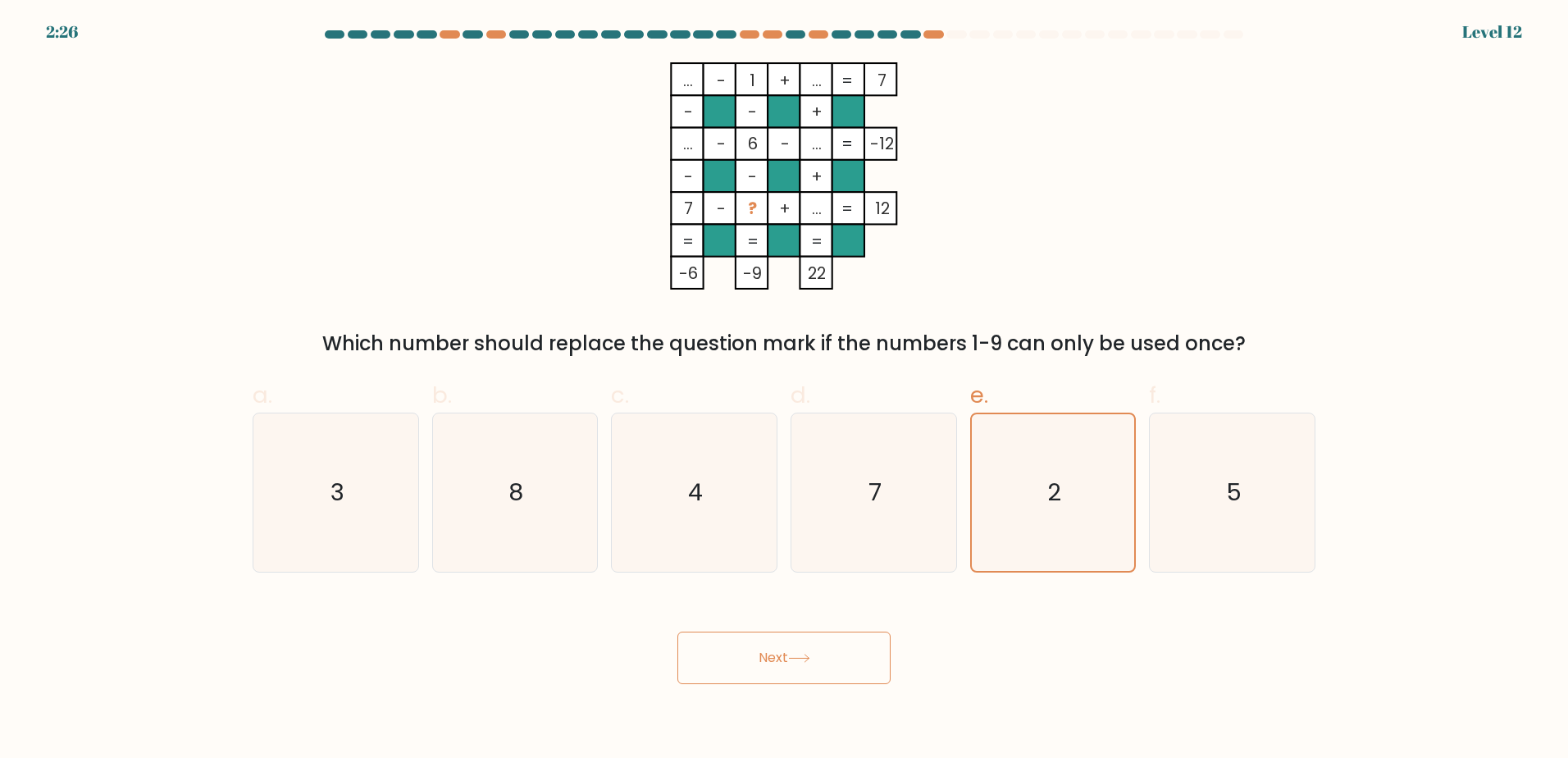
drag, startPoint x: 830, startPoint y: 653, endPoint x: 834, endPoint y: 610, distance: 43.2
click at [834, 610] on div "Next" at bounding box center [784, 638] width 1082 height 92
click at [810, 662] on icon at bounding box center [798, 658] width 22 height 9
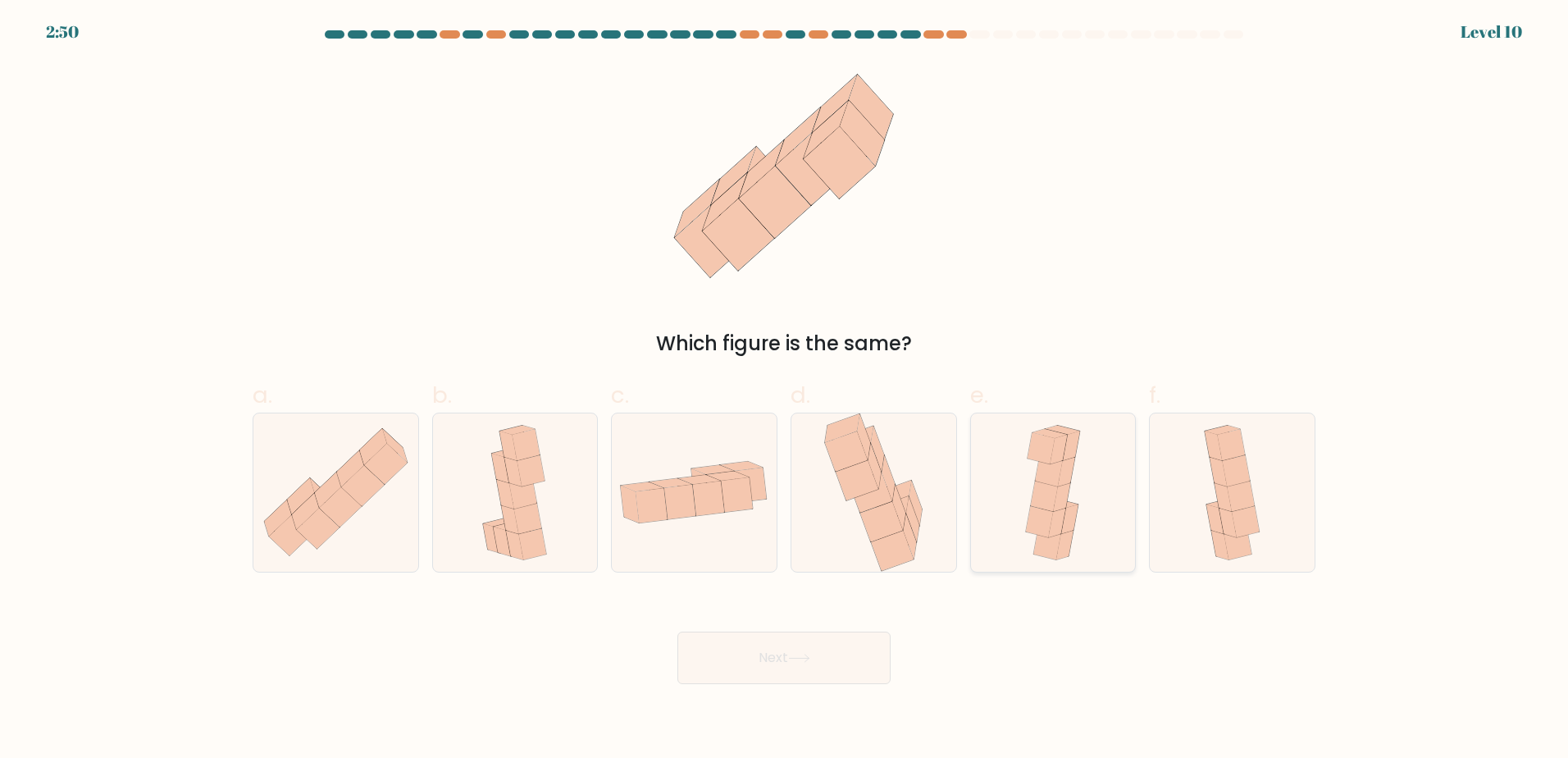
click at [1038, 494] on icon at bounding box center [1043, 494] width 27 height 31
click at [784, 390] on input "e." at bounding box center [784, 384] width 1 height 11
radio input "true"
click at [778, 657] on button "Next" at bounding box center [784, 658] width 213 height 53
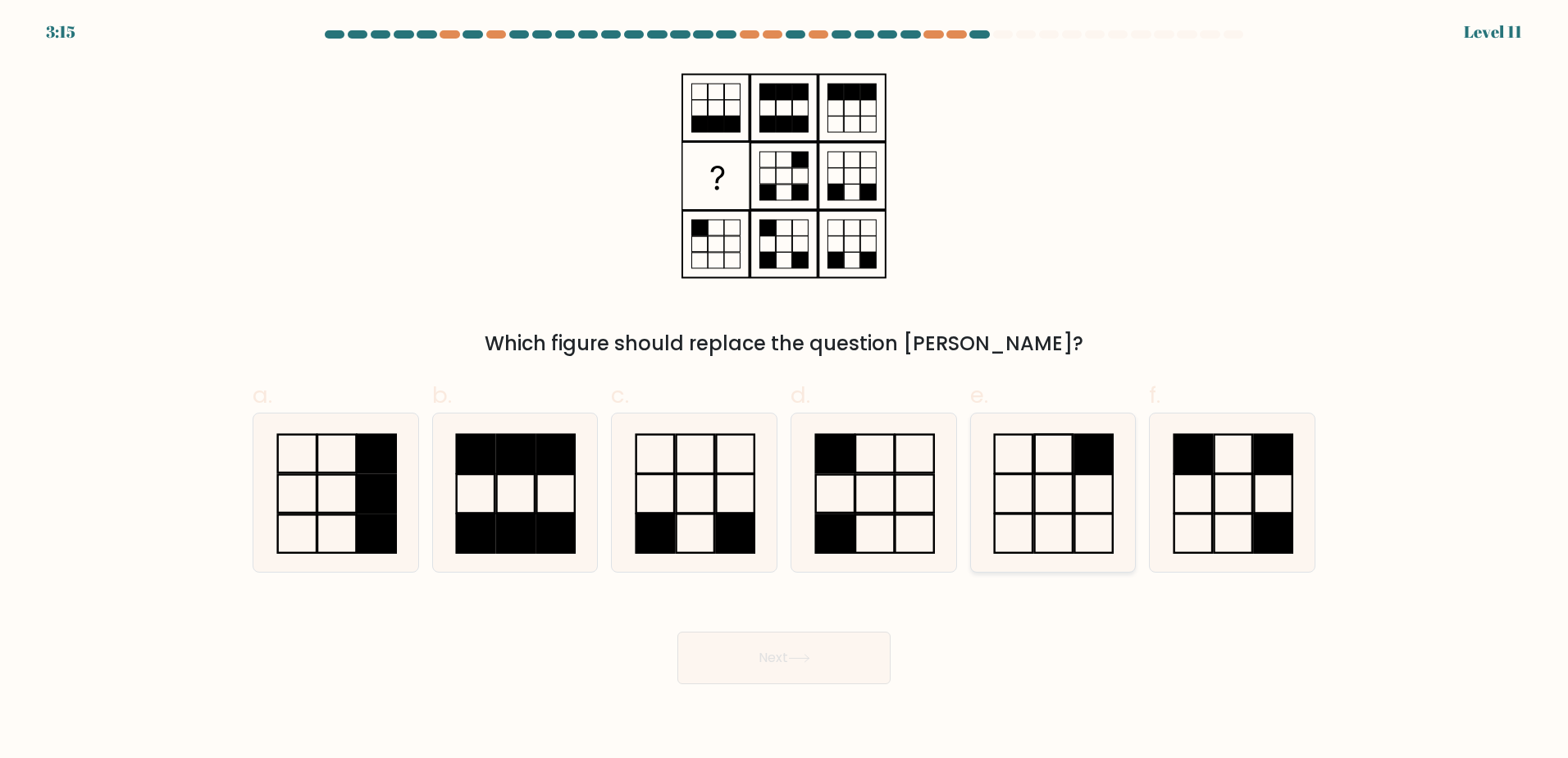
click at [1070, 474] on icon at bounding box center [1052, 492] width 158 height 158
click at [784, 390] on input "e." at bounding box center [784, 384] width 1 height 11
radio input "true"
click at [1222, 479] on icon at bounding box center [1231, 492] width 158 height 158
click at [784, 390] on input "f." at bounding box center [784, 384] width 1 height 11
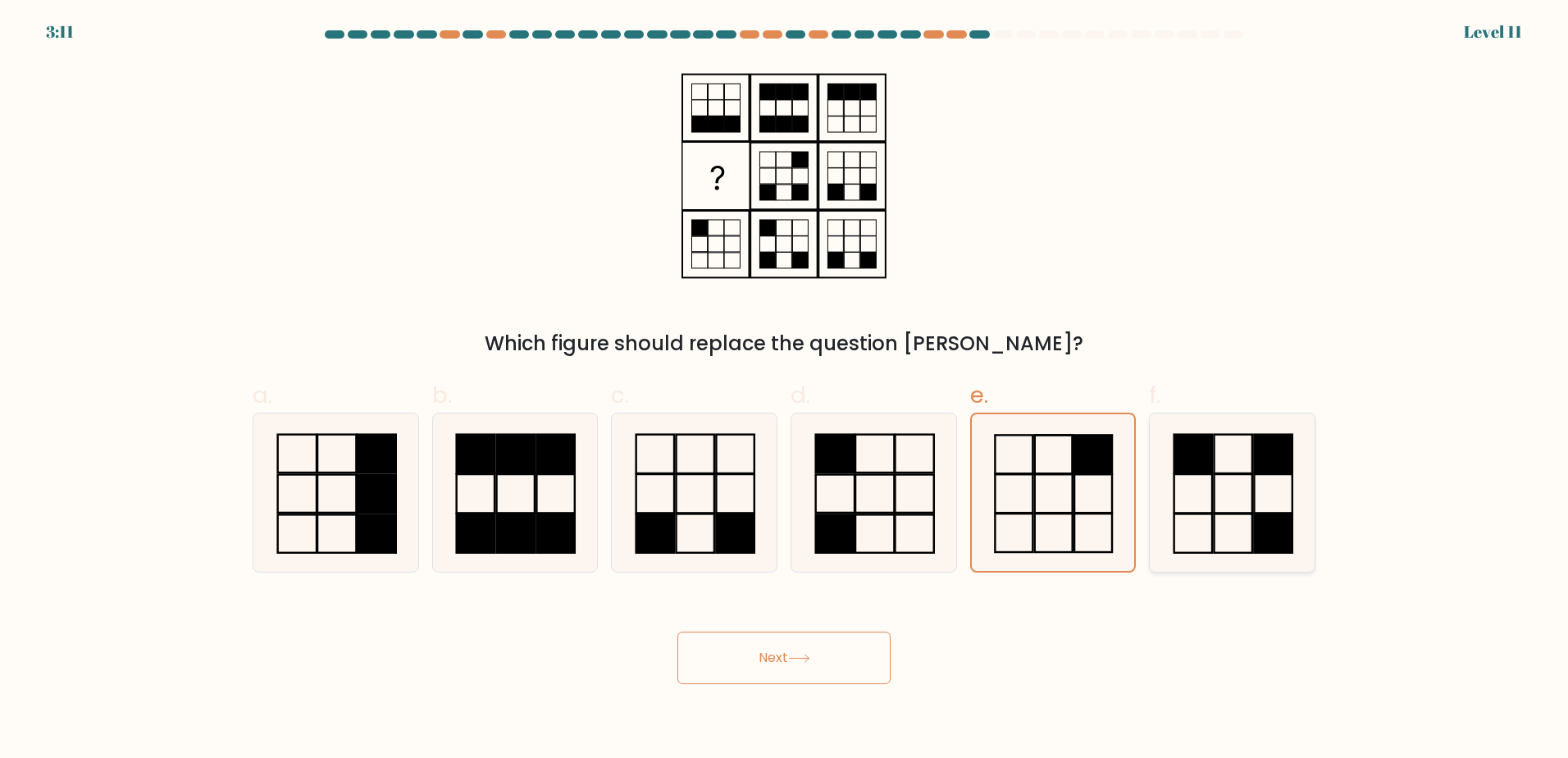
radio input "true"
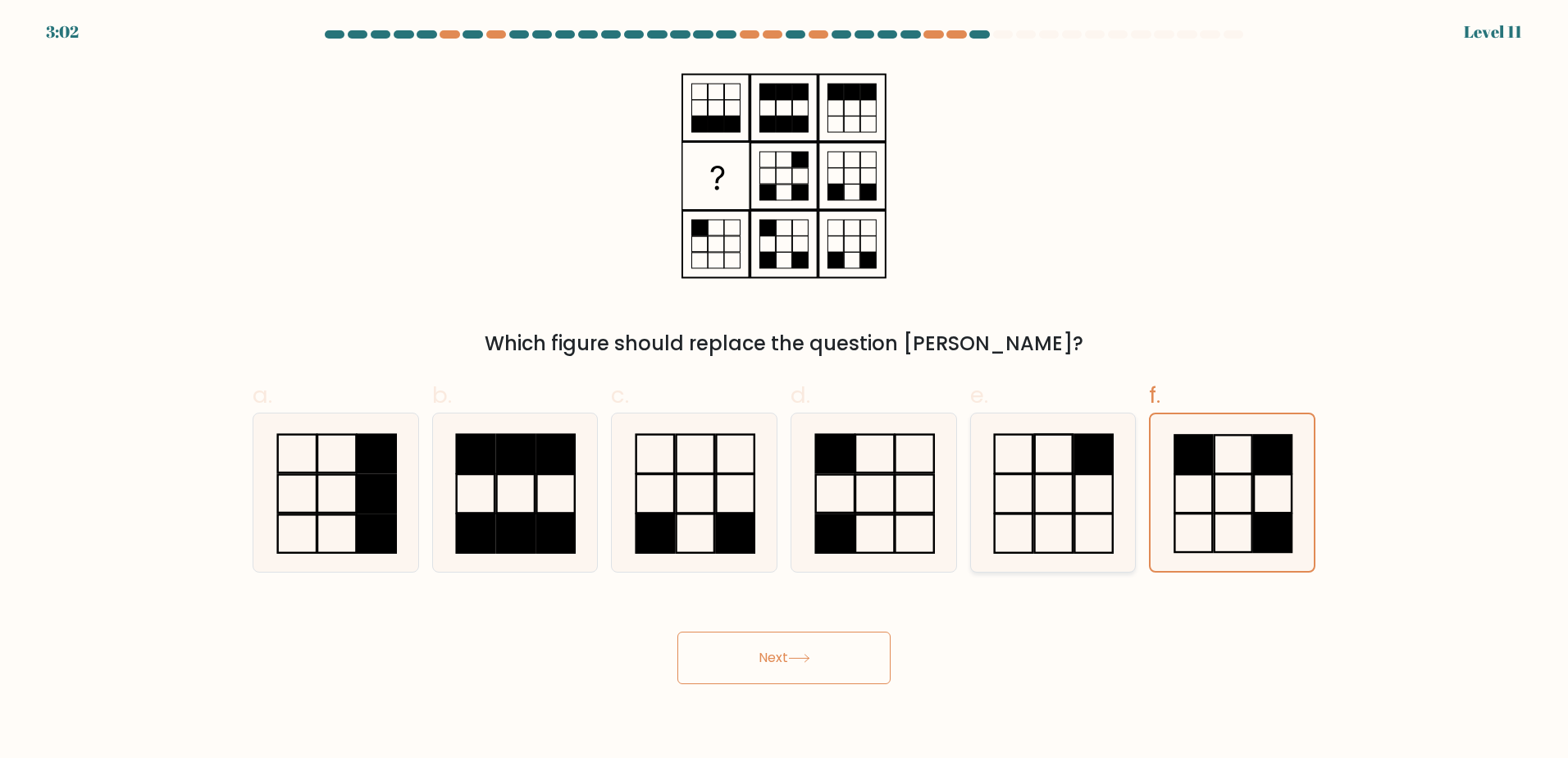
click at [1068, 516] on icon at bounding box center [1052, 492] width 158 height 158
click at [784, 390] on input "e." at bounding box center [784, 384] width 1 height 11
radio input "true"
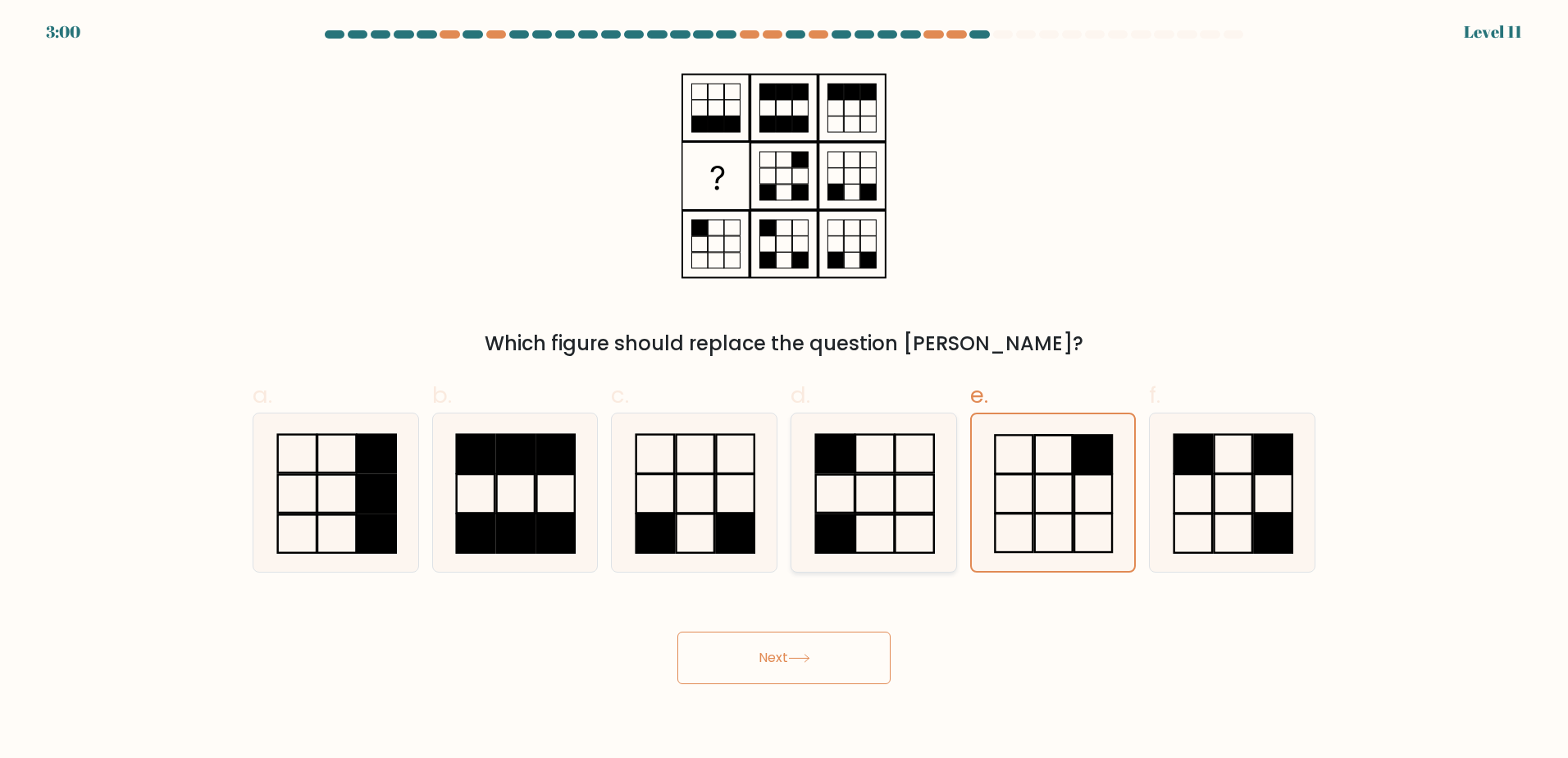
click at [914, 494] on icon at bounding box center [873, 492] width 158 height 158
click at [784, 390] on input "d." at bounding box center [784, 384] width 1 height 11
radio input "true"
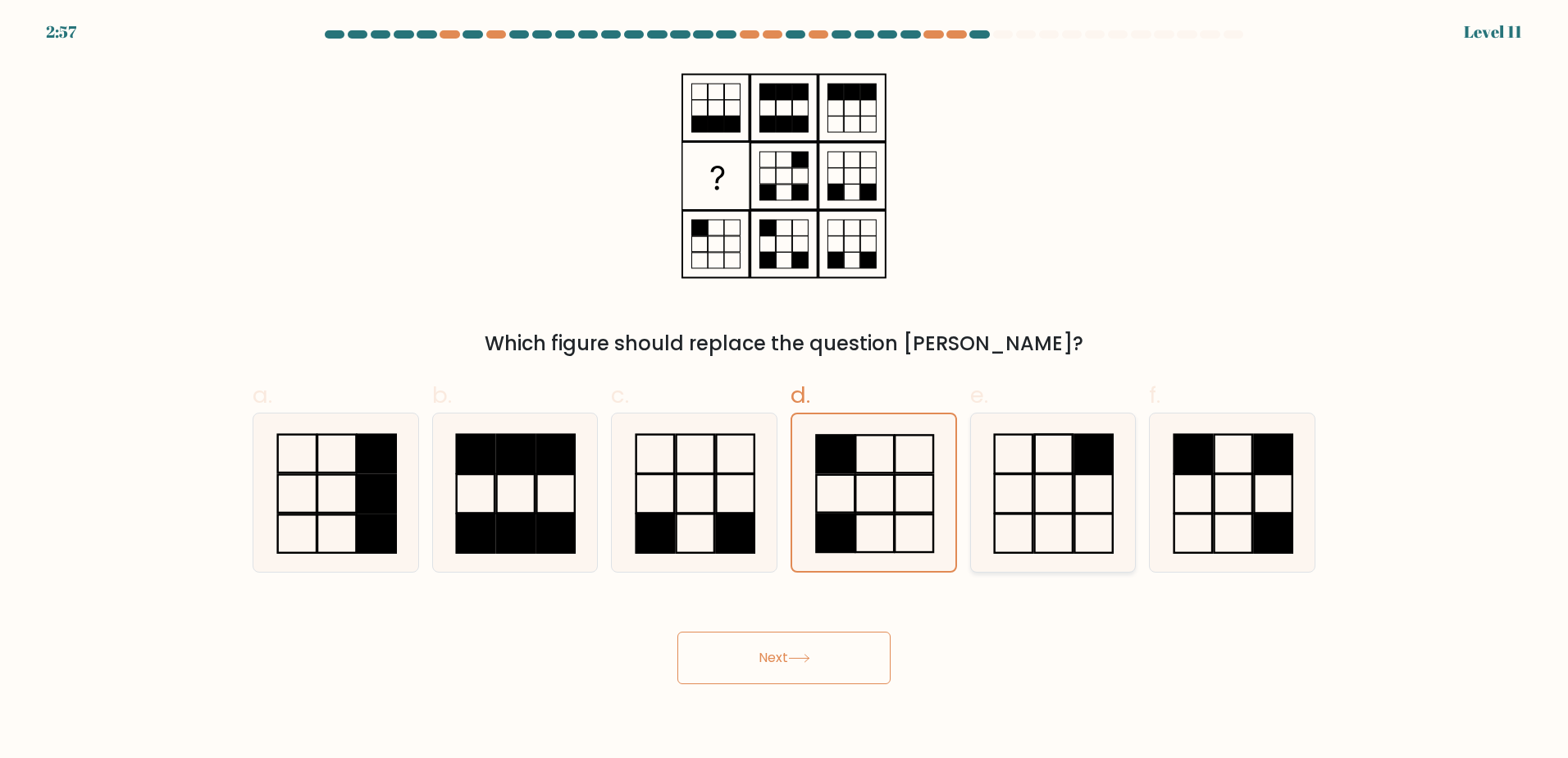
click at [1115, 493] on icon at bounding box center [1052, 492] width 158 height 158
click at [784, 390] on input "e." at bounding box center [784, 384] width 1 height 11
radio input "true"
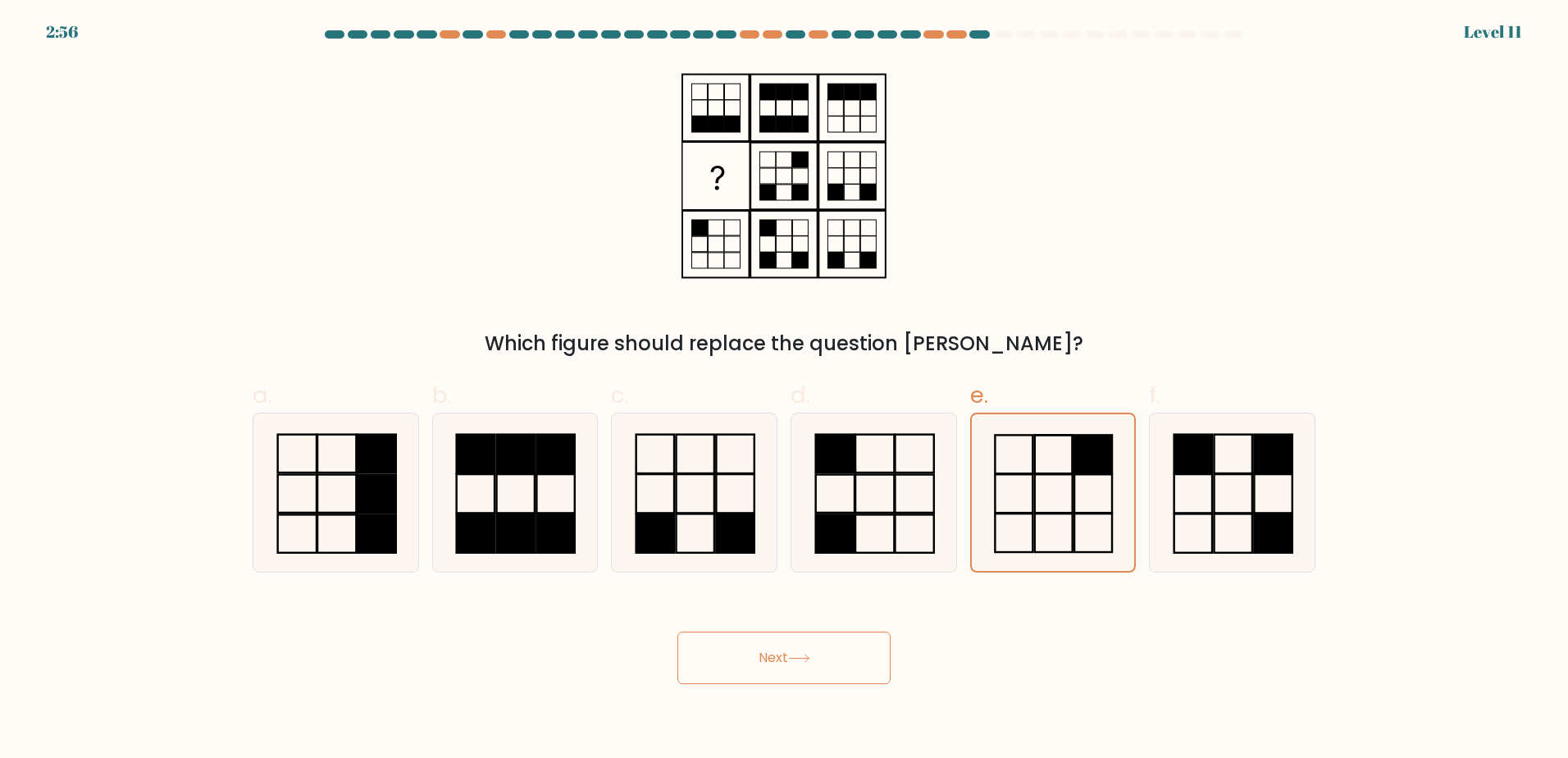
click at [829, 652] on button "Next" at bounding box center [784, 658] width 213 height 53
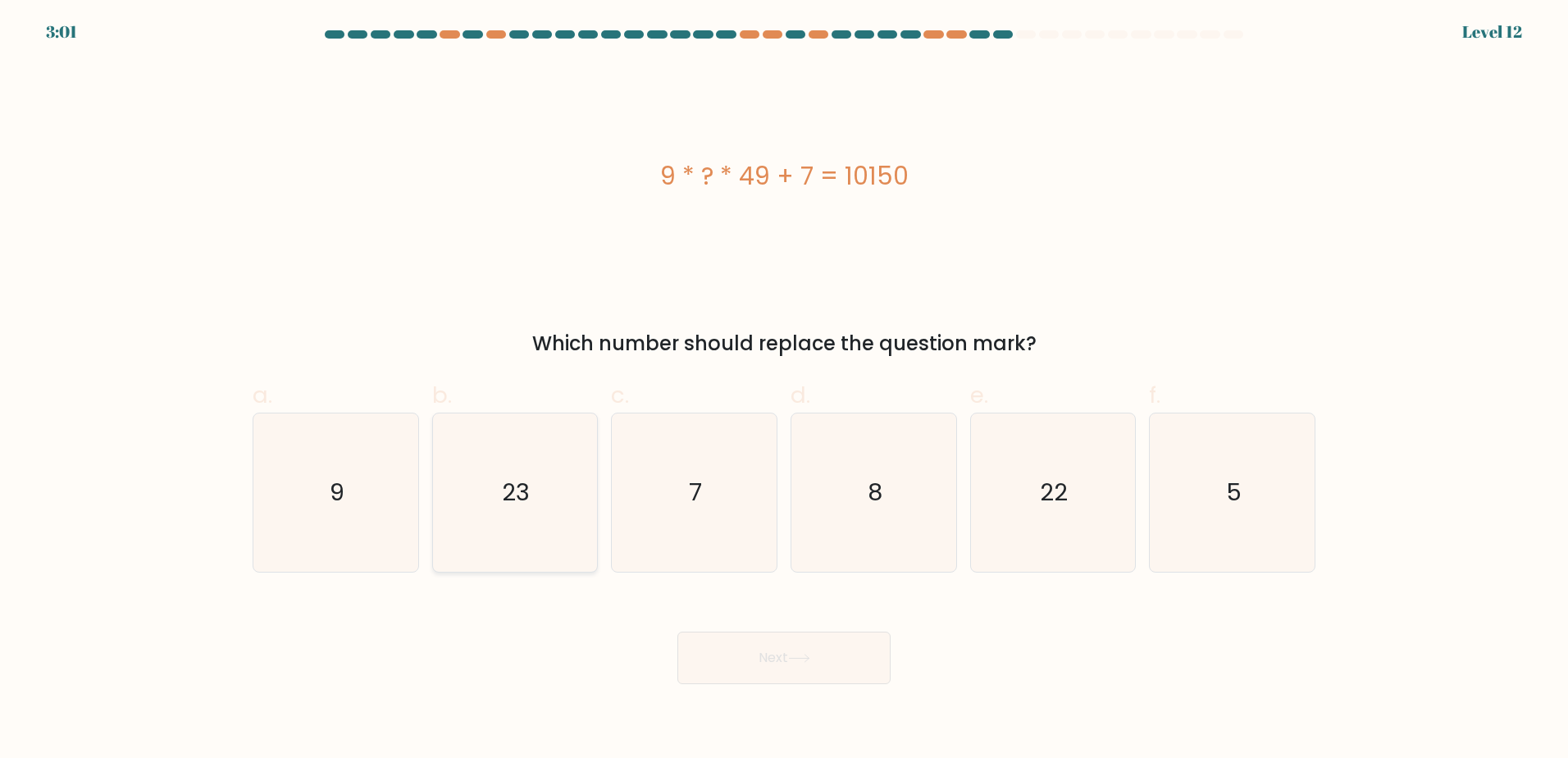
click at [511, 502] on text "23" at bounding box center [516, 491] width 28 height 33
click at [784, 390] on input "b. 23" at bounding box center [784, 384] width 1 height 11
radio input "true"
click at [801, 657] on icon at bounding box center [798, 658] width 22 height 9
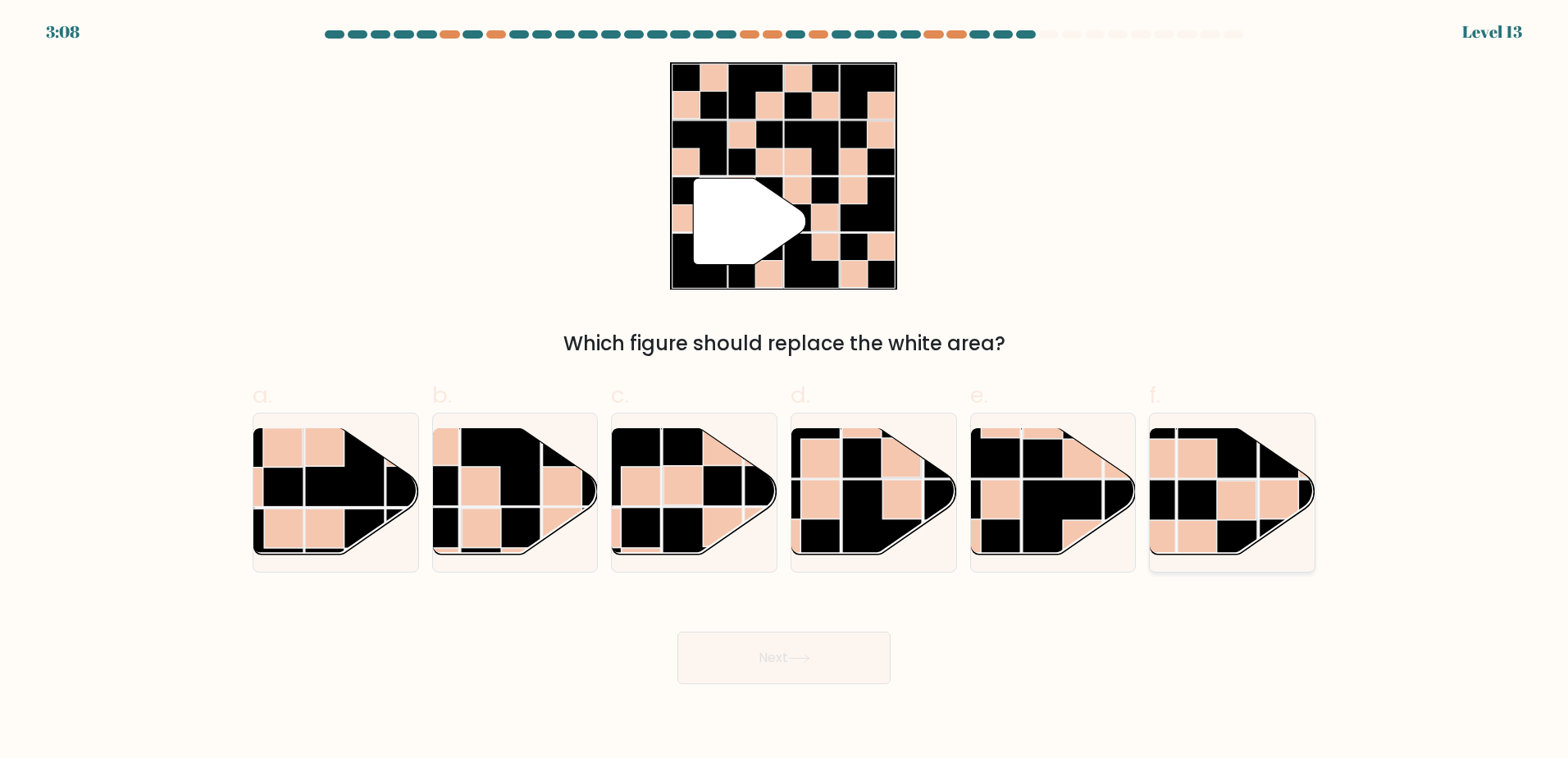
drag, startPoint x: 1221, startPoint y: 525, endPoint x: 1225, endPoint y: 516, distance: 9.8
click at [1225, 518] on g at bounding box center [1176, 560] width 329 height 329
click at [784, 390] on input "f." at bounding box center [784, 384] width 1 height 11
radio input "true"
click at [783, 657] on button "Next" at bounding box center [784, 658] width 213 height 53
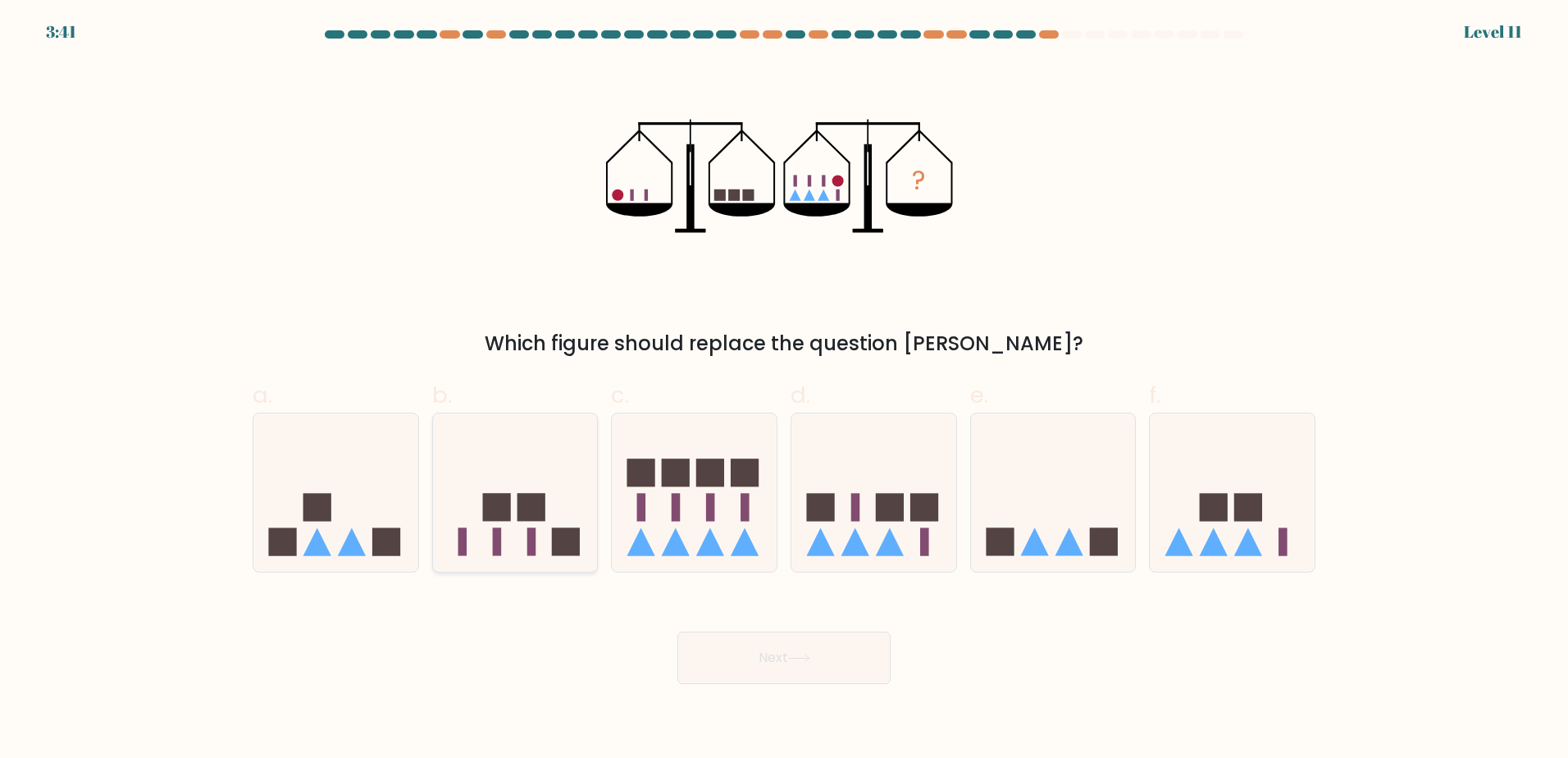
click at [535, 484] on icon at bounding box center [515, 491] width 165 height 136
click at [784, 390] on input "b." at bounding box center [784, 384] width 1 height 11
radio input "true"
click at [675, 488] on icon at bounding box center [694, 491] width 165 height 136
click at [784, 390] on input "c." at bounding box center [784, 384] width 1 height 11
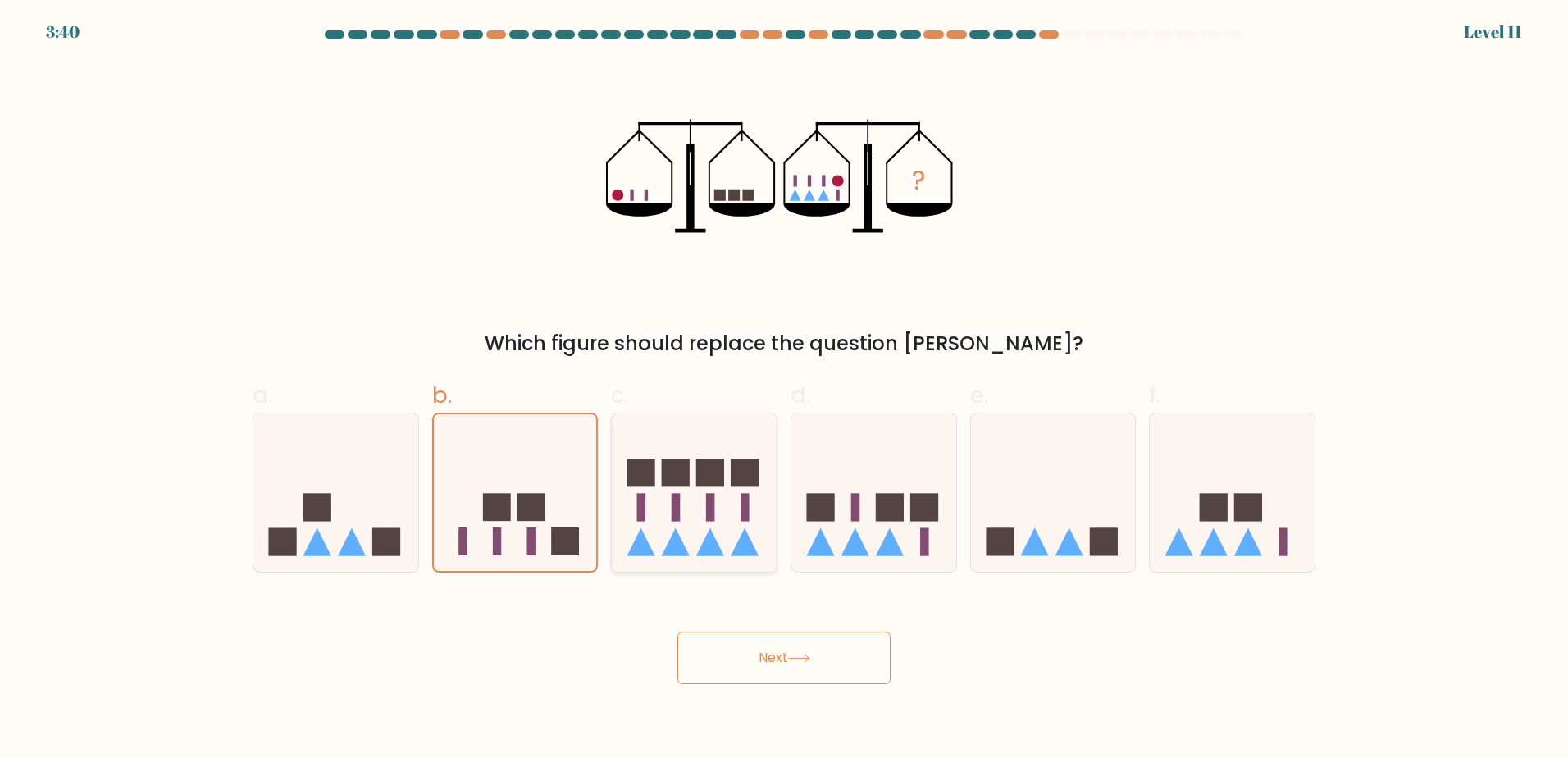
radio input "true"
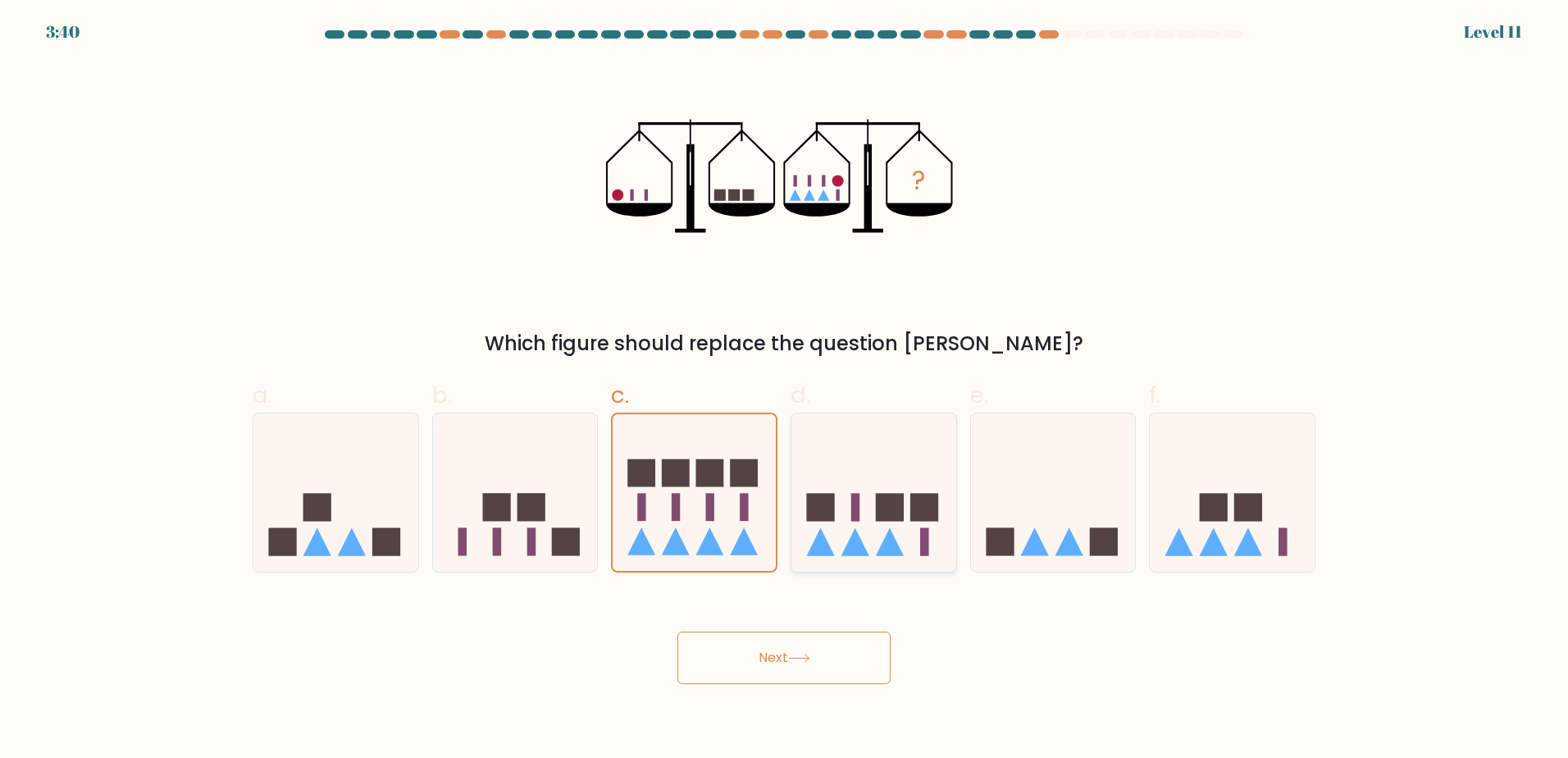
click at [852, 494] on rect at bounding box center [855, 507] width 9 height 28
click at [784, 390] on input "d." at bounding box center [784, 384] width 1 height 11
radio input "true"
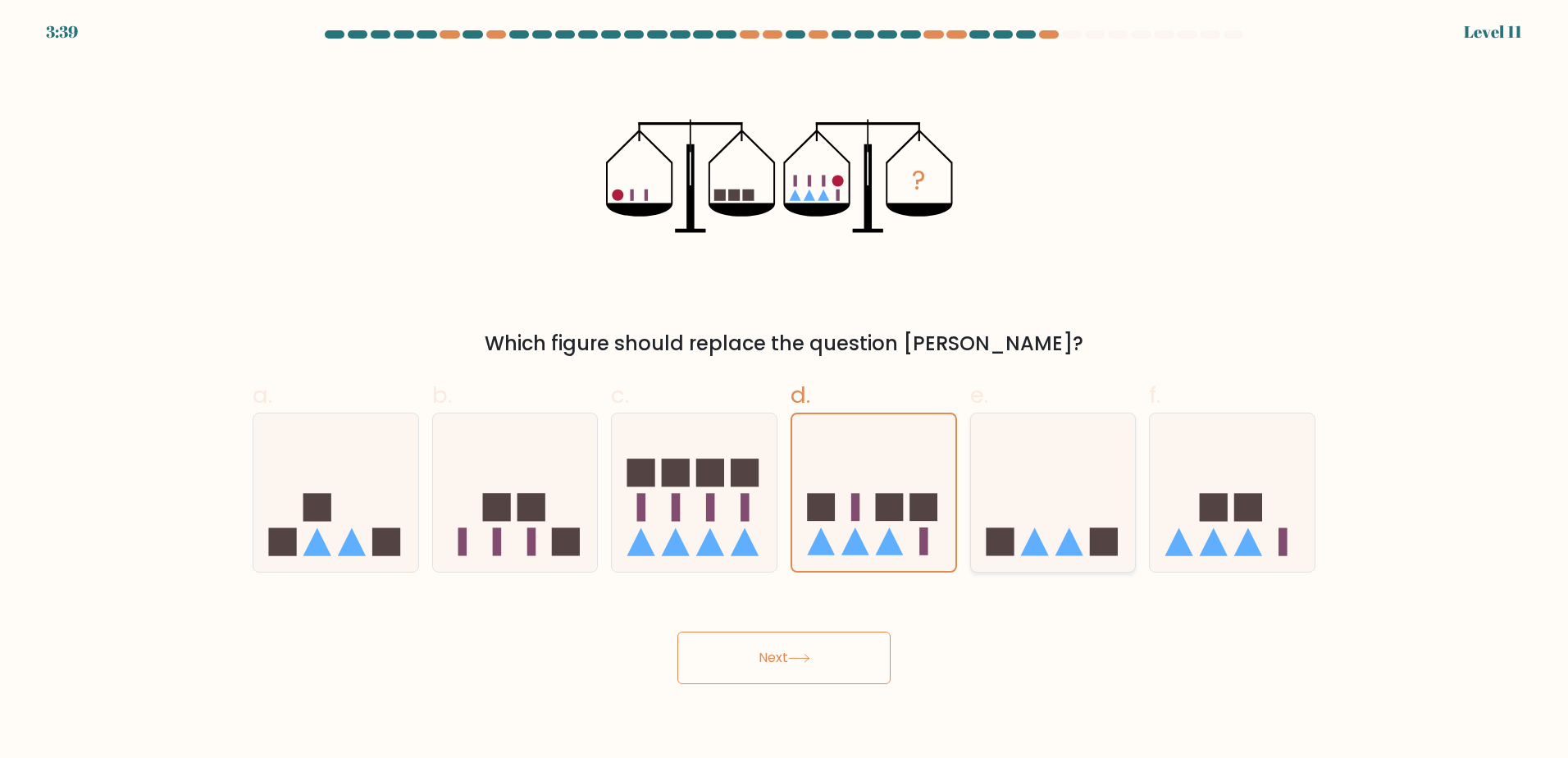
click at [1082, 494] on icon at bounding box center [1053, 491] width 165 height 136
click at [784, 390] on input "e." at bounding box center [784, 384] width 1 height 11
radio input "true"
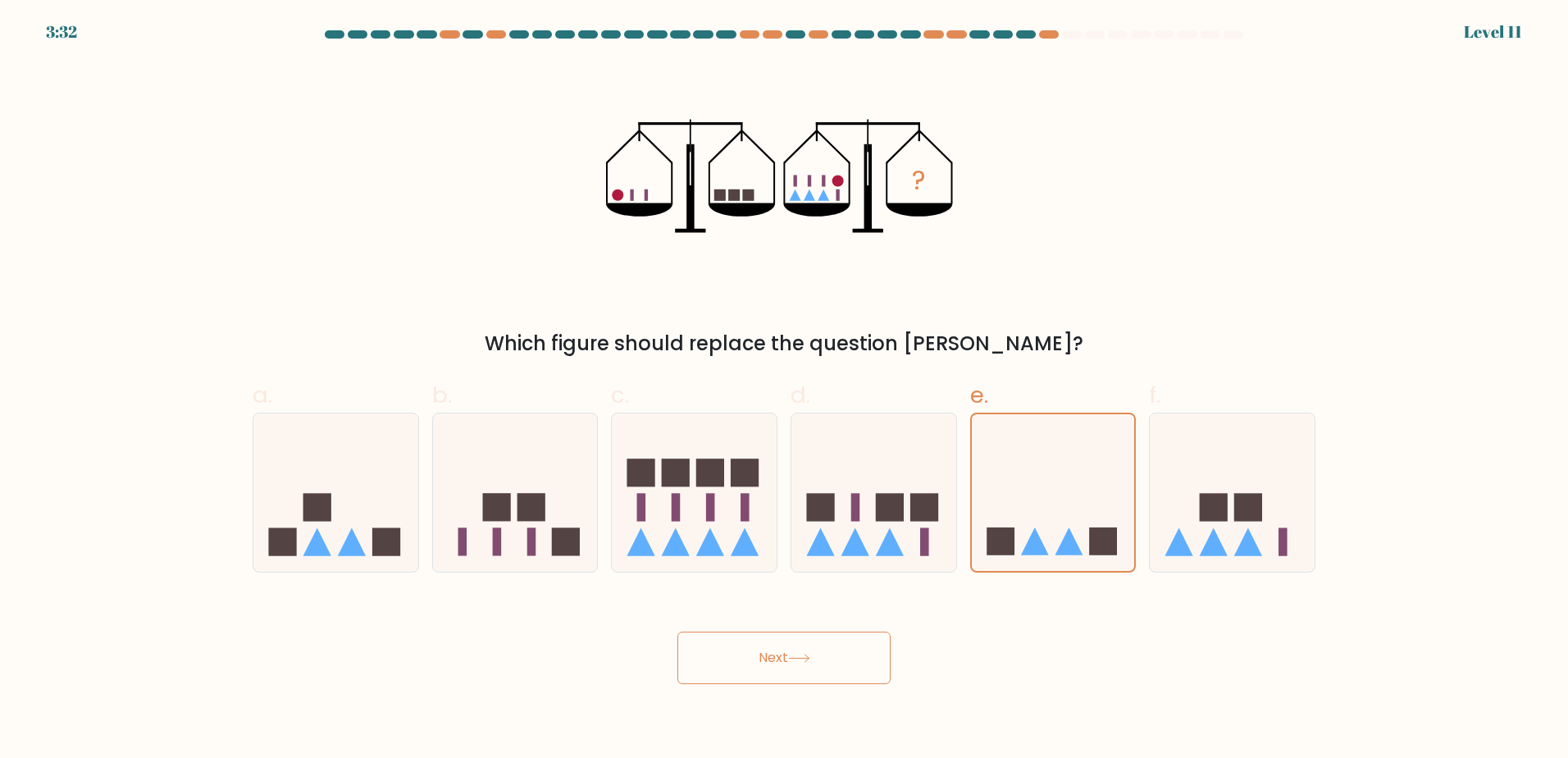
click at [809, 626] on div "Next" at bounding box center [784, 638] width 1082 height 92
click at [806, 645] on button "Next" at bounding box center [784, 658] width 213 height 53
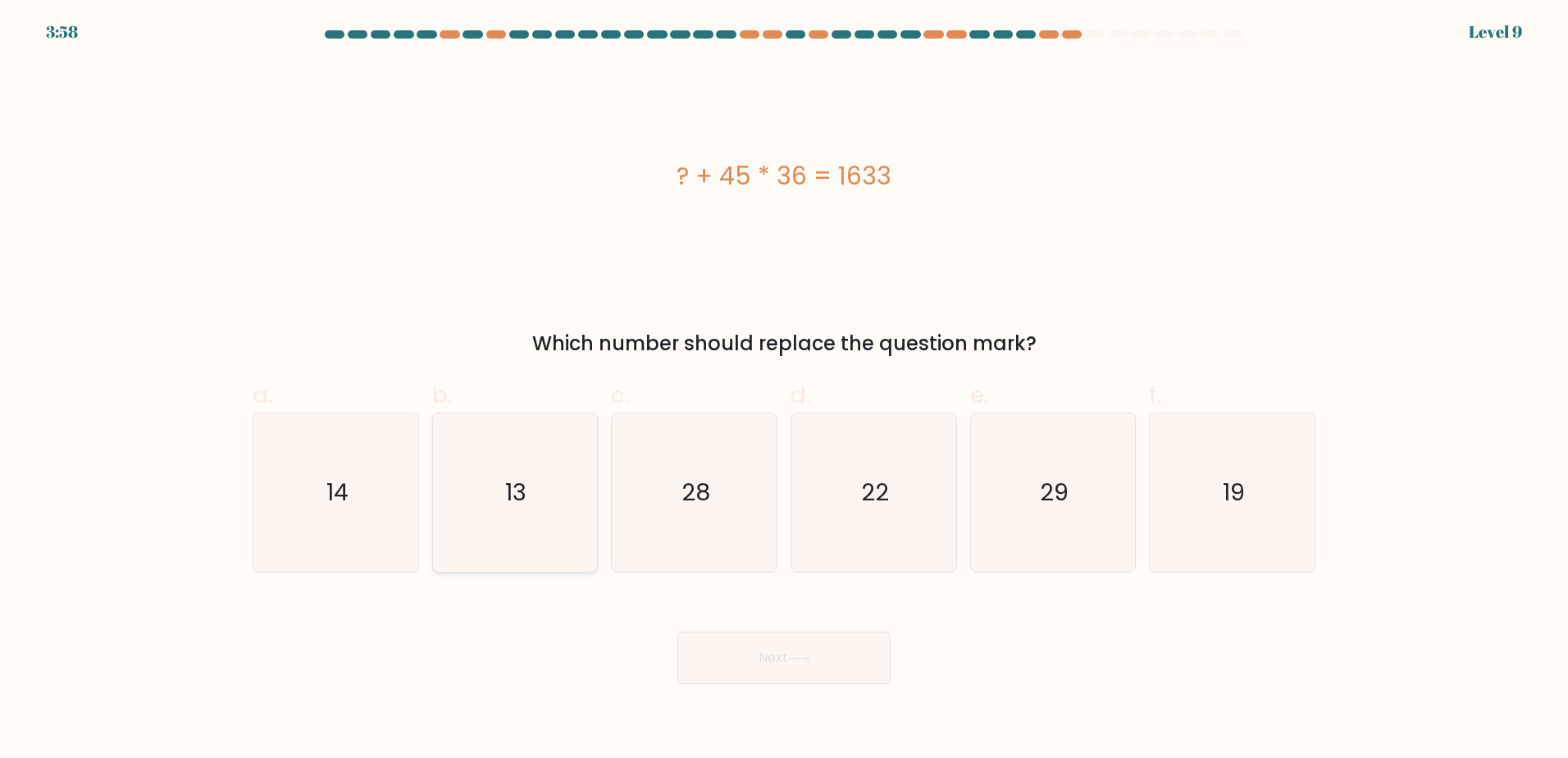
click at [500, 498] on icon "13" at bounding box center [514, 492] width 158 height 158
click at [784, 390] on input "b. 13" at bounding box center [784, 384] width 1 height 11
radio input "true"
click at [760, 655] on button "Next" at bounding box center [784, 658] width 213 height 53
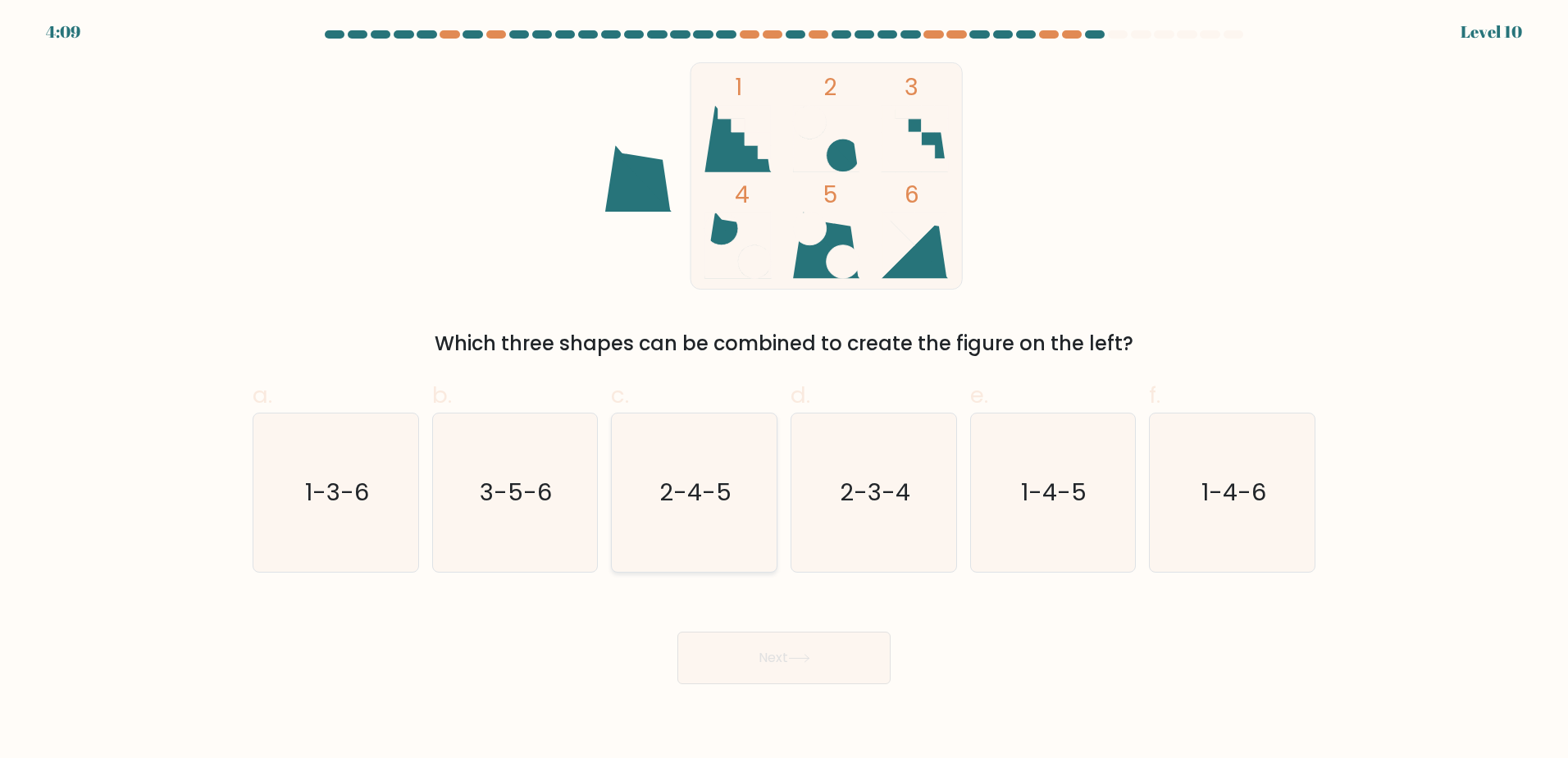
click at [630, 470] on icon "2-4-5" at bounding box center [693, 492] width 158 height 158
click at [784, 390] on input "c. 2-4-5" at bounding box center [784, 384] width 1 height 11
radio input "true"
click at [783, 658] on button "Next" at bounding box center [784, 658] width 213 height 53
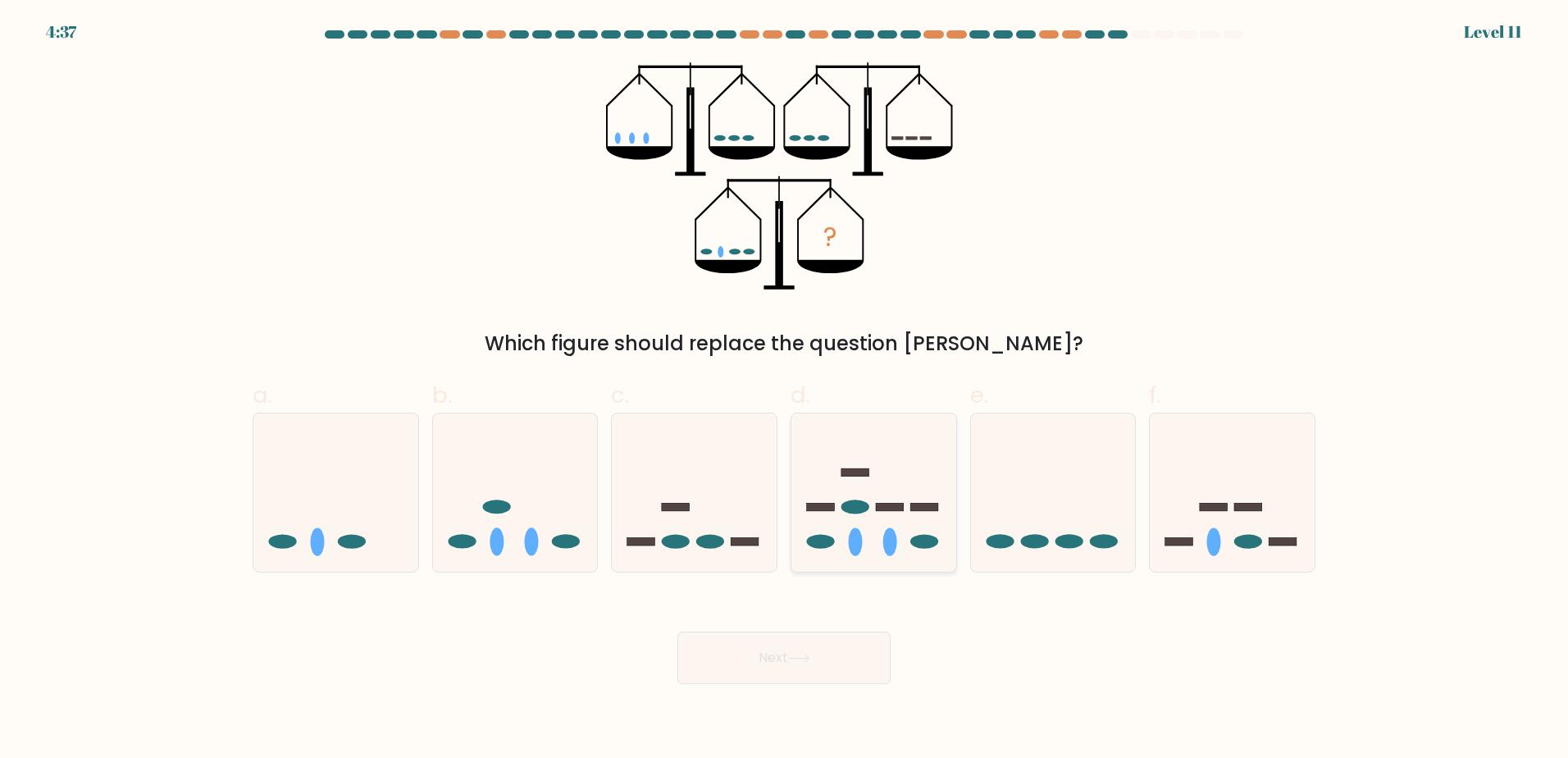
click at [881, 542] on icon at bounding box center [874, 491] width 165 height 136
click at [784, 390] on input "d." at bounding box center [784, 384] width 1 height 11
radio input "true"
click at [512, 522] on icon at bounding box center [515, 491] width 165 height 136
click at [784, 390] on input "b." at bounding box center [784, 384] width 1 height 11
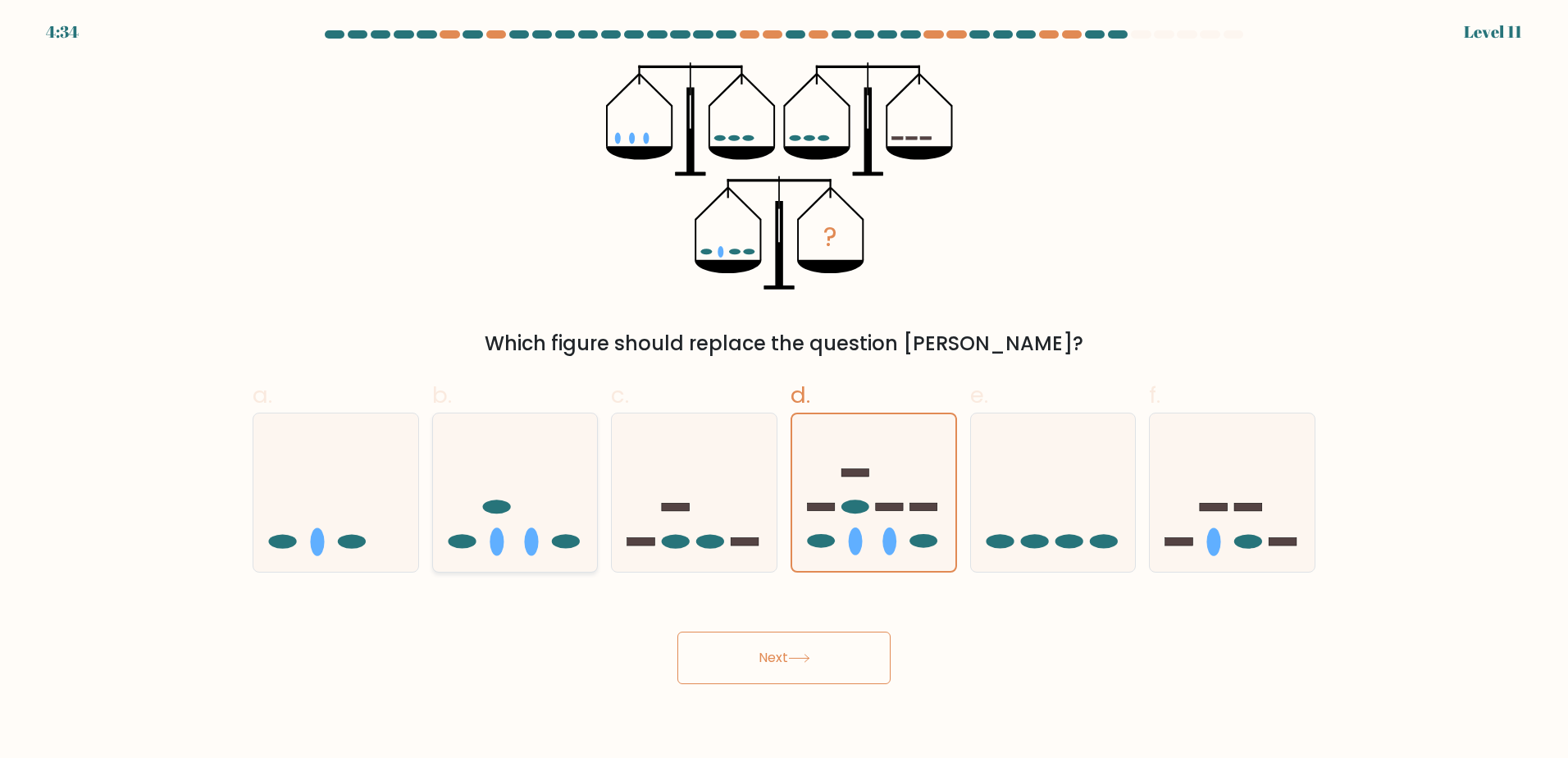
radio input "true"
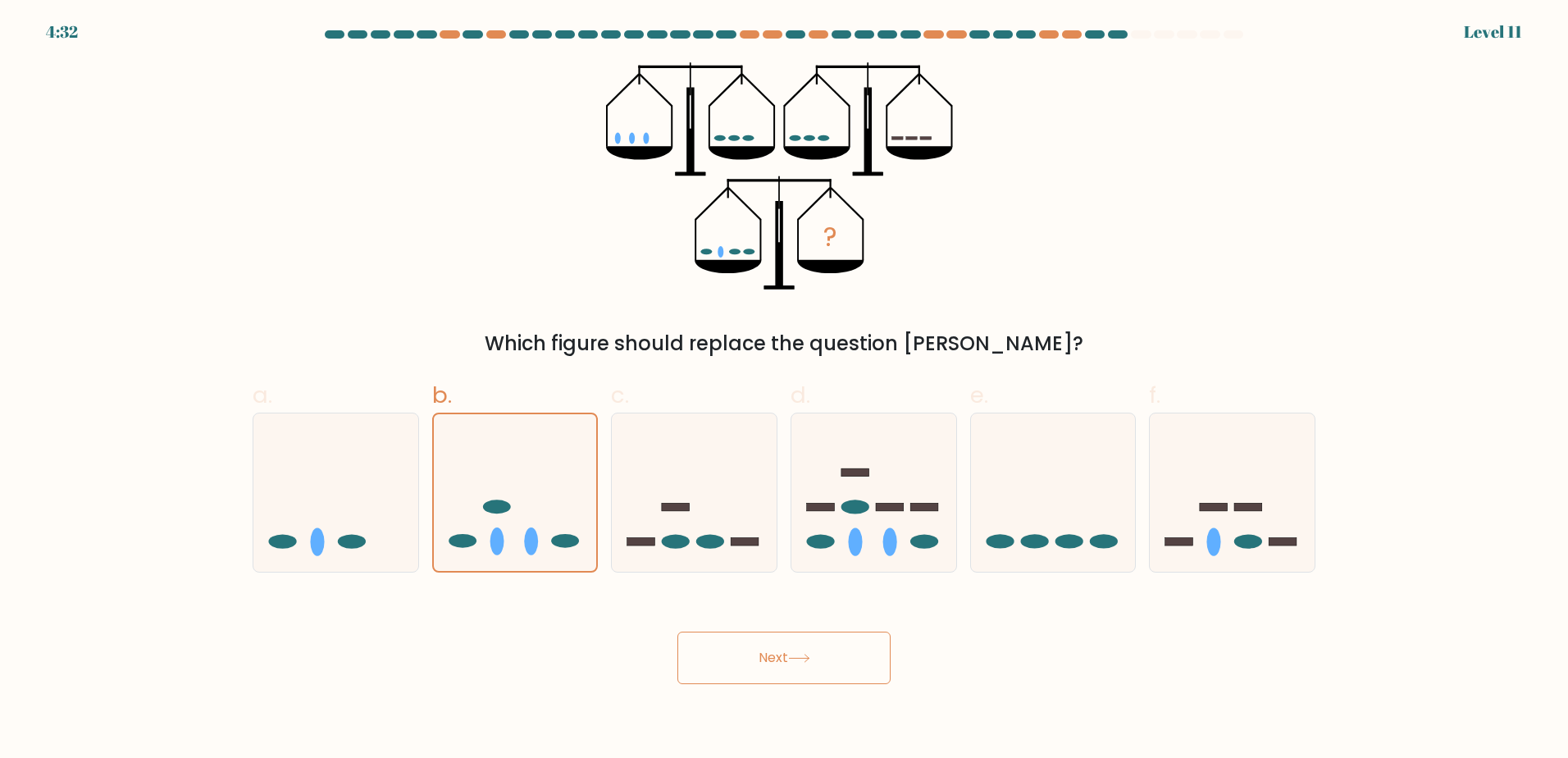
click at [801, 656] on icon at bounding box center [798, 658] width 22 height 9
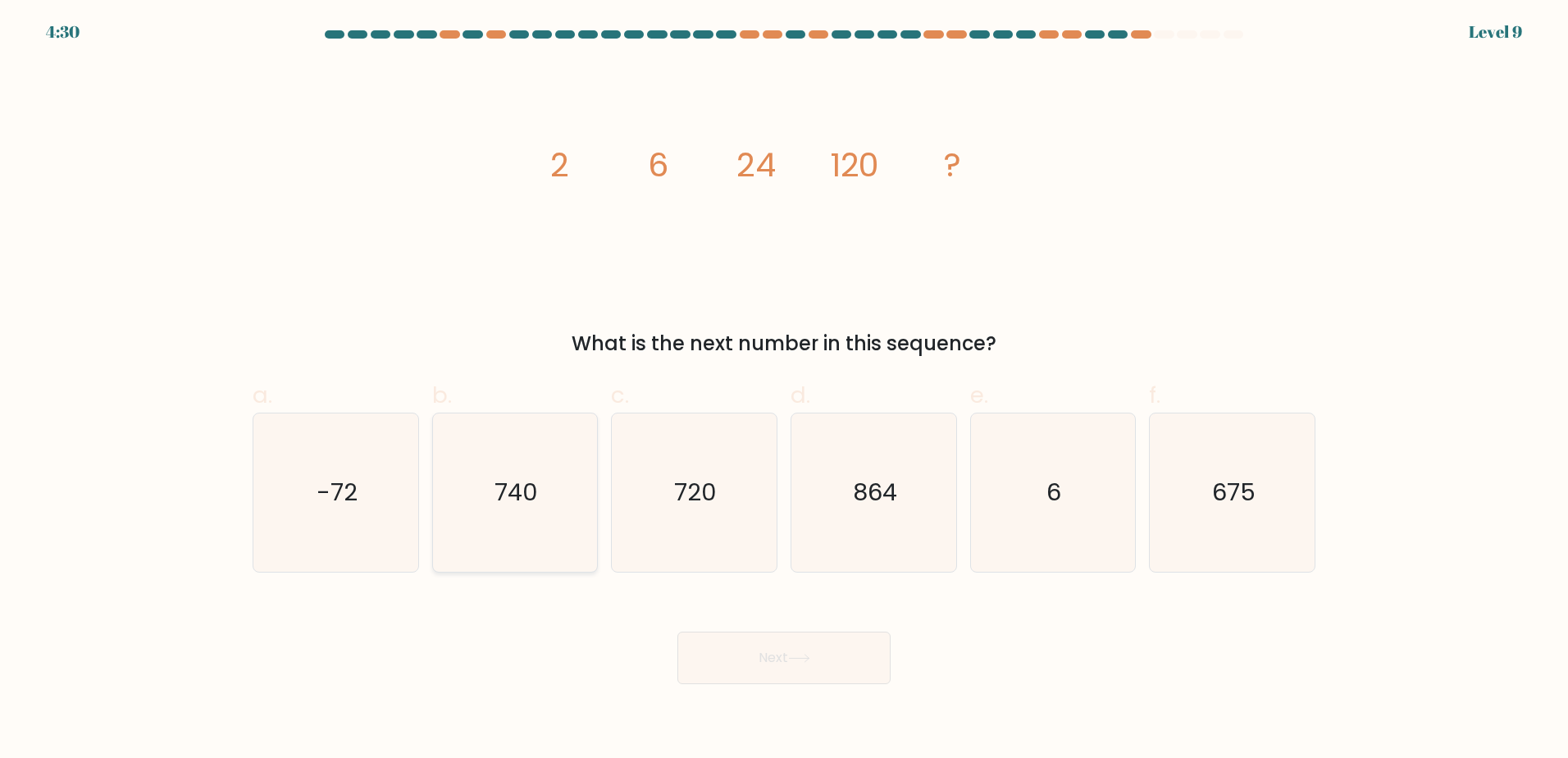
click at [516, 492] on text "740" at bounding box center [516, 491] width 44 height 33
click at [784, 390] on input "b. 740" at bounding box center [784, 384] width 1 height 11
radio input "true"
click at [1232, 549] on icon "675" at bounding box center [1231, 492] width 158 height 158
click at [784, 390] on input "f. 675" at bounding box center [784, 384] width 1 height 11
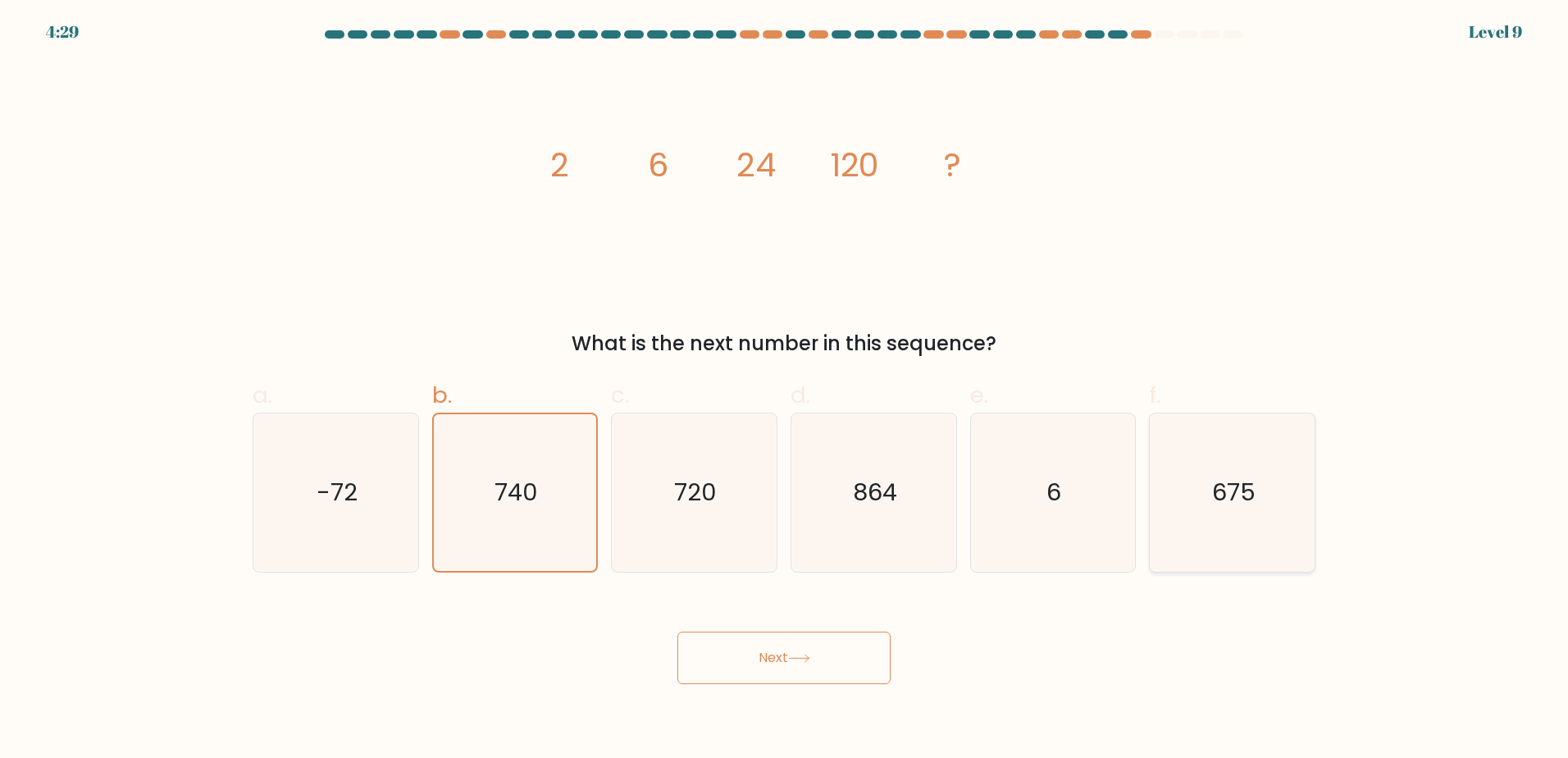
radio input "true"
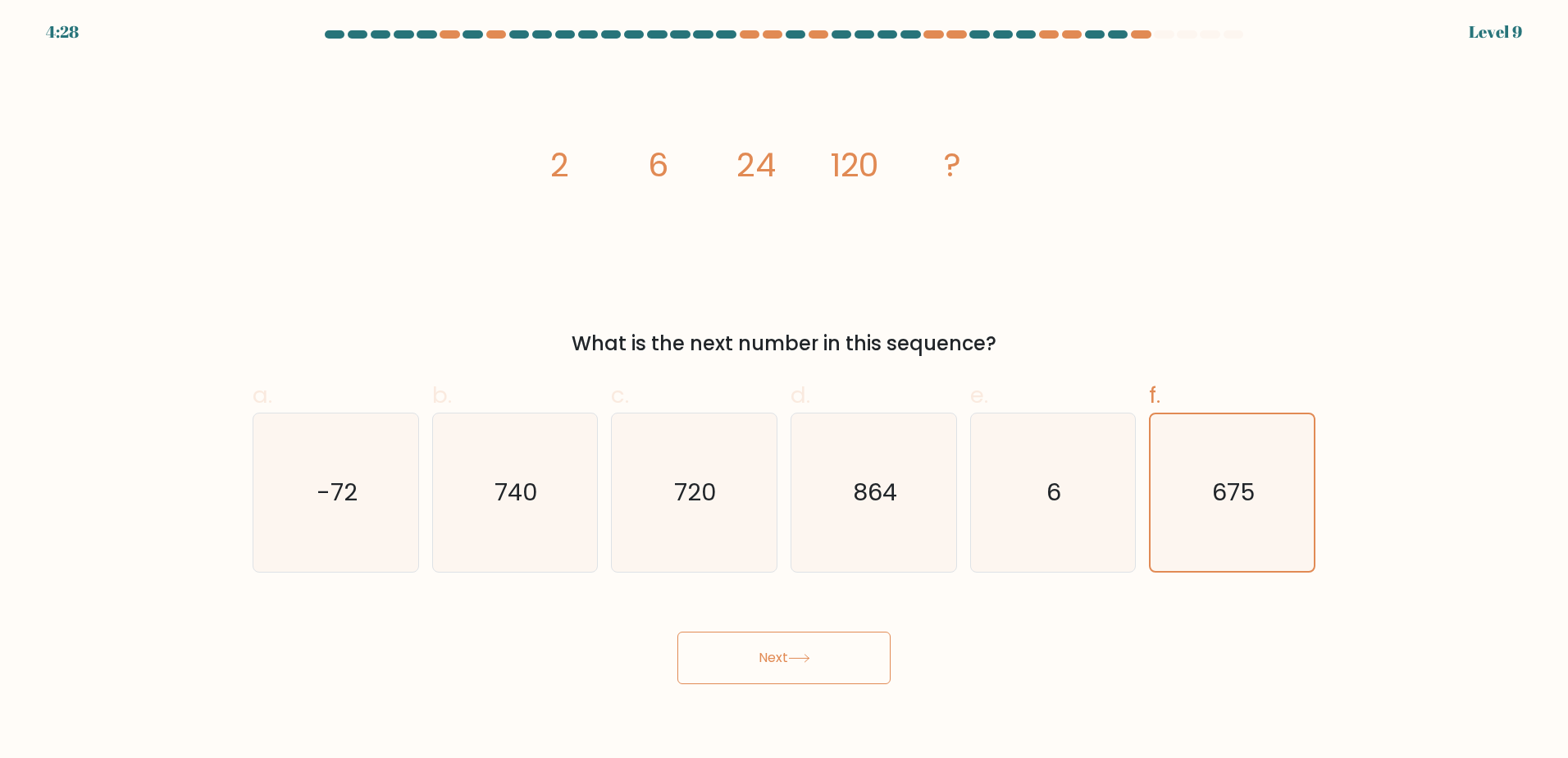
click at [825, 644] on button "Next" at bounding box center [784, 658] width 213 height 53
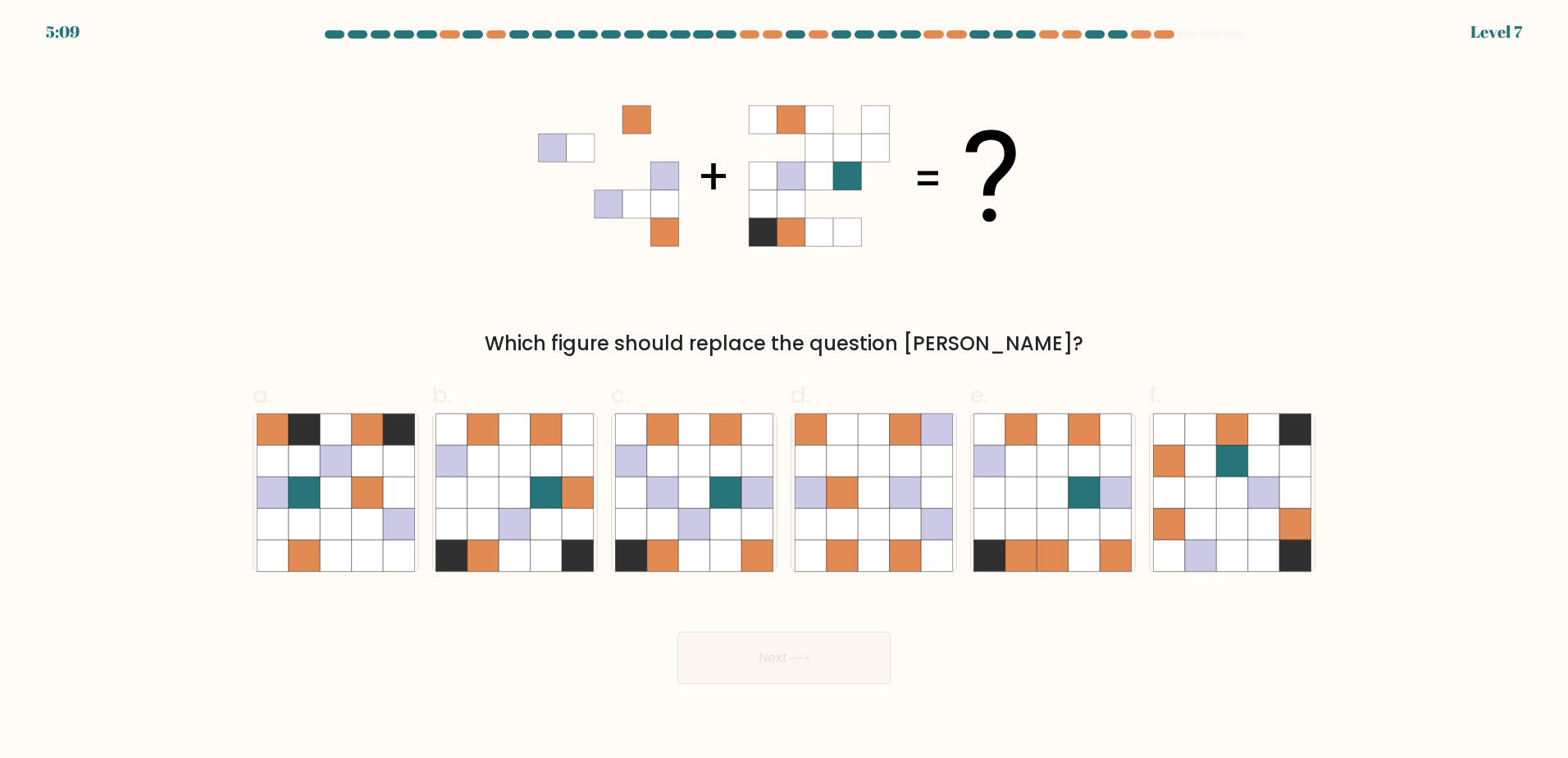
click at [945, 37] on at bounding box center [784, 35] width 922 height 8
click at [956, 37] on div at bounding box center [957, 35] width 20 height 8
click at [1040, 36] on div at bounding box center [1049, 35] width 20 height 8
click at [1101, 35] on div at bounding box center [1095, 35] width 20 height 8
click at [1145, 35] on div at bounding box center [1140, 35] width 20 height 8
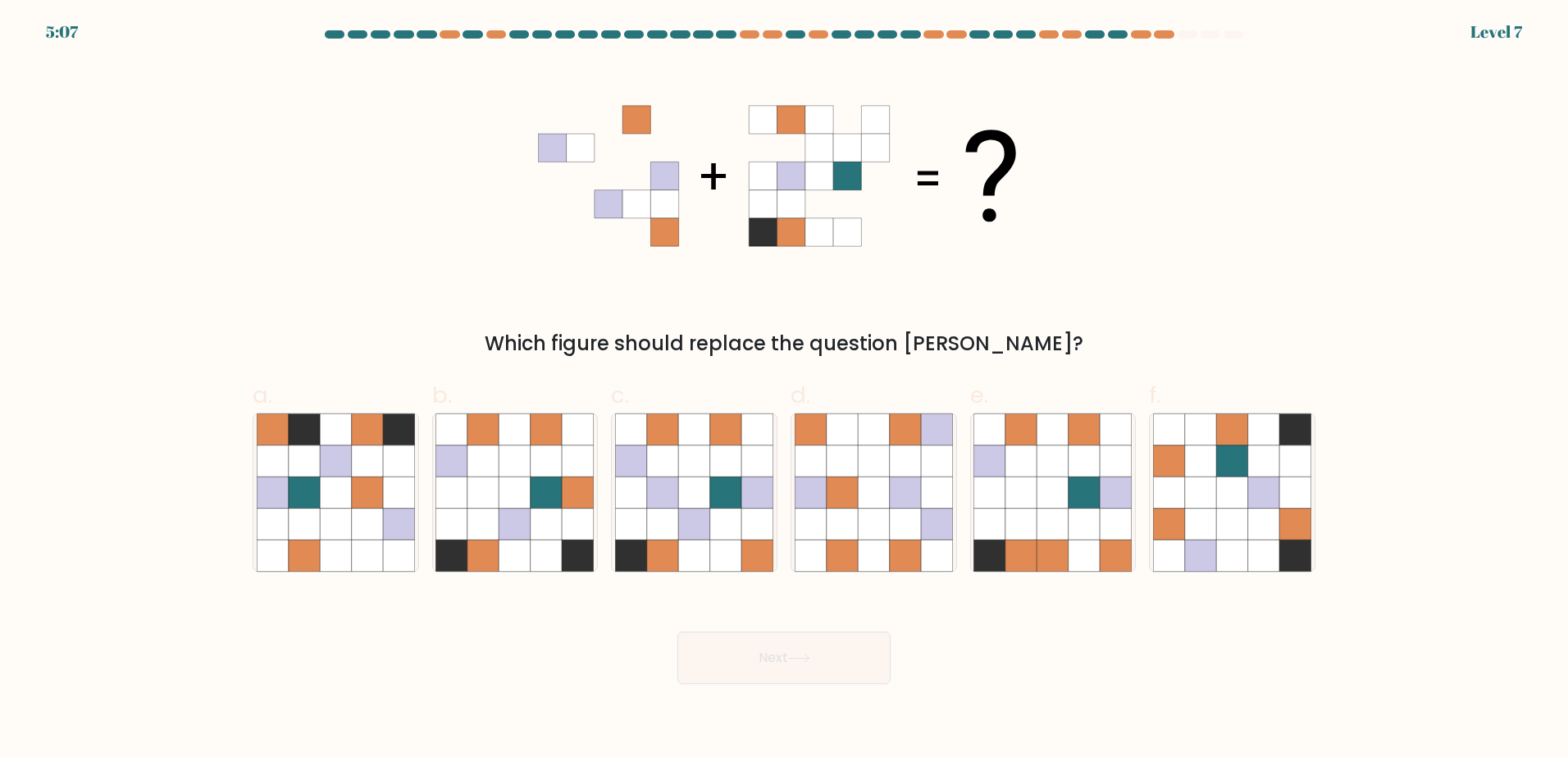
click at [1182, 37] on div at bounding box center [1186, 35] width 20 height 8
click at [498, 540] on icon at bounding box center [482, 555] width 31 height 31
click at [784, 390] on input "b." at bounding box center [784, 384] width 1 height 11
radio input "true"
click at [995, 535] on icon at bounding box center [989, 522] width 31 height 31
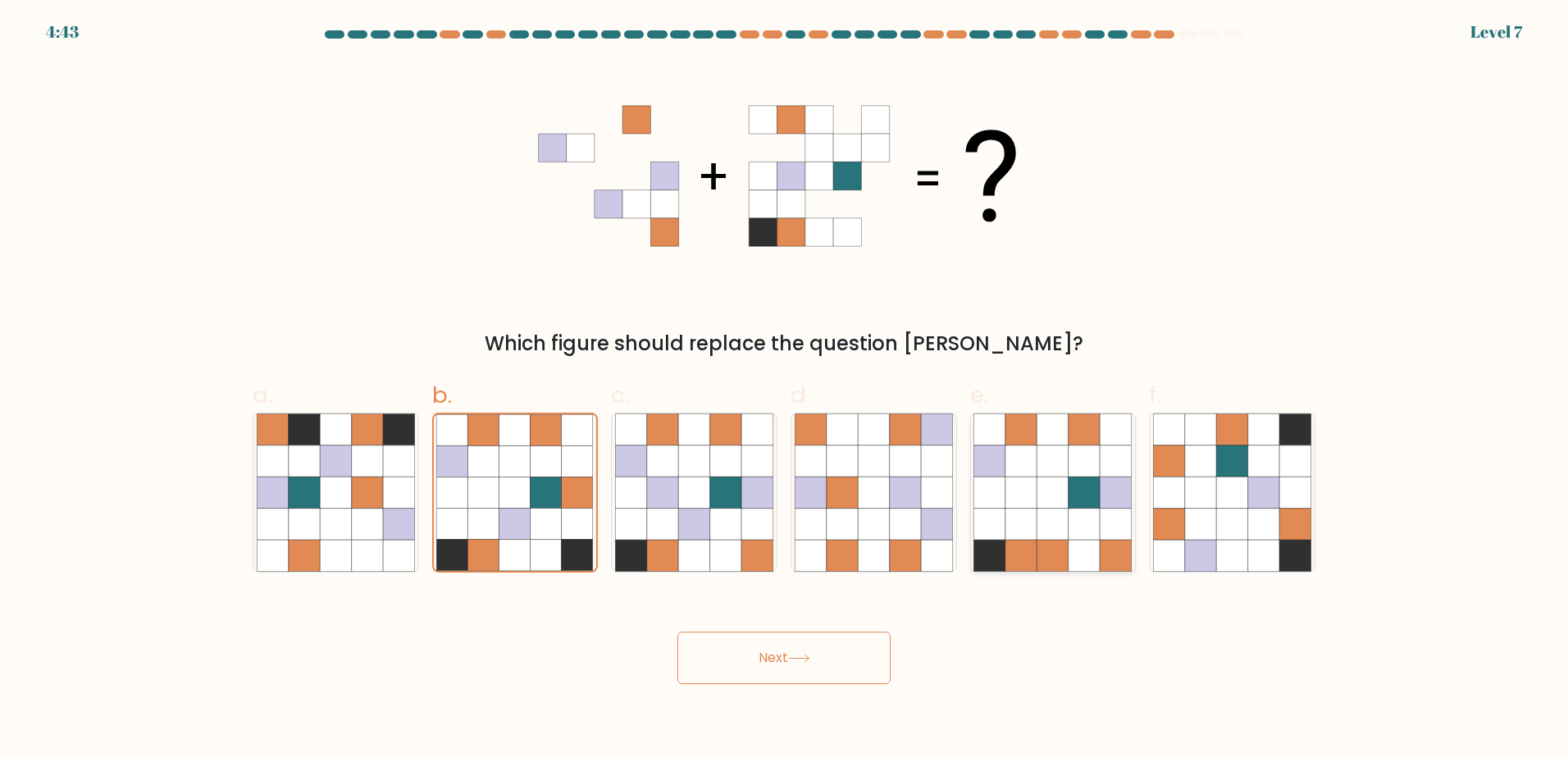
click at [784, 390] on input "e." at bounding box center [784, 384] width 1 height 11
radio input "true"
click at [743, 535] on icon at bounding box center [756, 522] width 31 height 31
click at [784, 390] on input "c." at bounding box center [784, 384] width 1 height 11
radio input "true"
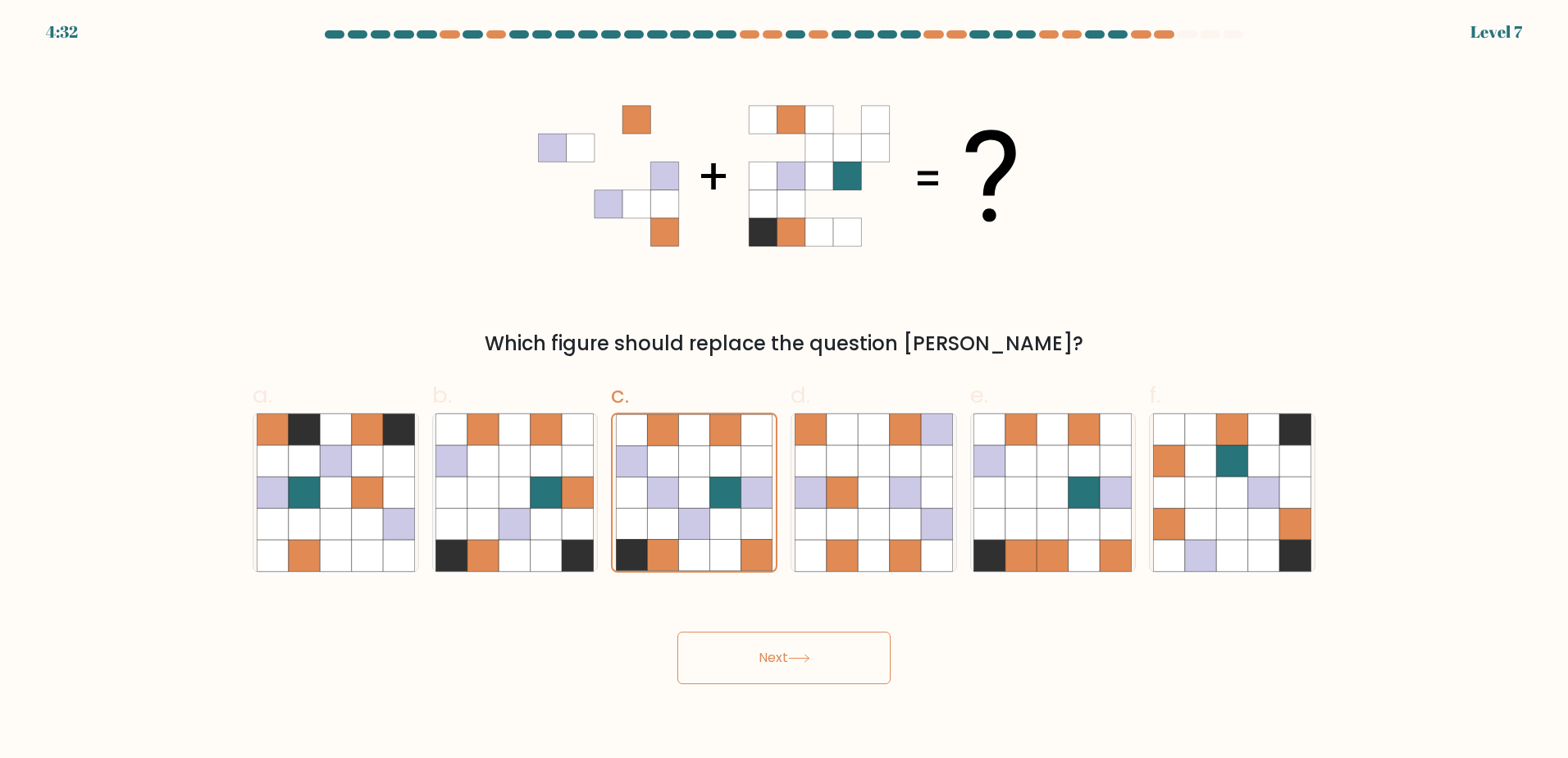
click at [815, 657] on button "Next" at bounding box center [784, 658] width 213 height 53
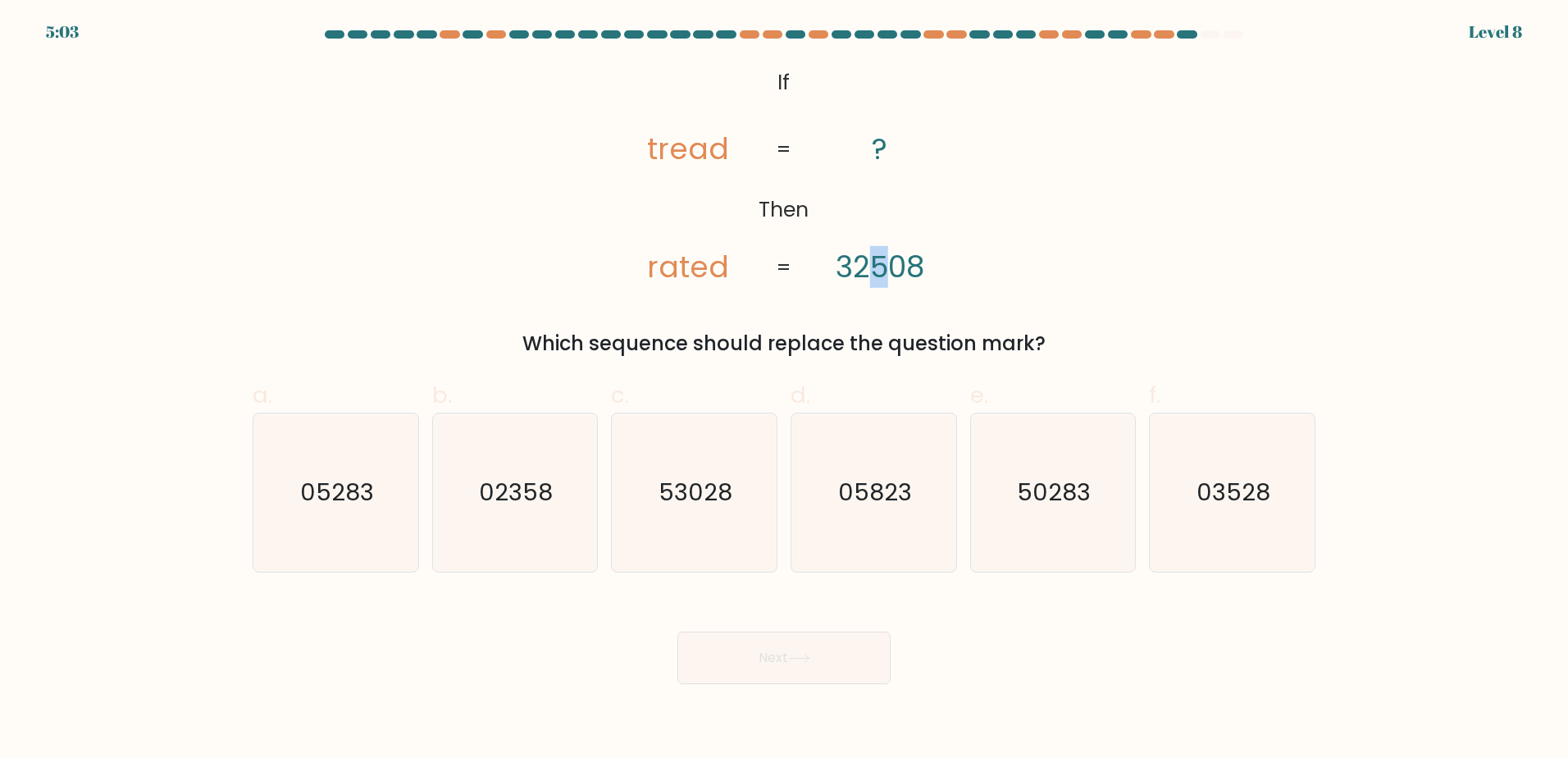
drag, startPoint x: 875, startPoint y: 261, endPoint x: 883, endPoint y: 260, distance: 8.1
click at [883, 260] on tspan "32508" at bounding box center [879, 267] width 88 height 42
click at [832, 275] on icon "@import url('https://fonts.googleapis.com/css?family=Abril+Fatface:400,100,100i…" at bounding box center [784, 176] width 369 height 227
click at [699, 487] on text "53028" at bounding box center [696, 491] width 74 height 33
click at [784, 390] on input "c. 53028" at bounding box center [784, 384] width 1 height 11
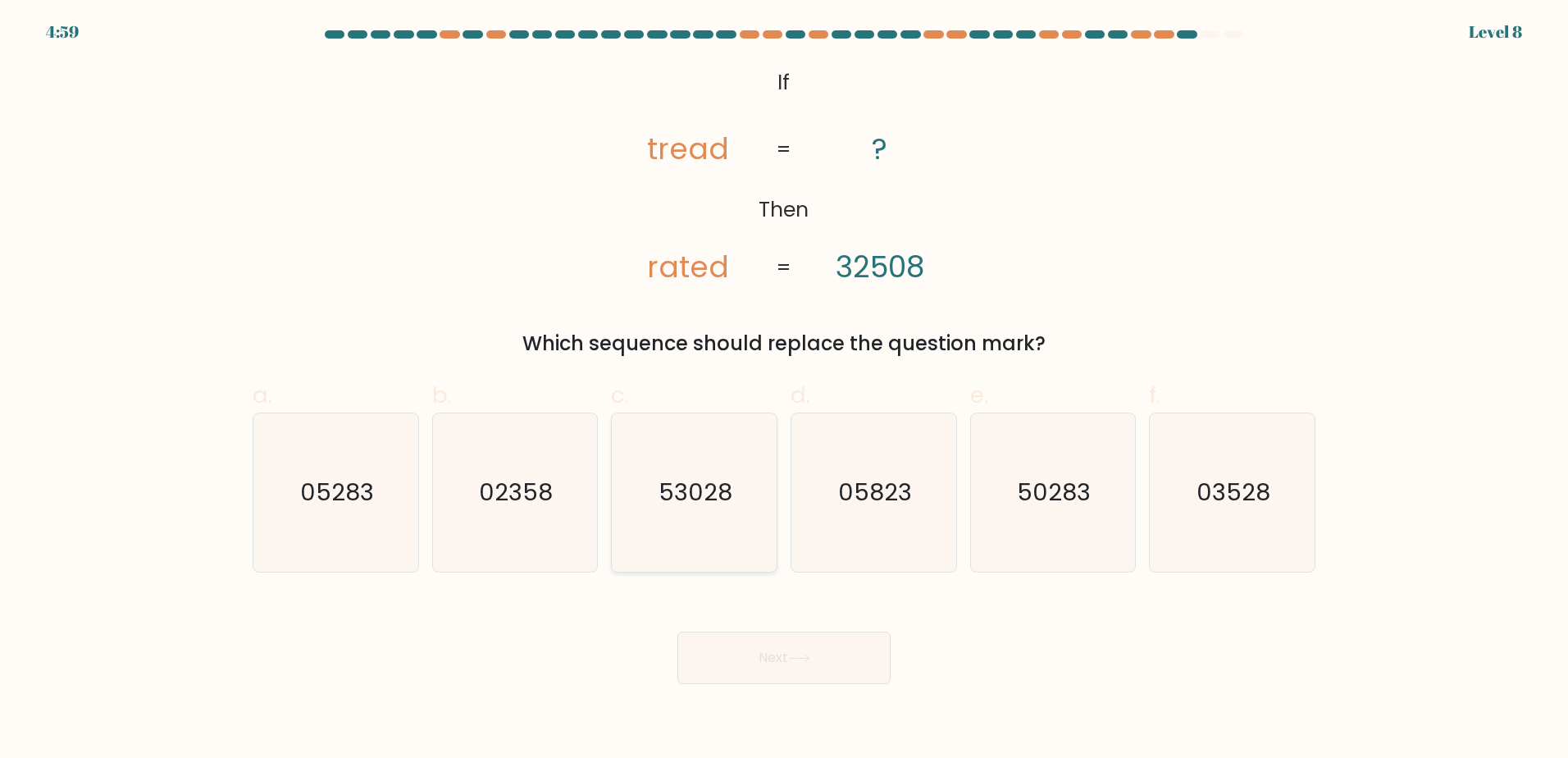
radio input "true"
drag, startPoint x: 650, startPoint y: 152, endPoint x: 659, endPoint y: 152, distance: 9.0
click at [659, 152] on tspan "tread" at bounding box center [688, 149] width 82 height 42
click at [800, 659] on icon at bounding box center [798, 658] width 22 height 9
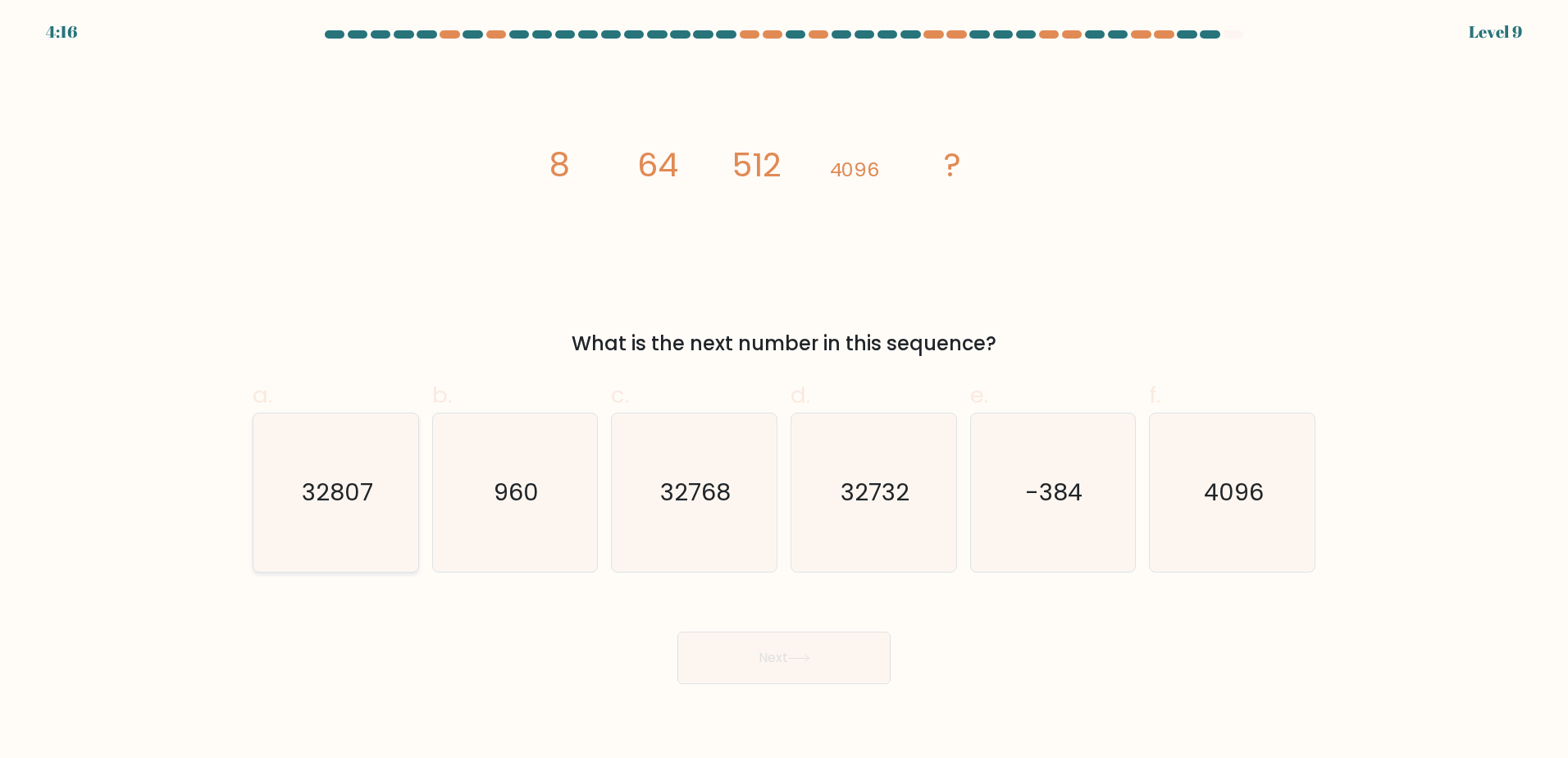
click at [296, 498] on icon "32807" at bounding box center [335, 492] width 158 height 158
click at [784, 390] on input "a. 32807" at bounding box center [784, 384] width 1 height 11
radio input "true"
click at [741, 652] on button "Next" at bounding box center [784, 658] width 213 height 53
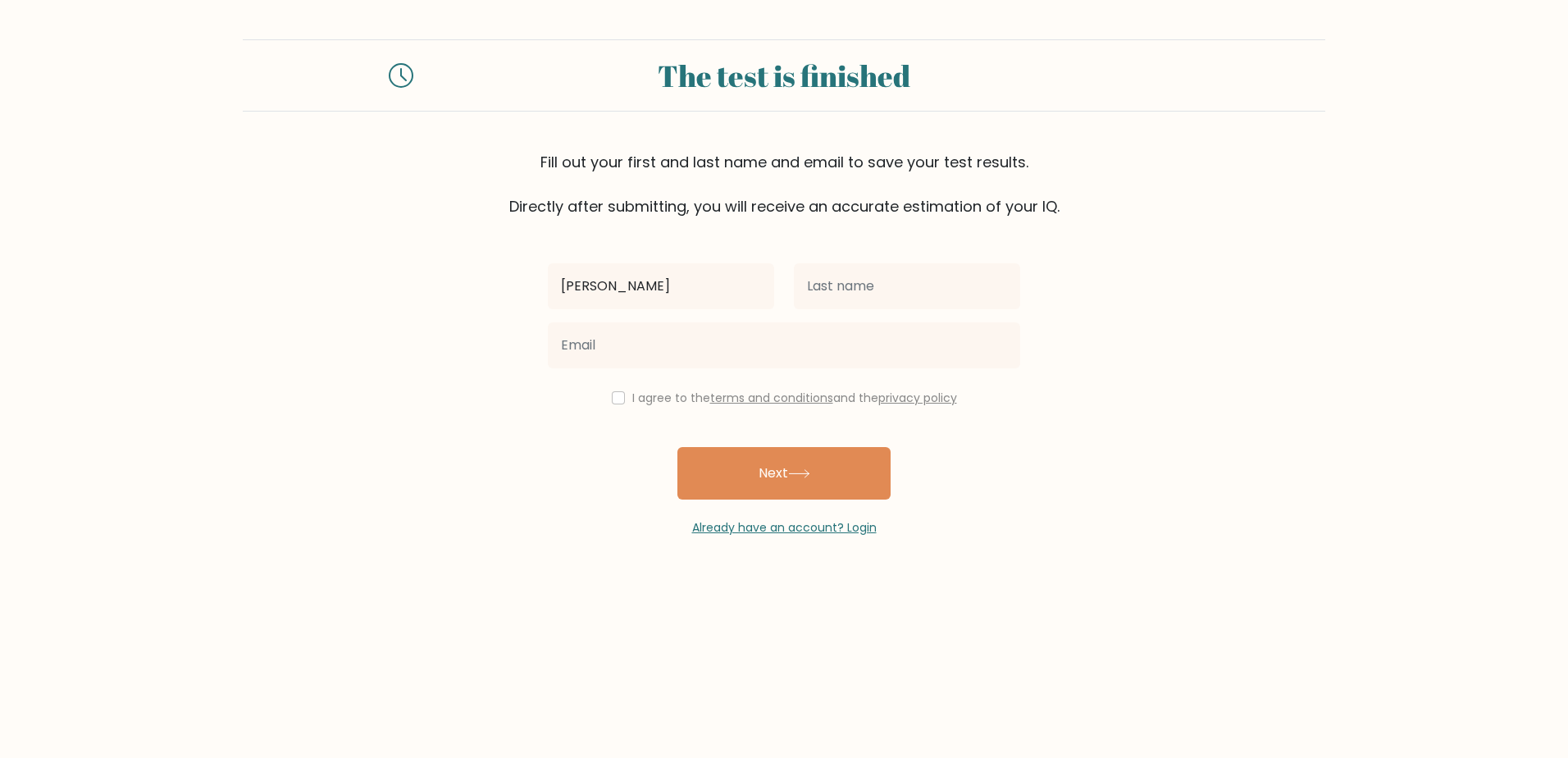
type input "[PERSON_NAME]"
type input "Galapin"
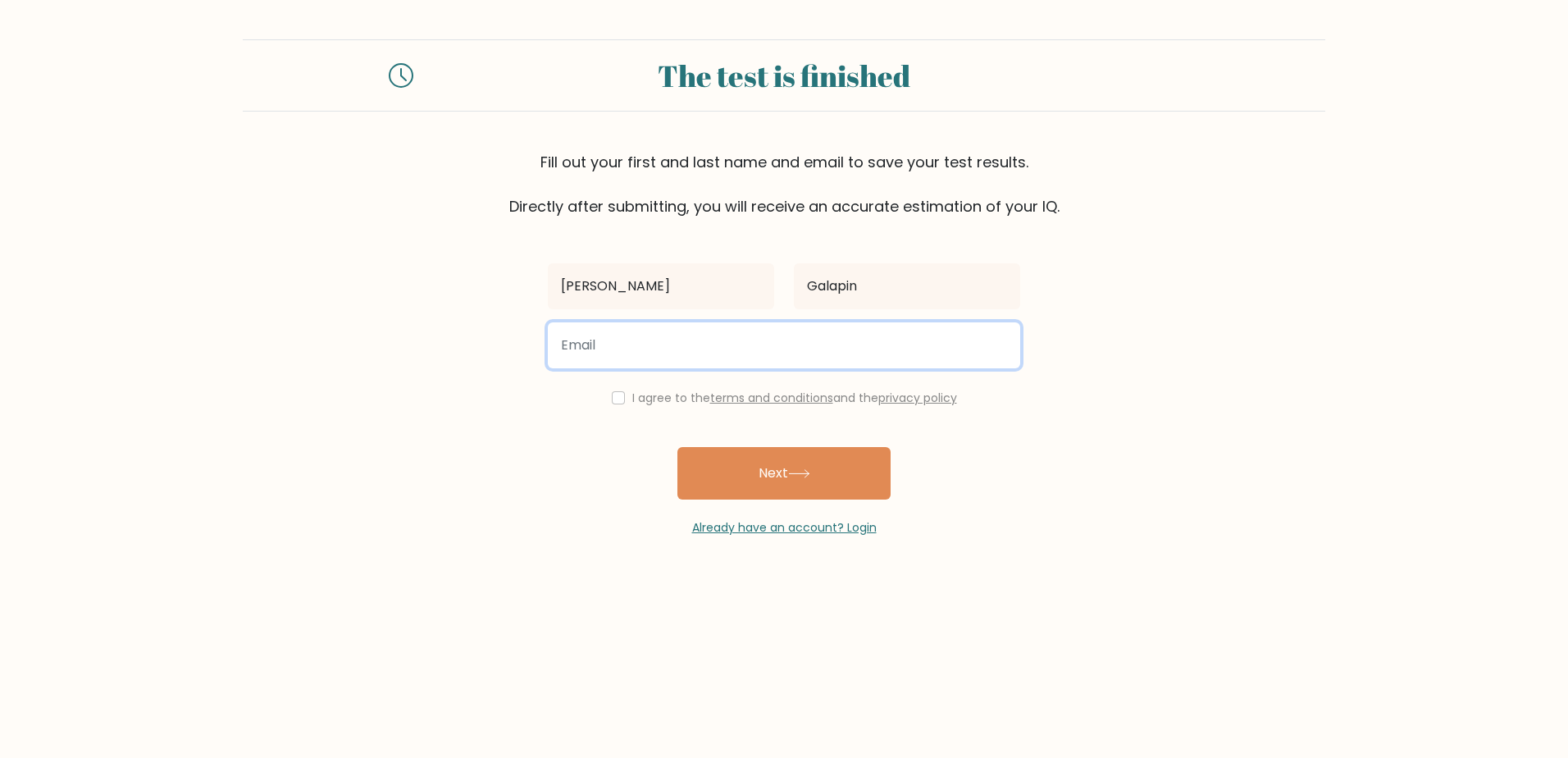
click at [811, 342] on input "email" at bounding box center [784, 345] width 472 height 46
type input "galapinryan422@gmail.com"
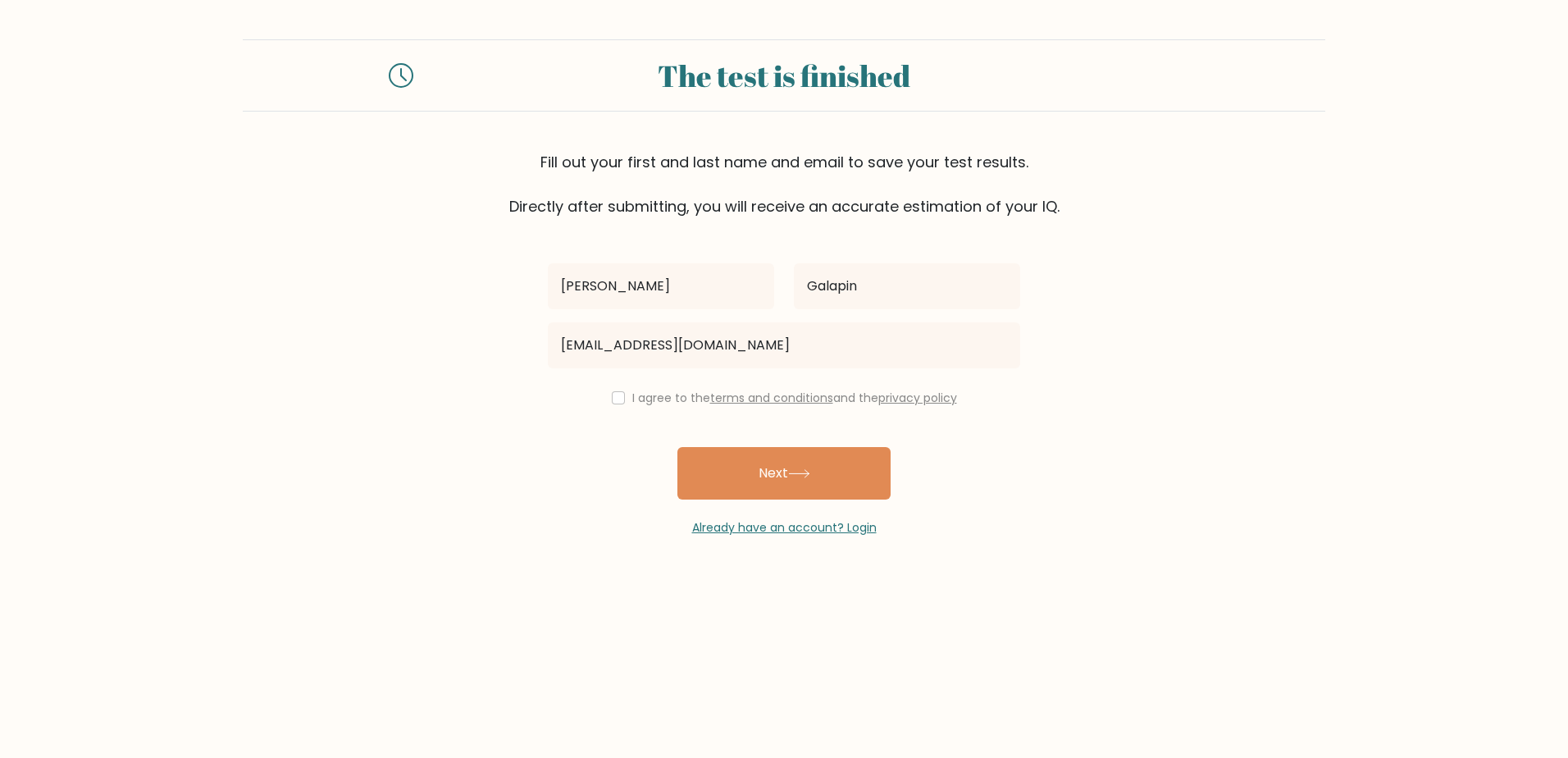
click at [620, 399] on div "I agree to the terms and conditions and the privacy policy" at bounding box center [784, 398] width 492 height 20
click at [614, 390] on div "I agree to the terms and conditions and the privacy policy" at bounding box center [784, 398] width 492 height 20
click at [614, 400] on input "checkbox" at bounding box center [617, 397] width 13 height 13
checkbox input "true"
click at [779, 476] on button "Next" at bounding box center [784, 473] width 213 height 53
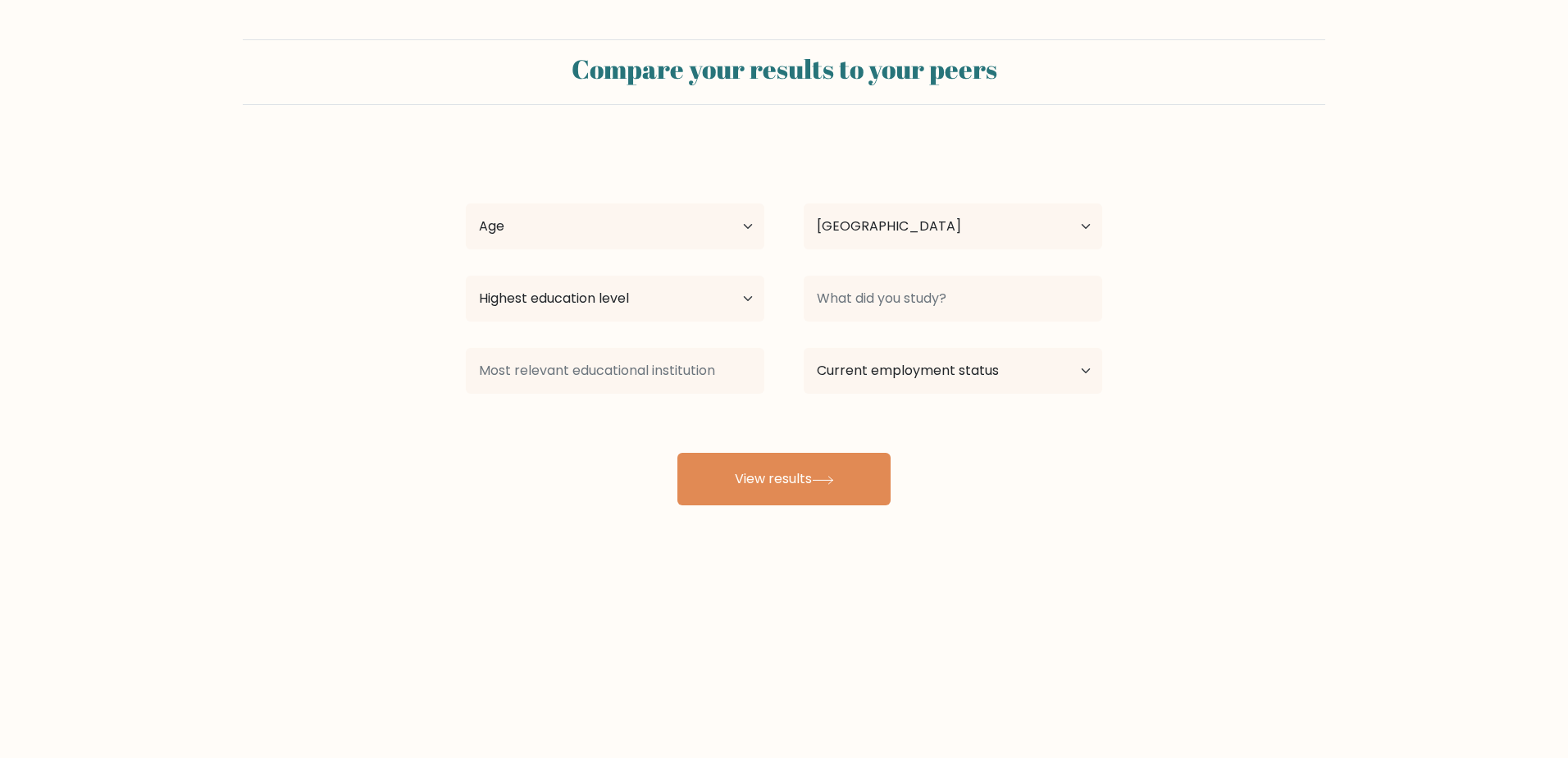
select select "PH"
click at [643, 240] on select "Age Under 18 years old 18-24 years old 25-34 years old 35-44 years old 45-54 ye…" at bounding box center [614, 226] width 298 height 46
select select "25_34"
click at [465, 203] on select "Age Under 18 years old 18-24 years old 25-34 years old 35-44 years old 45-54 ye…" at bounding box center [614, 226] width 298 height 46
click at [578, 306] on select "Highest education level No schooling Primary Lower Secondary Upper Secondary Oc…" at bounding box center [614, 298] width 298 height 46
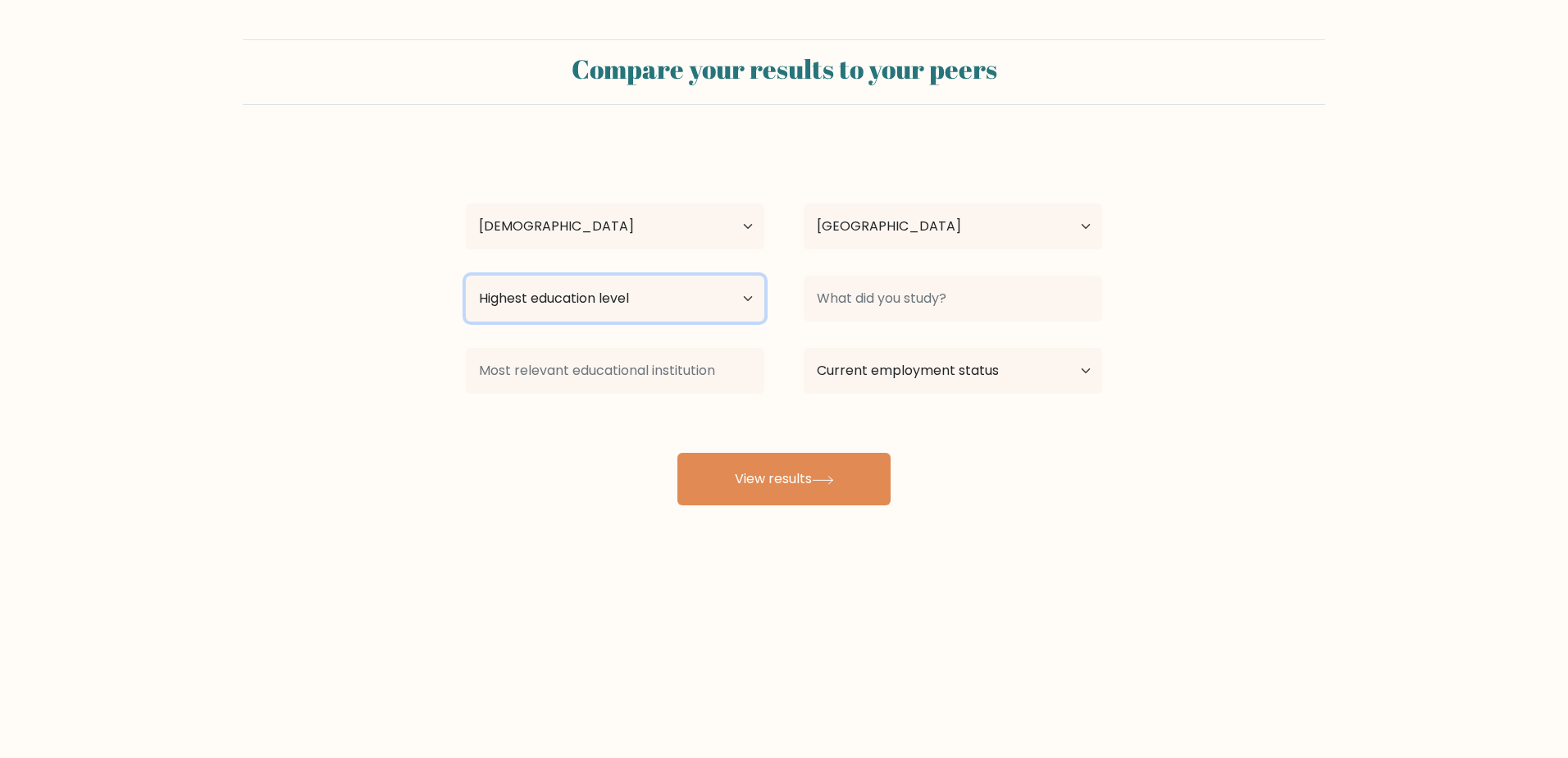
select select "bachelors_degree"
click at [465, 276] on select "Highest education level No schooling Primary Lower Secondary Upper Secondary Oc…" at bounding box center [614, 298] width 298 height 46
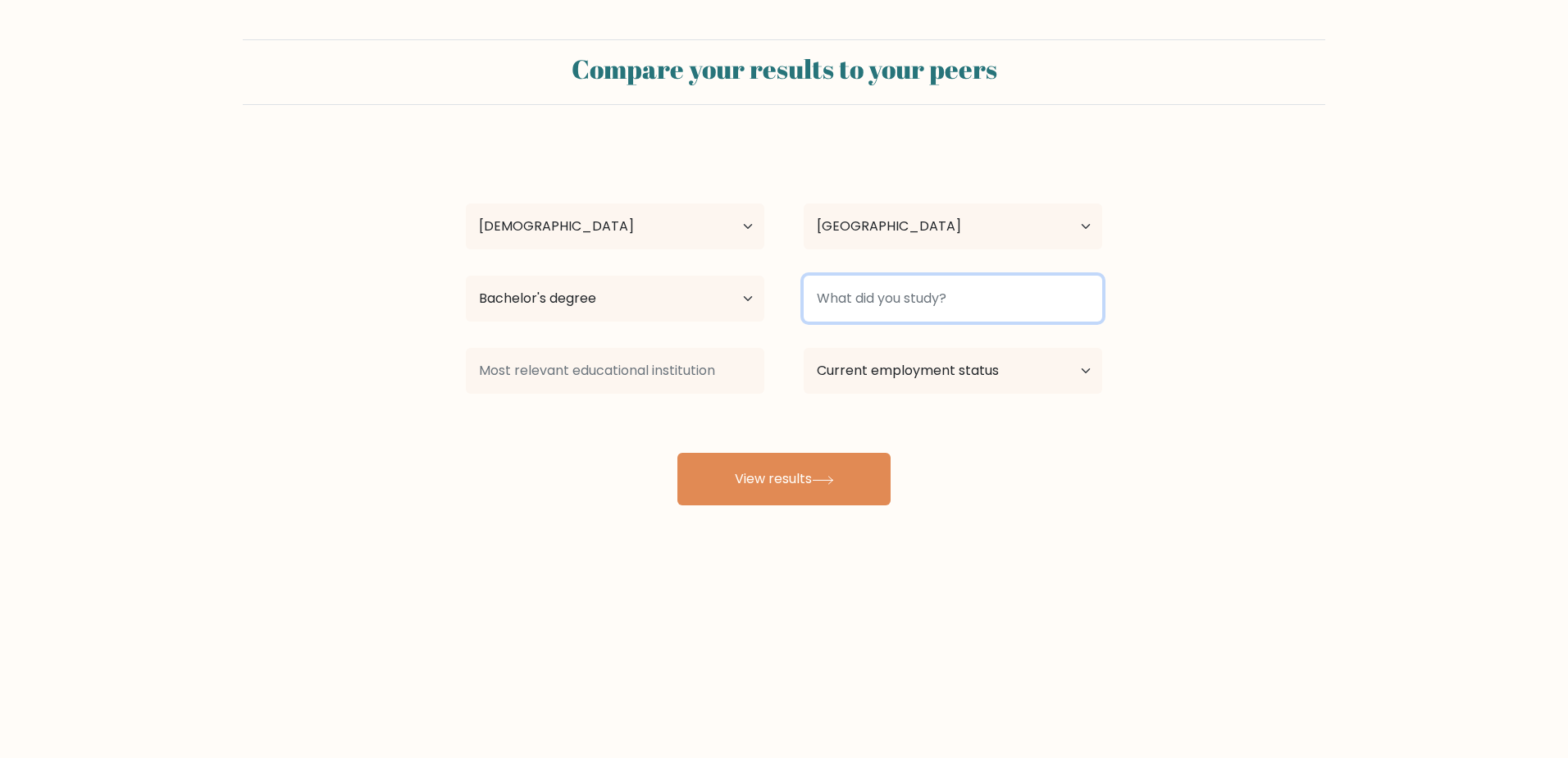
click at [904, 303] on input at bounding box center [953, 298] width 298 height 46
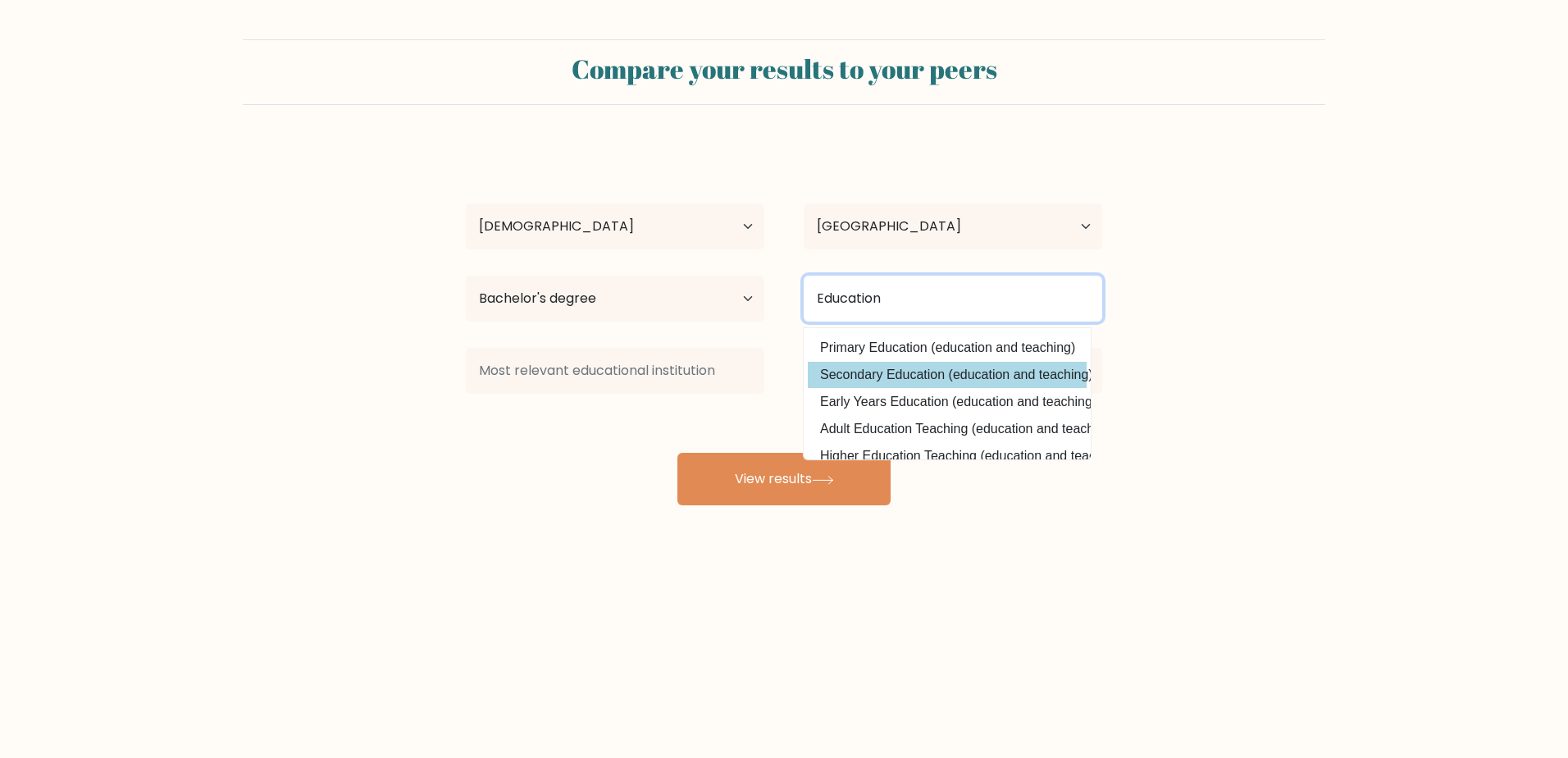
scroll to position [78, 0]
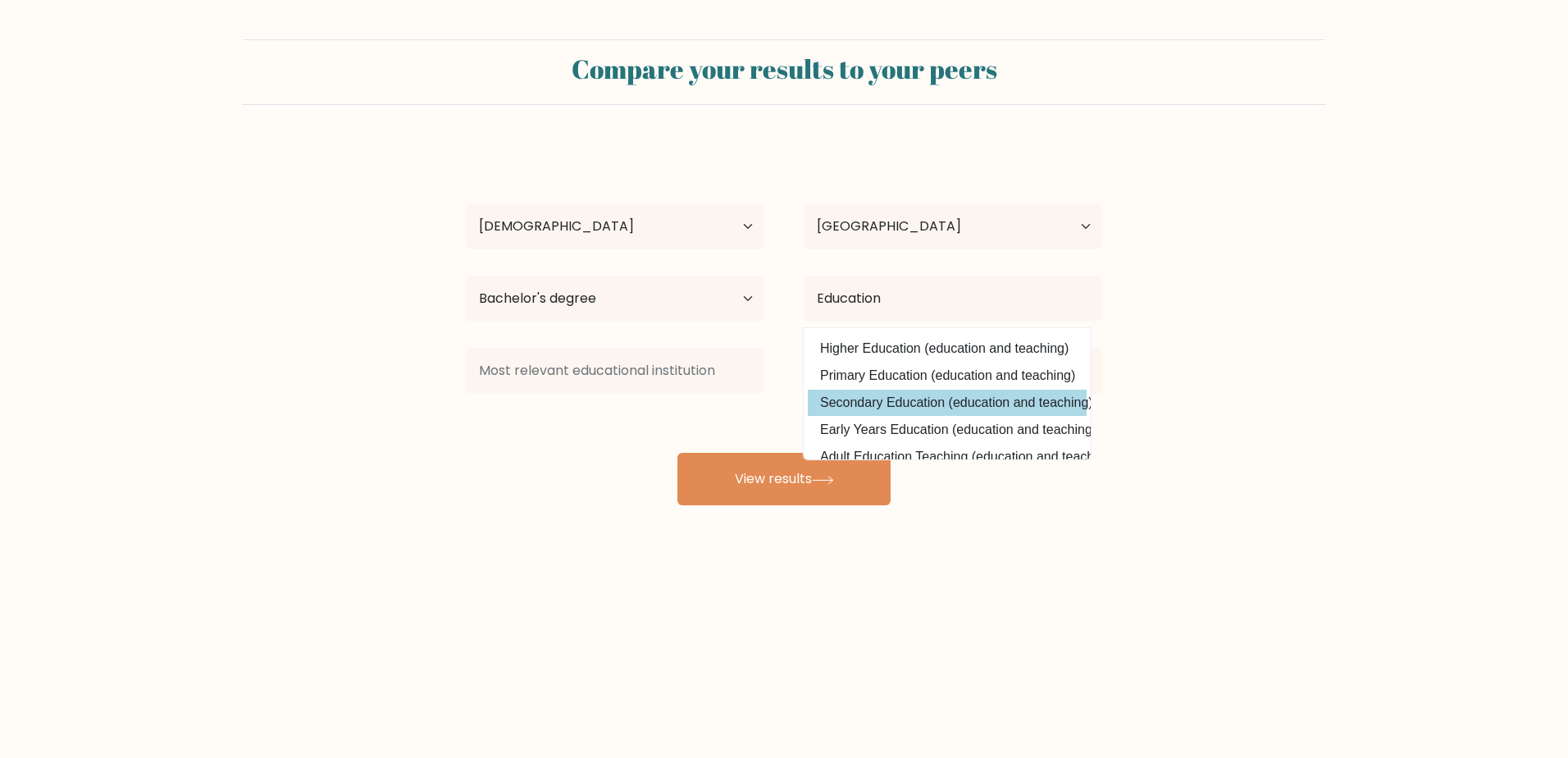
click at [941, 400] on option "Secondary Education (education and teaching)" at bounding box center [947, 403] width 278 height 26
type input "Secondary Education"
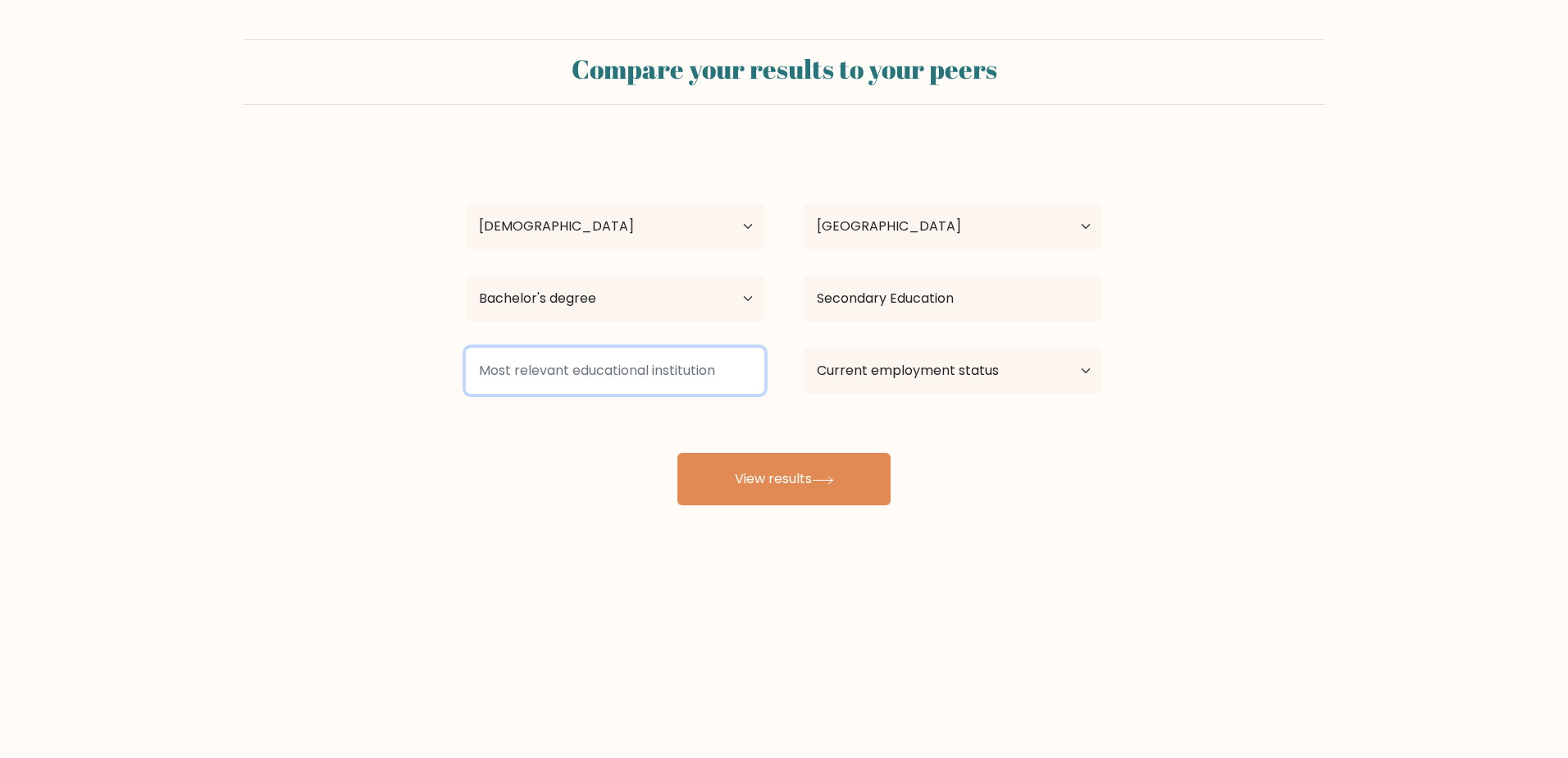
click at [611, 377] on input at bounding box center [614, 371] width 298 height 46
click at [869, 381] on select "Current employment status Employed Student Retired Other / prefer not to answer" at bounding box center [953, 371] width 298 height 46
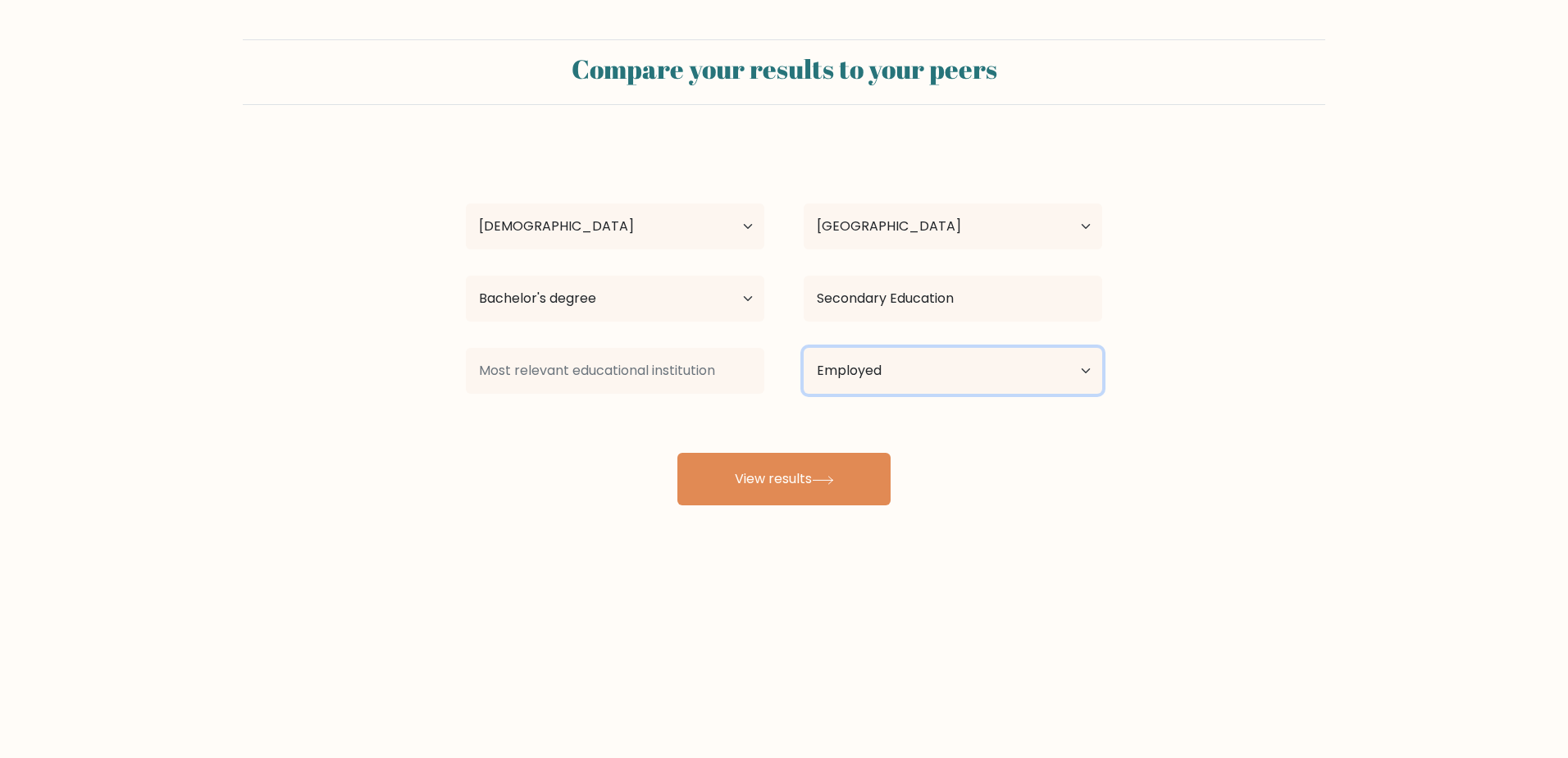
click at [803, 348] on select "Current employment status Employed Student Retired Other / prefer not to answer" at bounding box center [953, 371] width 298 height 46
click at [694, 389] on input at bounding box center [614, 371] width 298 height 46
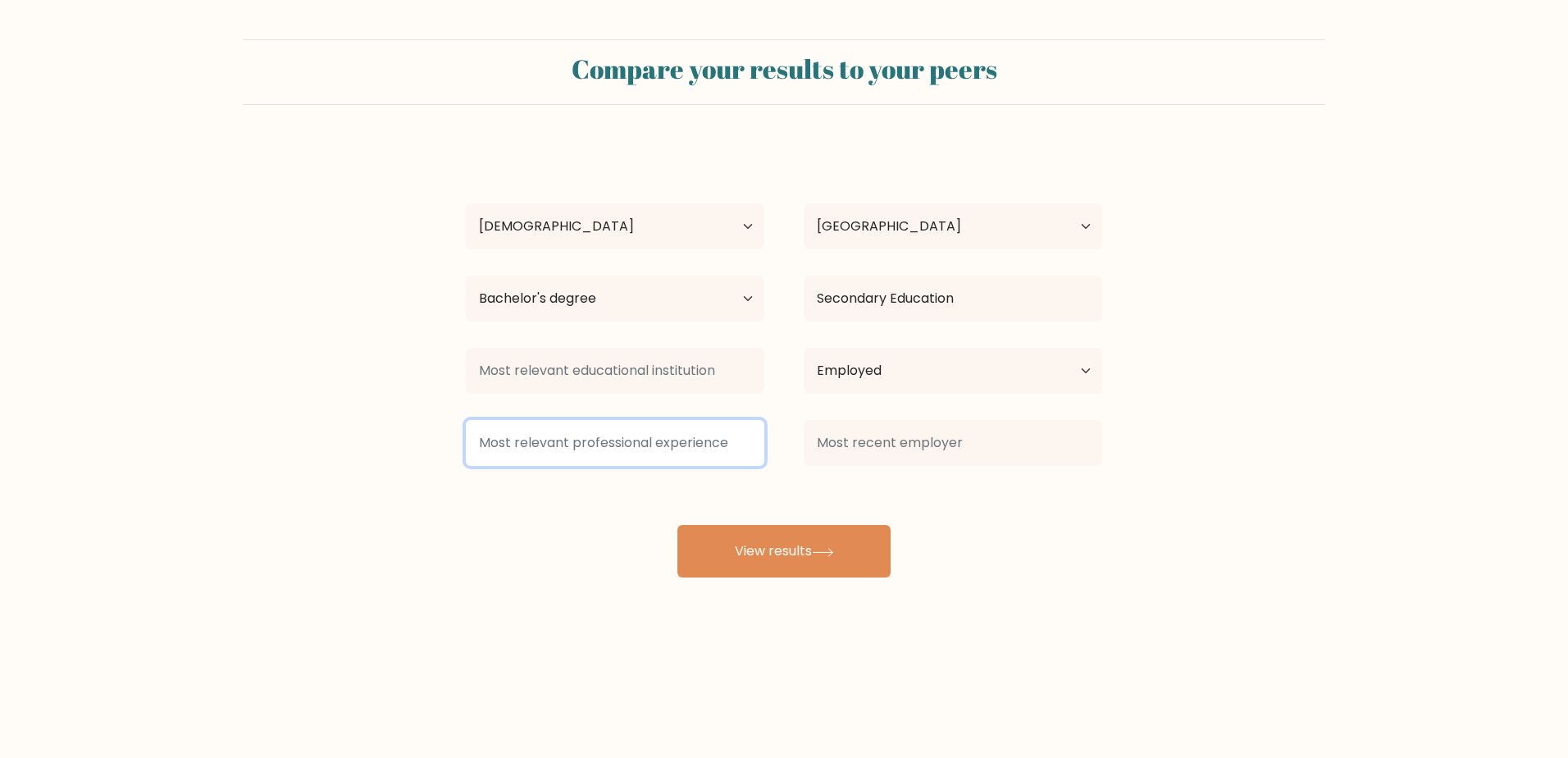
drag, startPoint x: 659, startPoint y: 448, endPoint x: 748, endPoint y: 419, distance: 93.6
click at [661, 447] on input at bounding box center [614, 443] width 298 height 46
click at [884, 399] on div "Current employment status Employed Student Retired Other / prefer not to answer" at bounding box center [953, 370] width 338 height 59
click at [884, 388] on select "Current employment status Employed Student Retired Other / prefer not to answer" at bounding box center [953, 371] width 298 height 46
select select "other"
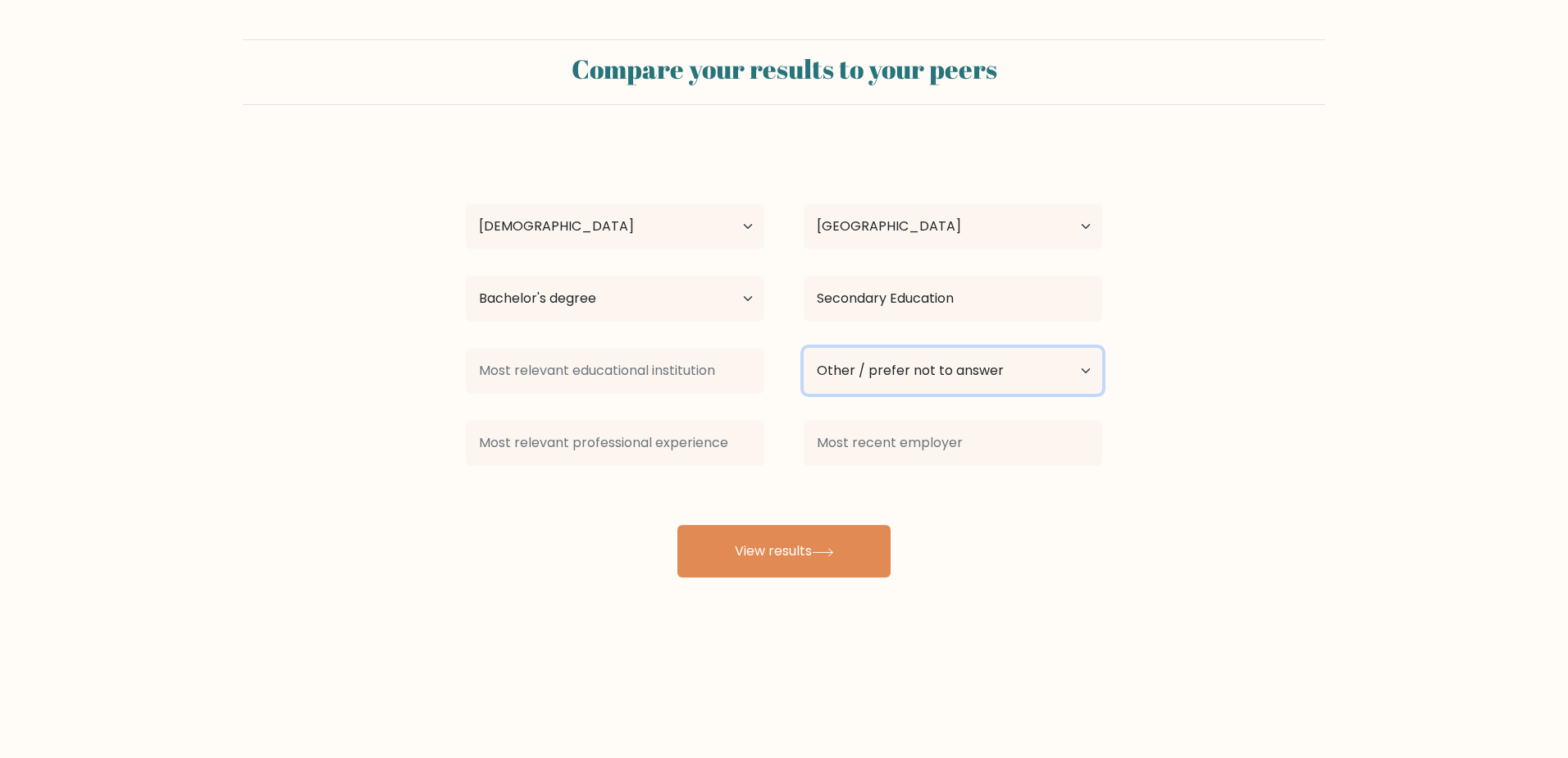
click at [803, 348] on select "Current employment status Employed Student Retired Other / prefer not to answer" at bounding box center [953, 371] width 298 height 46
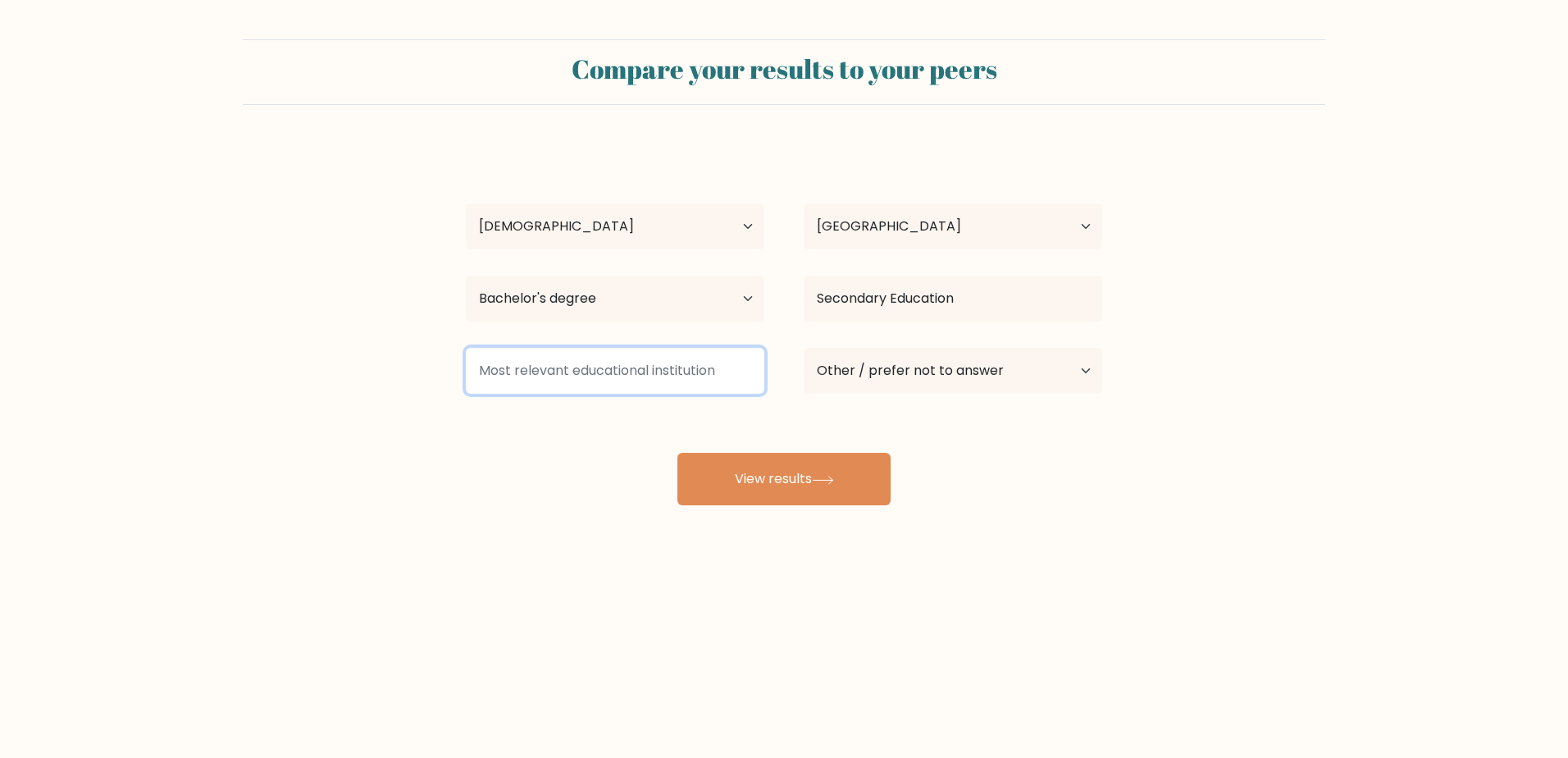
click at [694, 367] on input at bounding box center [614, 371] width 298 height 46
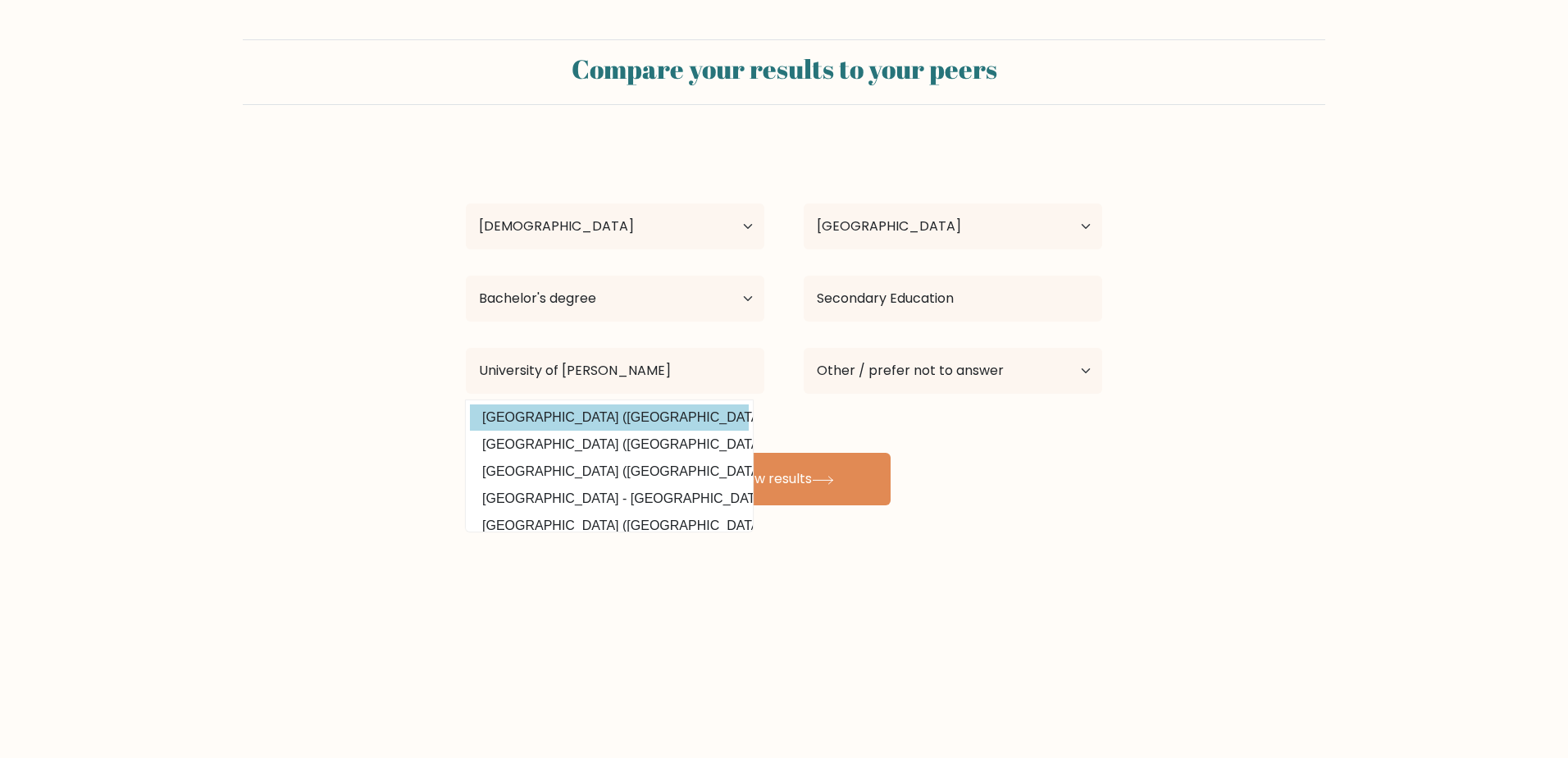
click at [661, 414] on option "University of Mindanao (Philippines)" at bounding box center [609, 418] width 278 height 26
type input "[GEOGRAPHIC_DATA]"
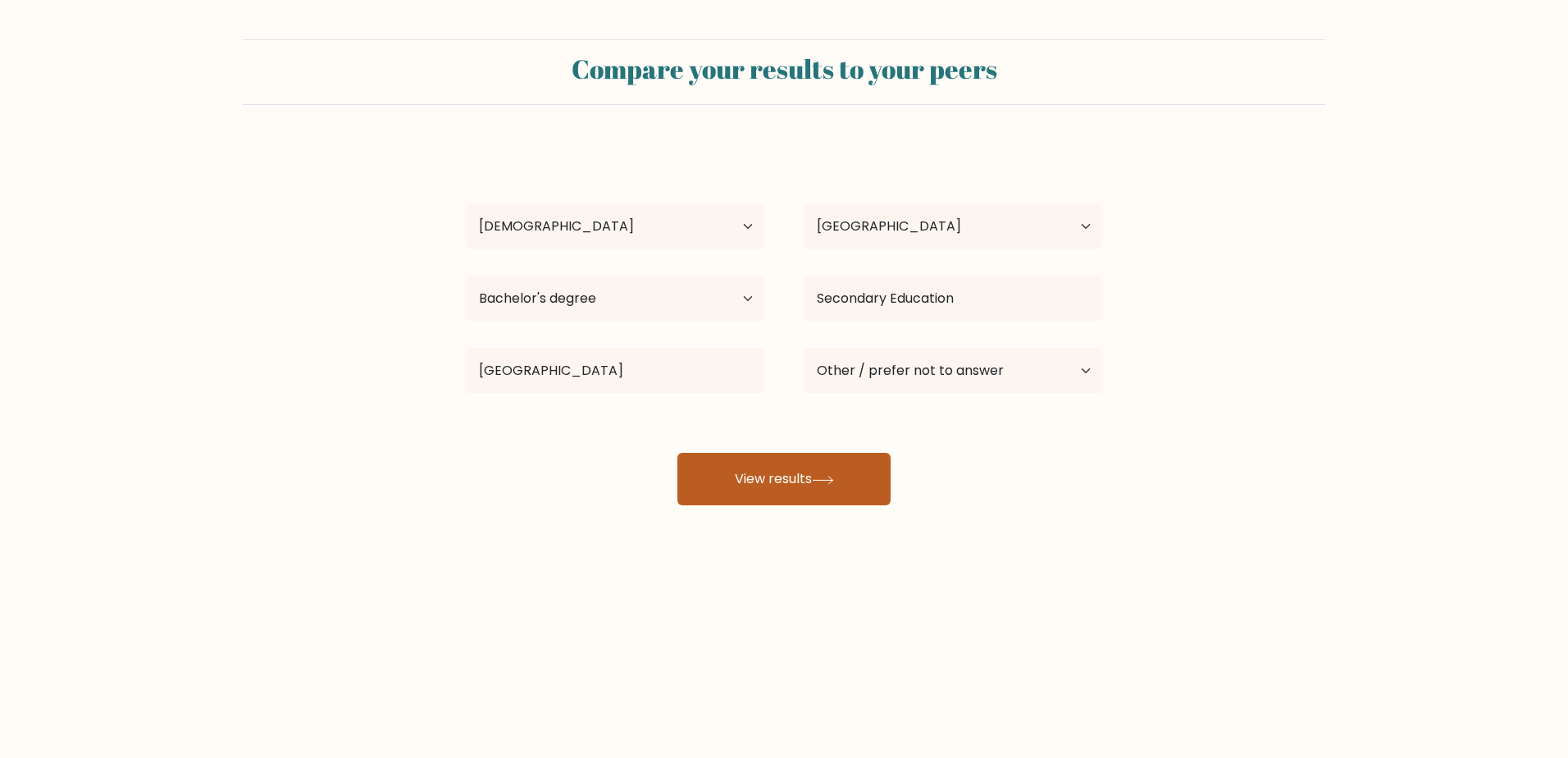
click at [815, 485] on button "View results" at bounding box center [784, 478] width 213 height 53
